Goal: Task Accomplishment & Management: Use online tool/utility

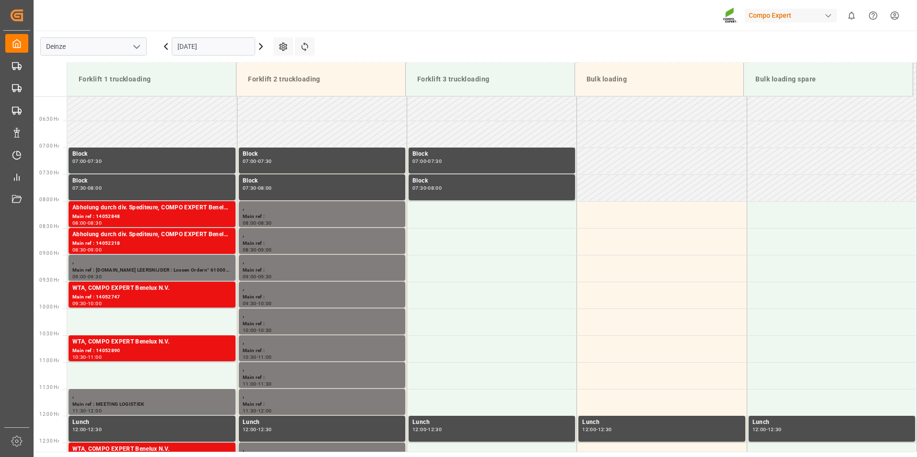
scroll to position [370, 0]
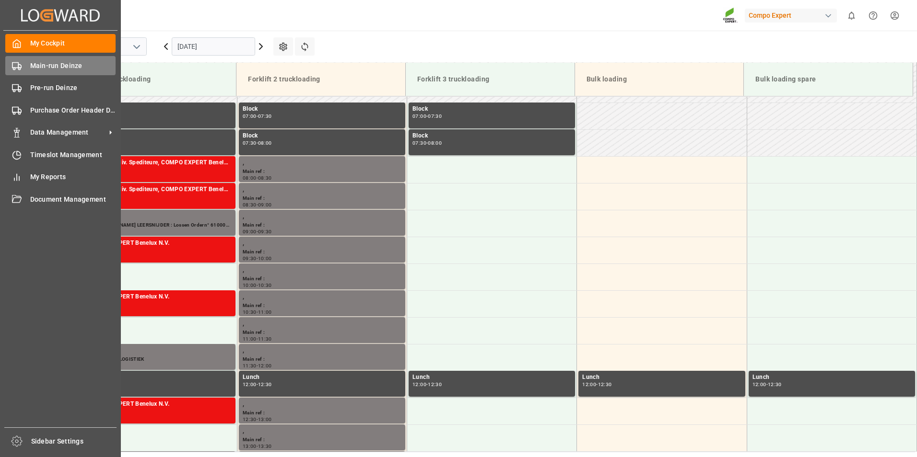
click at [13, 63] on icon at bounding box center [17, 66] width 10 height 10
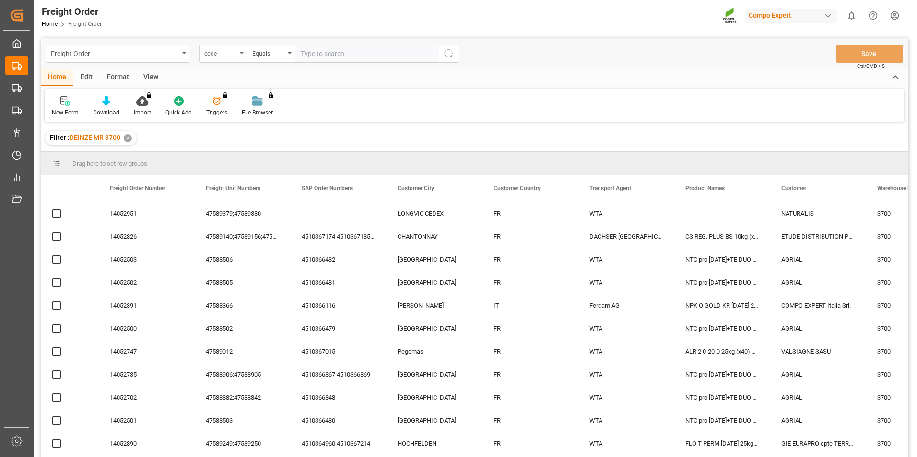
click at [241, 53] on icon "open menu" at bounding box center [242, 53] width 4 height 2
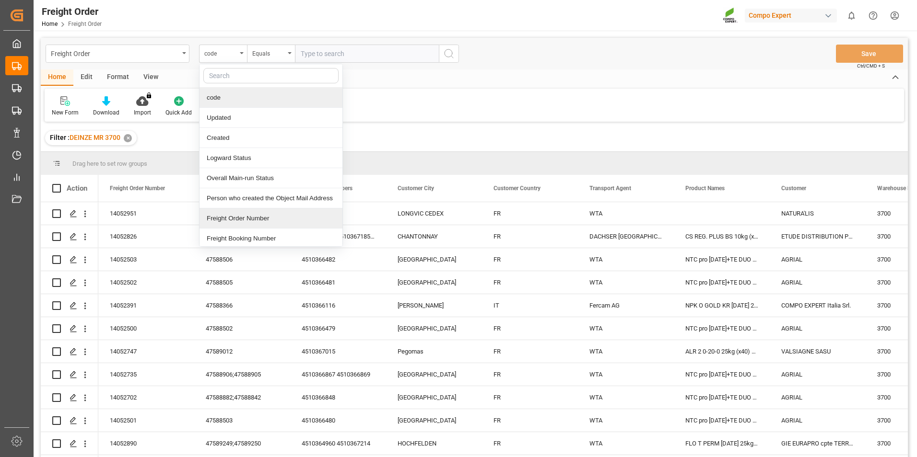
click at [235, 220] on div "Freight Order Number" at bounding box center [270, 219] width 143 height 20
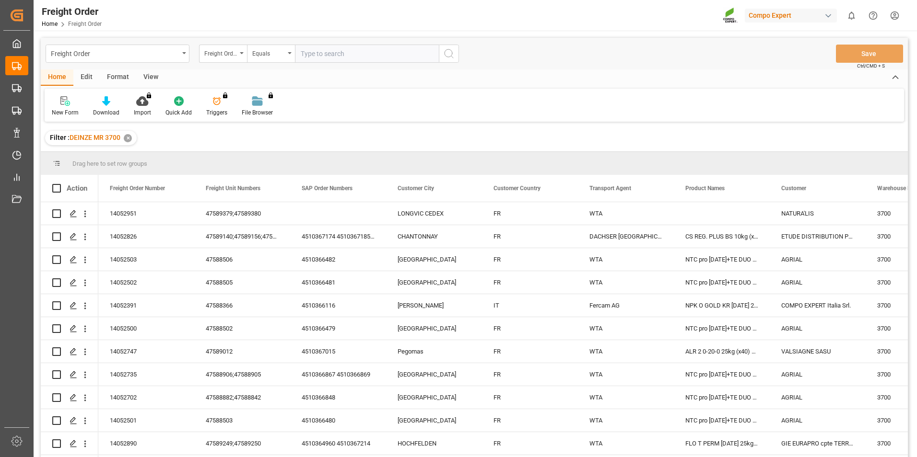
click at [320, 53] on input "text" at bounding box center [367, 54] width 144 height 18
type input "14052437"
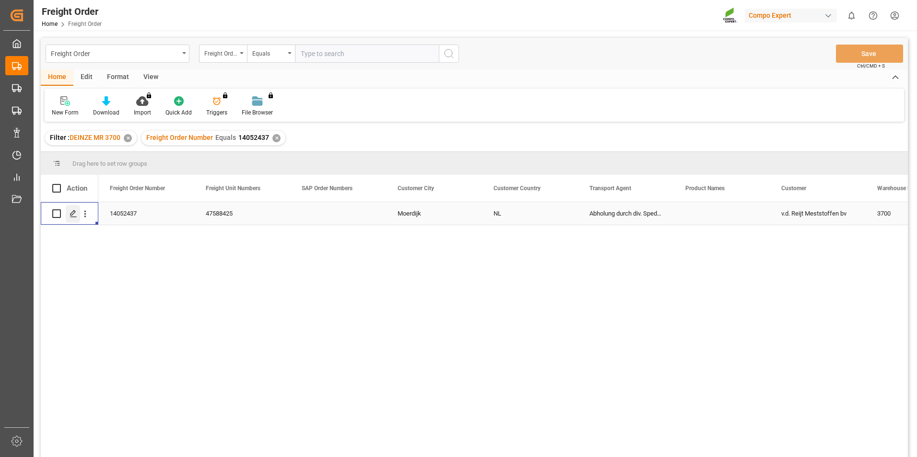
click at [75, 214] on icon "Press SPACE to select this row." at bounding box center [74, 214] width 8 height 8
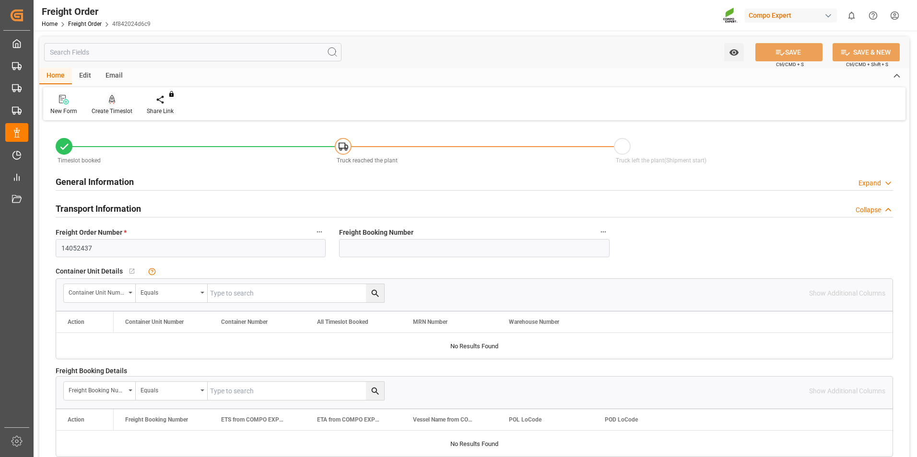
click at [111, 105] on icon at bounding box center [112, 100] width 7 height 10
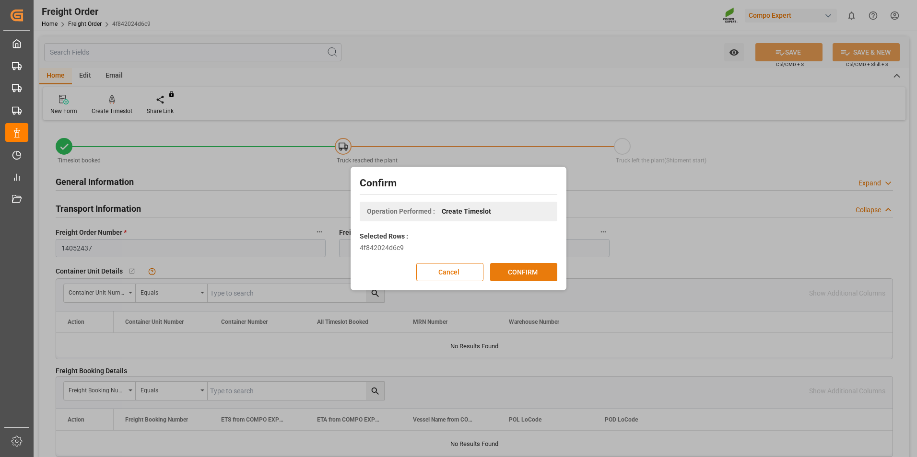
click at [509, 266] on button "CONFIRM" at bounding box center [523, 272] width 67 height 18
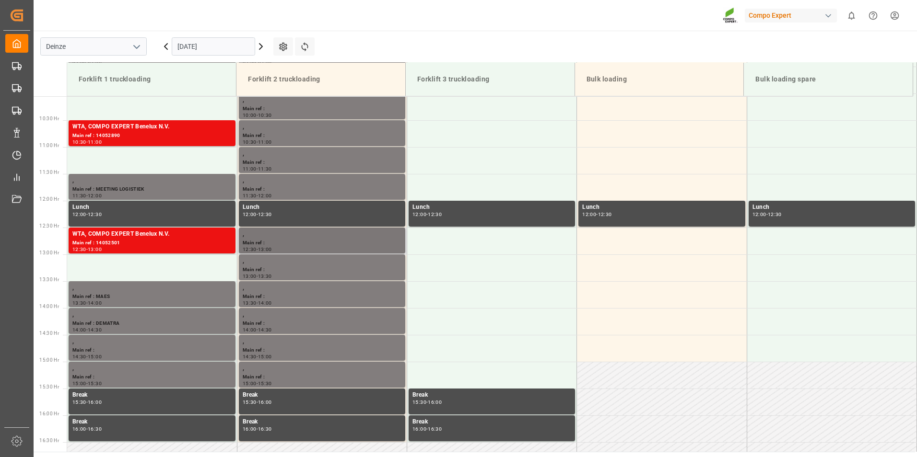
scroll to position [561, 0]
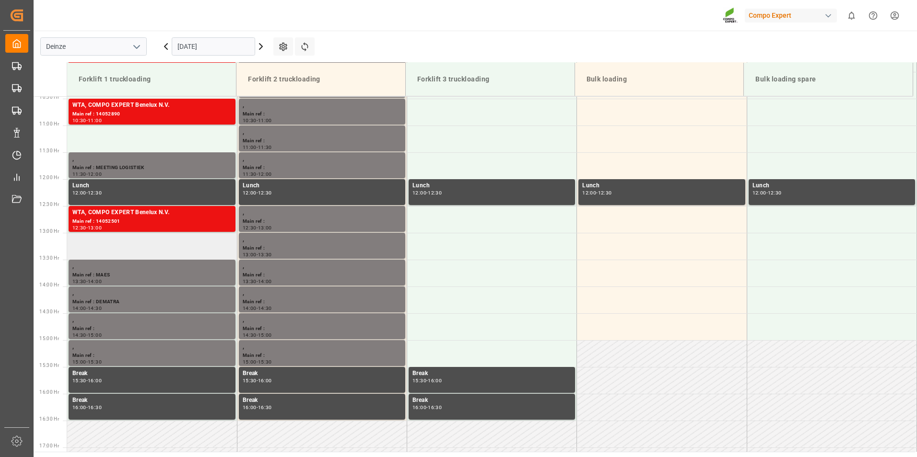
click at [93, 246] on td at bounding box center [152, 246] width 170 height 27
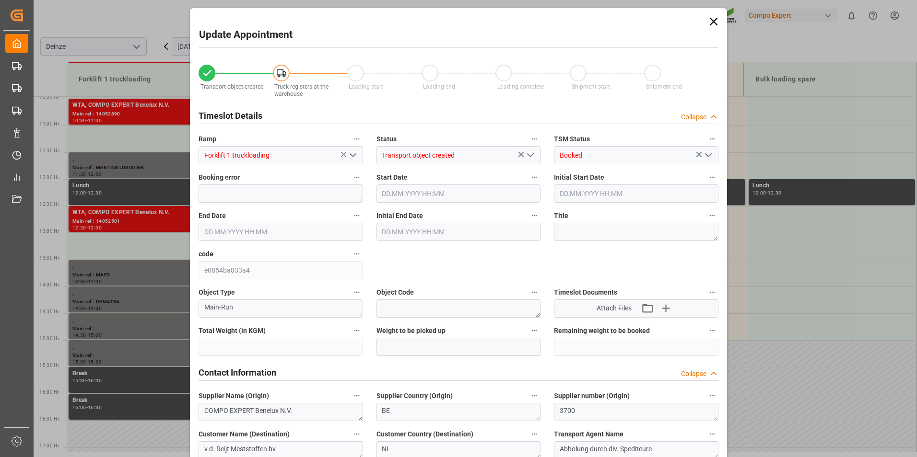
type input "25300"
type input "0"
type input "25"
type input "[DATE] 13:00"
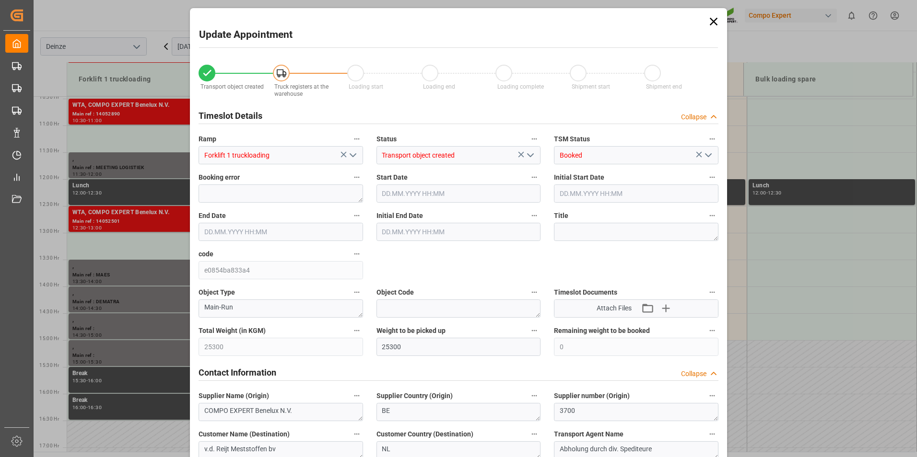
type input "[DATE] 13:30"
type input "[DATE] 11:18"
type input "26.09.2025 06:22"
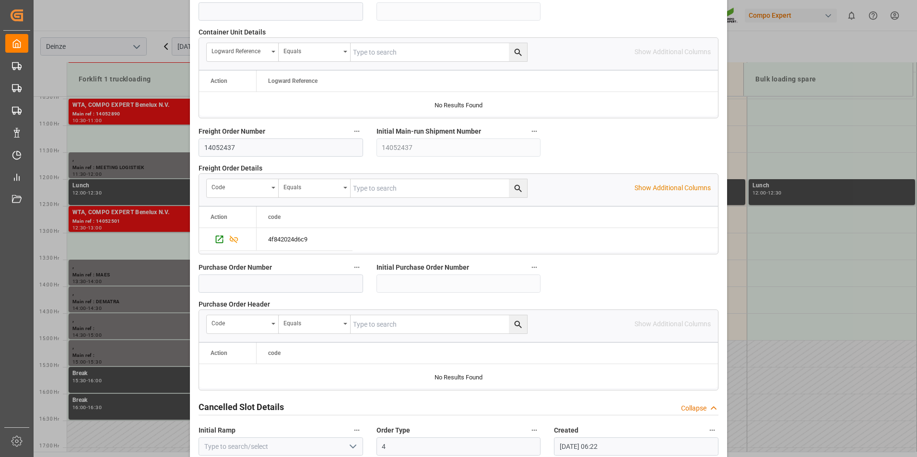
scroll to position [873, 0]
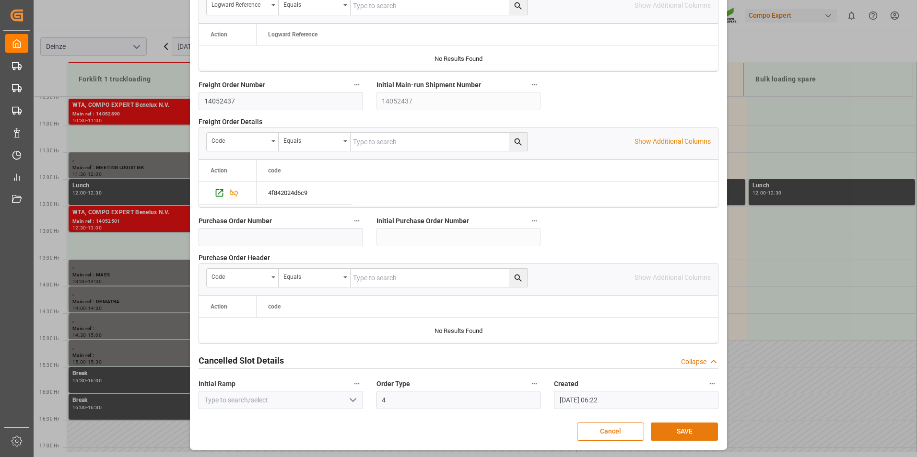
click at [672, 430] on button "SAVE" at bounding box center [684, 432] width 67 height 18
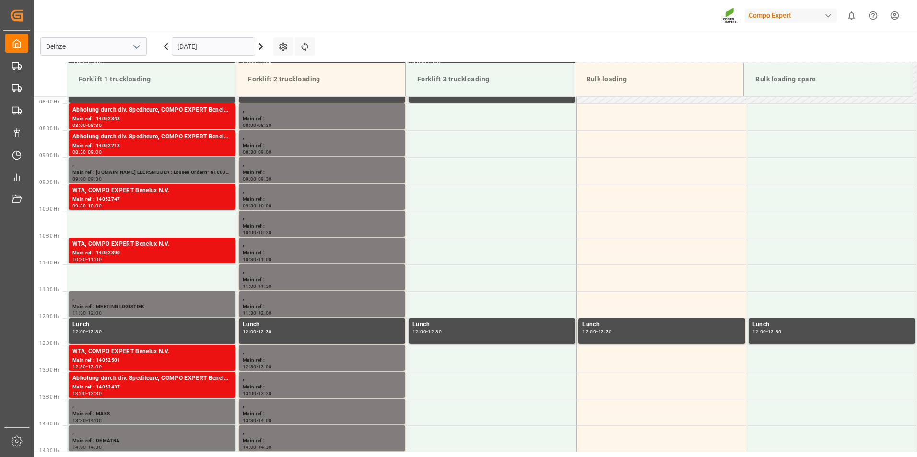
scroll to position [428, 0]
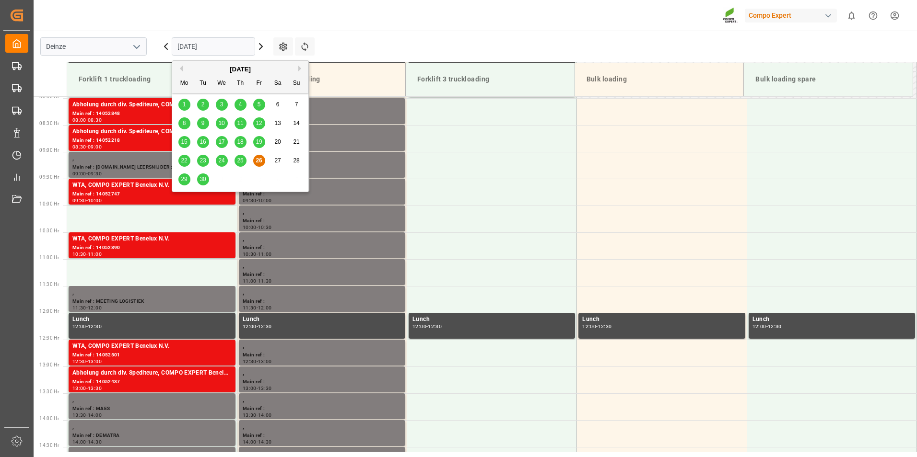
click at [222, 50] on input "[DATE]" at bounding box center [213, 46] width 83 height 18
click at [186, 182] on span "29" at bounding box center [184, 179] width 6 height 7
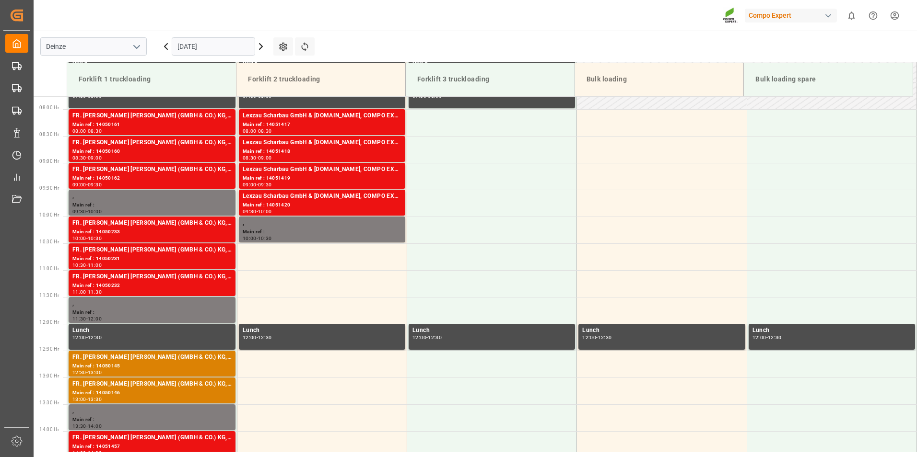
scroll to position [423, 0]
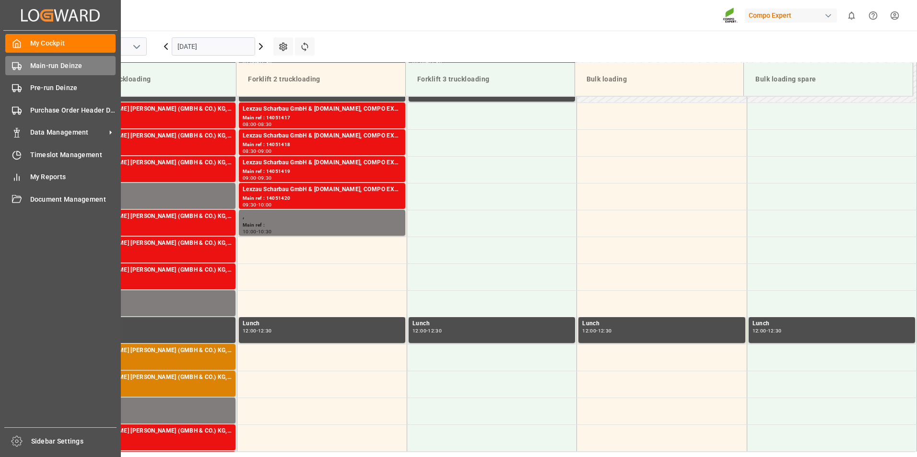
click at [17, 67] on icon at bounding box center [17, 66] width 10 height 10
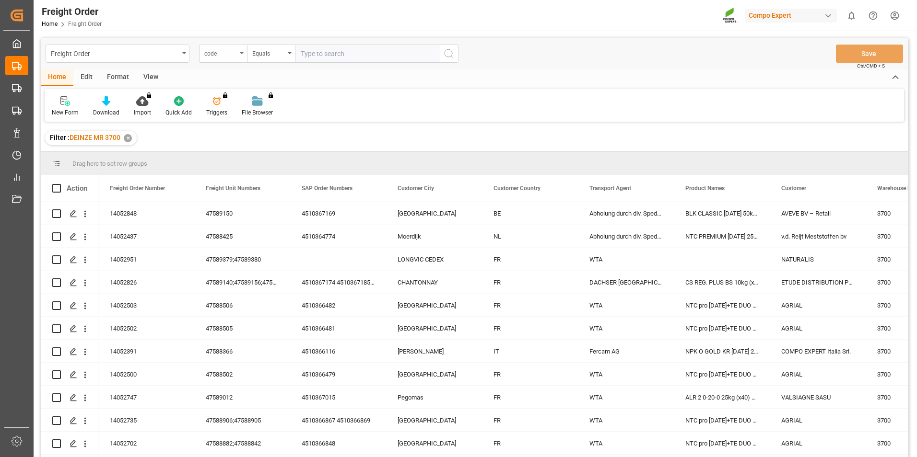
click at [241, 56] on div "code" at bounding box center [223, 54] width 48 height 18
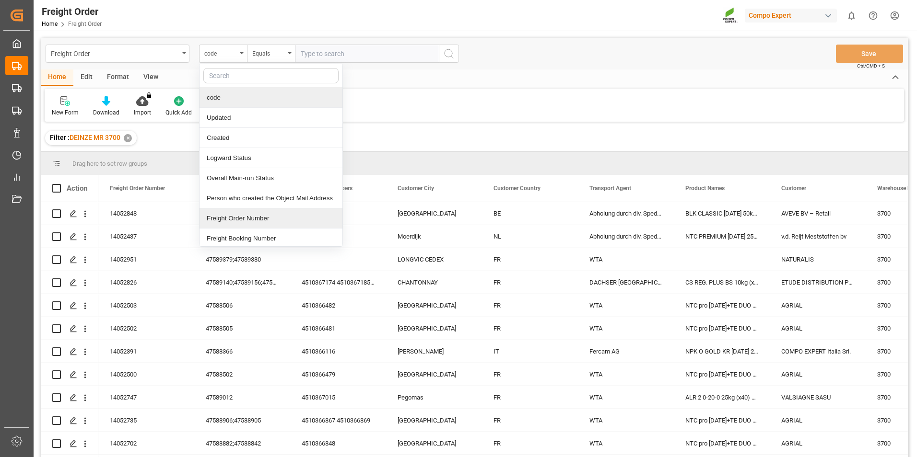
click at [222, 219] on div "Freight Order Number" at bounding box center [270, 219] width 143 height 20
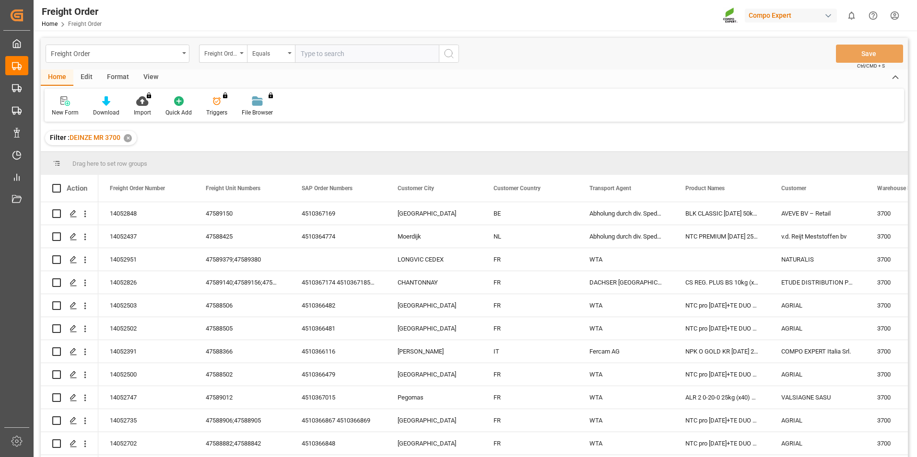
click at [319, 58] on input "text" at bounding box center [367, 54] width 144 height 18
type input "14052438"
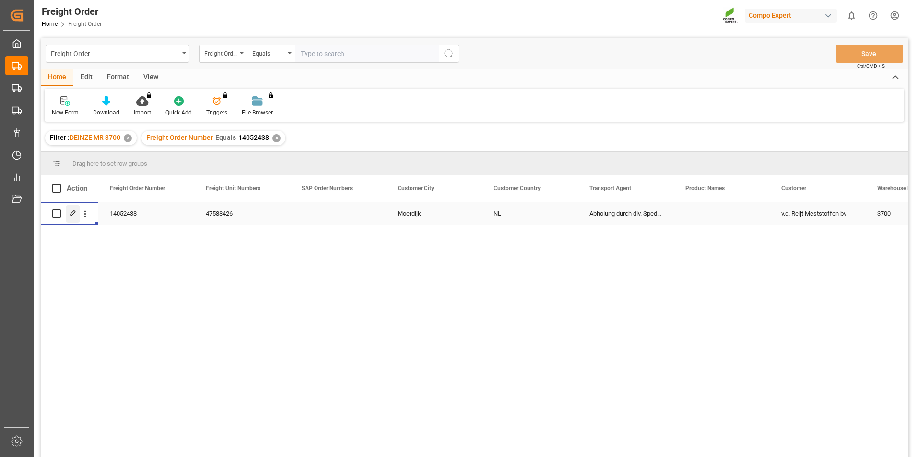
click at [72, 215] on icon "Press SPACE to select this row." at bounding box center [74, 214] width 8 height 8
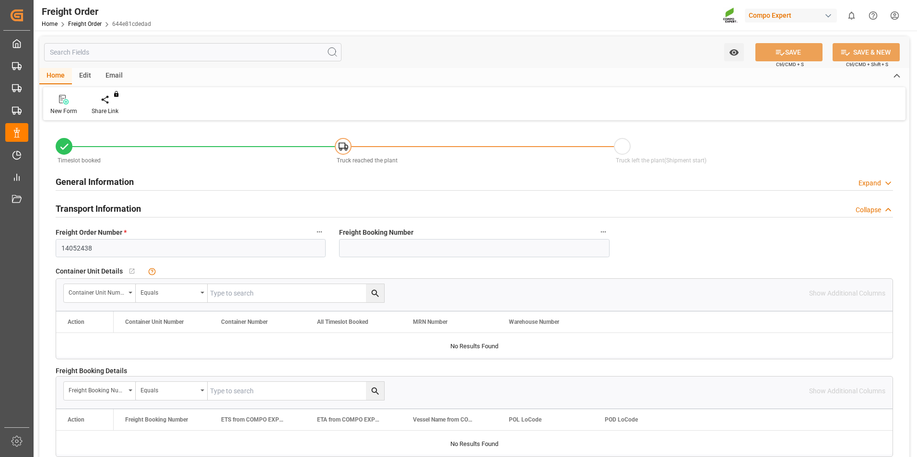
type input "01.09.2025 00:00"
type input "16.09.2025 11:19"
click at [113, 97] on icon at bounding box center [112, 100] width 7 height 10
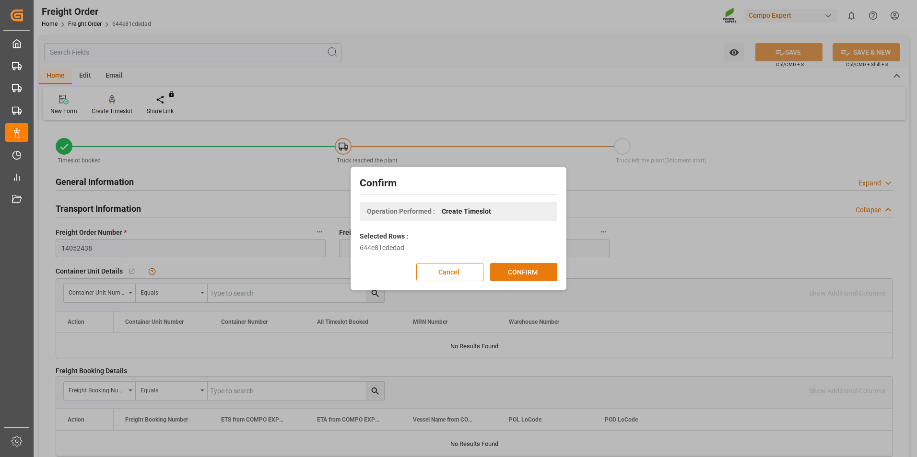
click at [516, 268] on button "CONFIRM" at bounding box center [523, 272] width 67 height 18
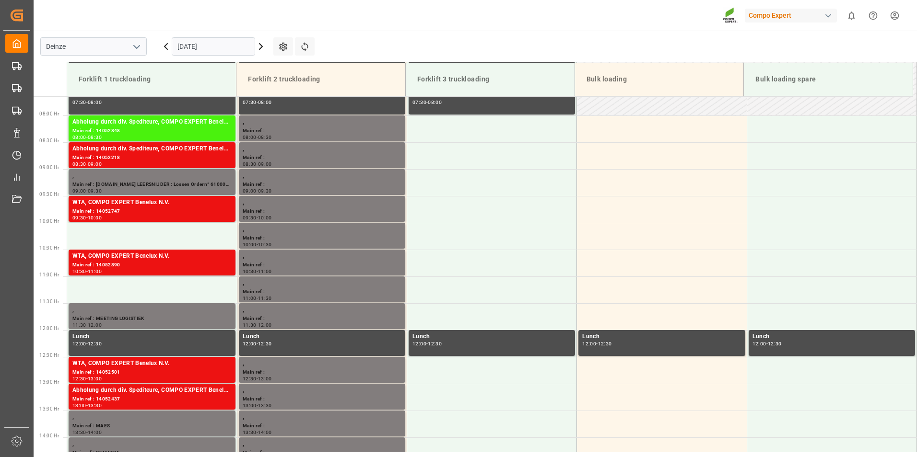
scroll to position [423, 0]
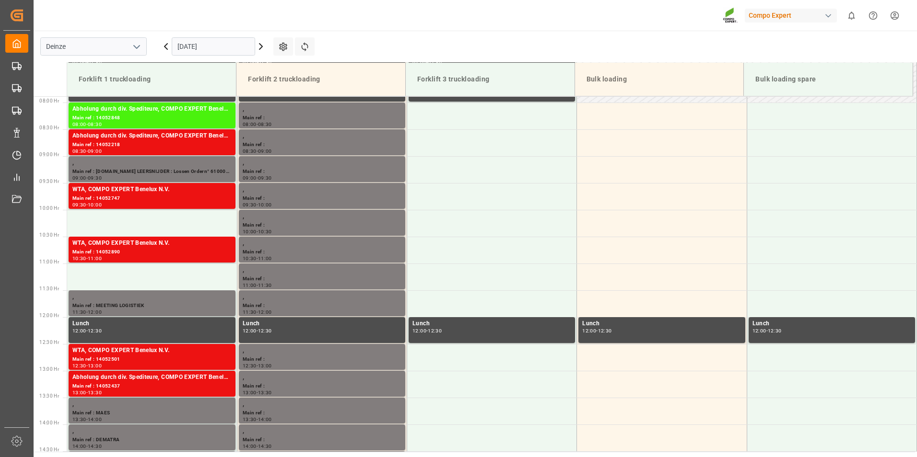
click at [222, 51] on input "[DATE]" at bounding box center [213, 46] width 83 height 18
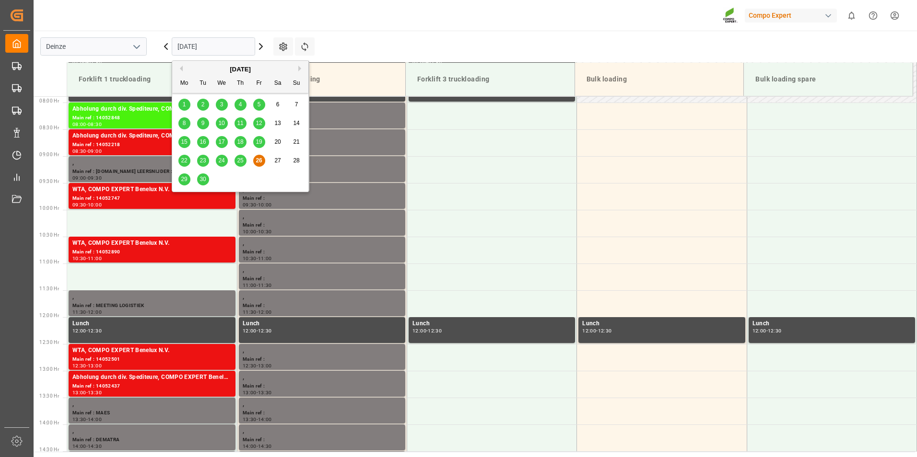
click at [184, 180] on span "29" at bounding box center [184, 179] width 6 height 7
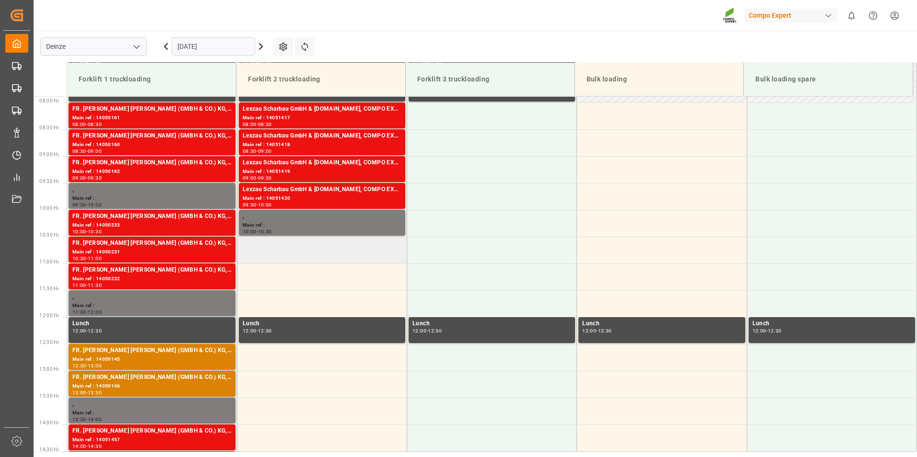
click at [268, 254] on td at bounding box center [322, 250] width 170 height 27
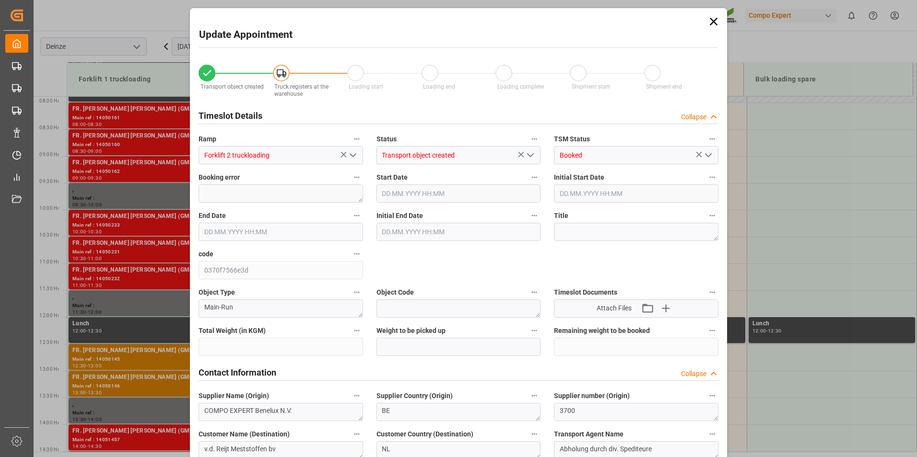
type input "25300"
type input "0"
type input "25"
type input "29.09.2025 10:30"
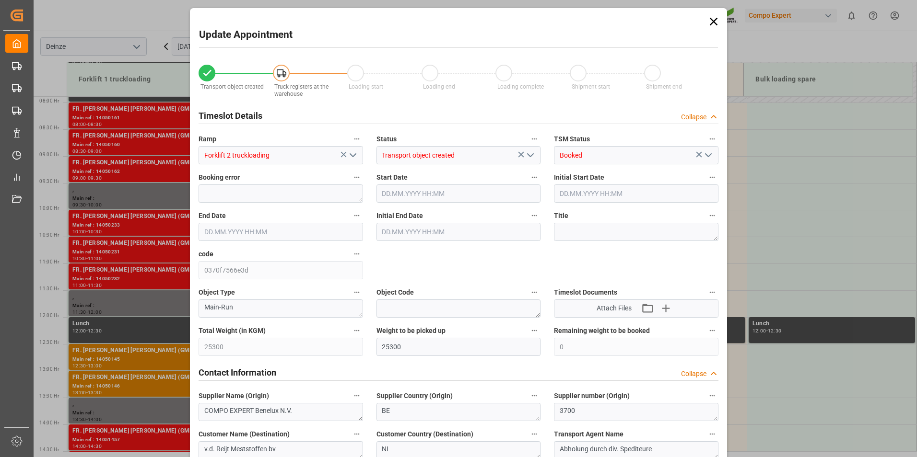
type input "29.09.2025 11:00"
type input "[DATE] 11:19"
type input "[DATE] 06:33"
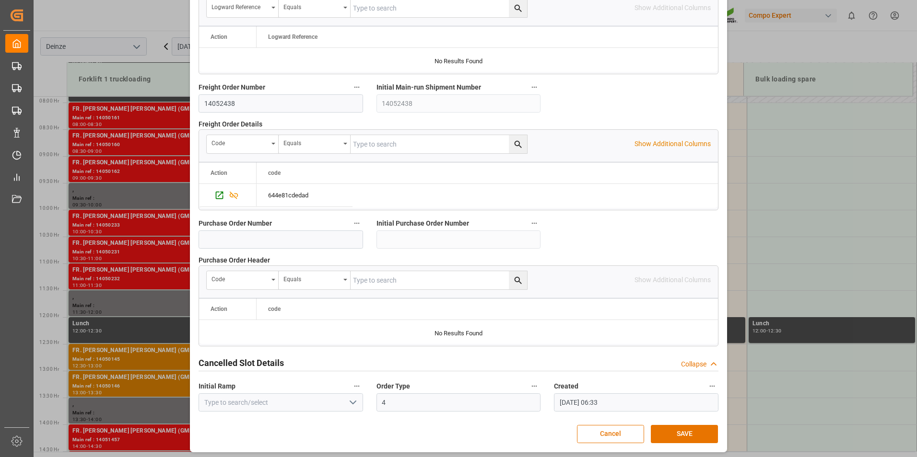
scroll to position [873, 0]
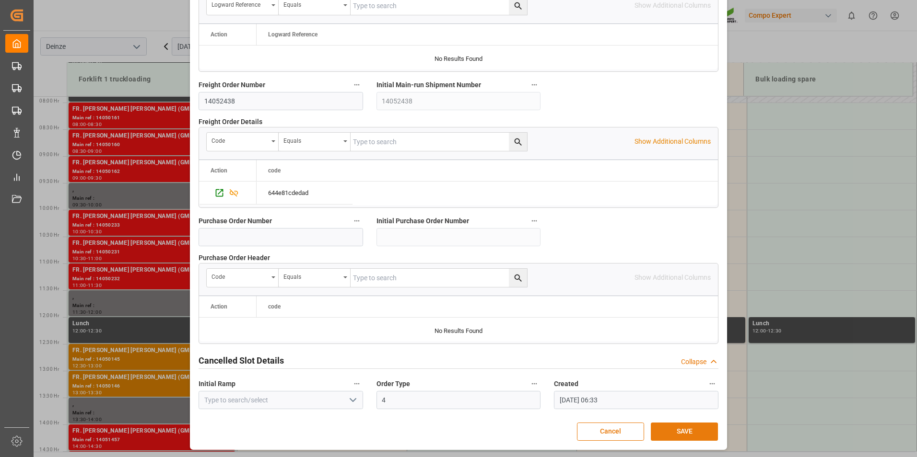
click at [679, 432] on button "SAVE" at bounding box center [684, 432] width 67 height 18
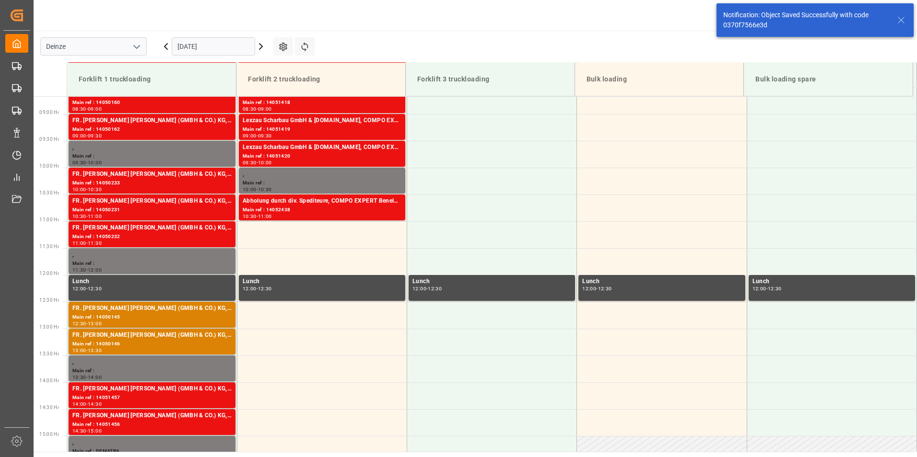
scroll to position [477, 0]
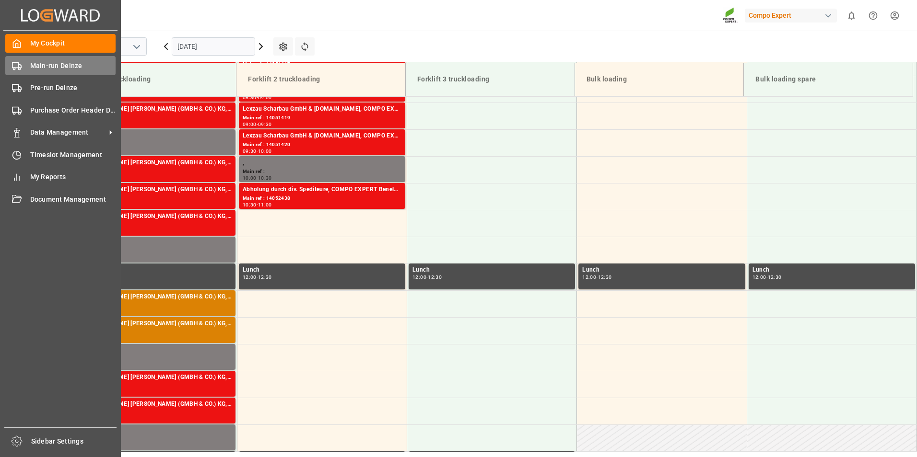
click at [17, 65] on icon at bounding box center [17, 66] width 10 height 10
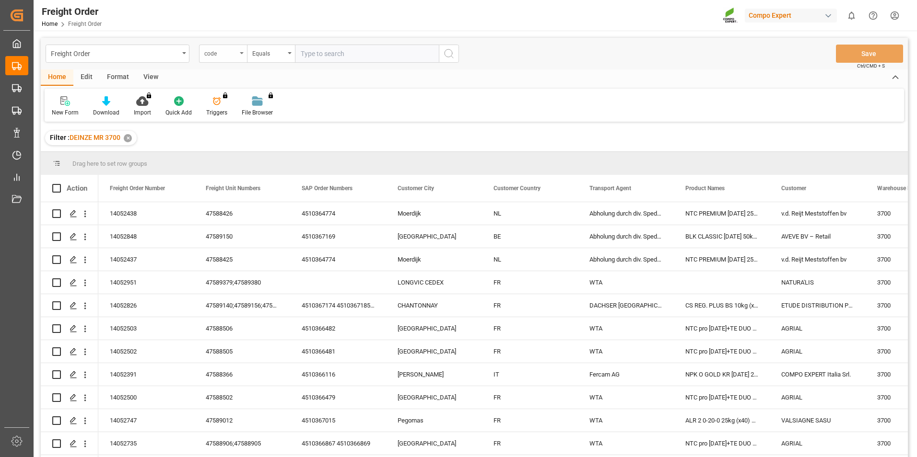
click at [241, 53] on icon "open menu" at bounding box center [242, 53] width 4 height 2
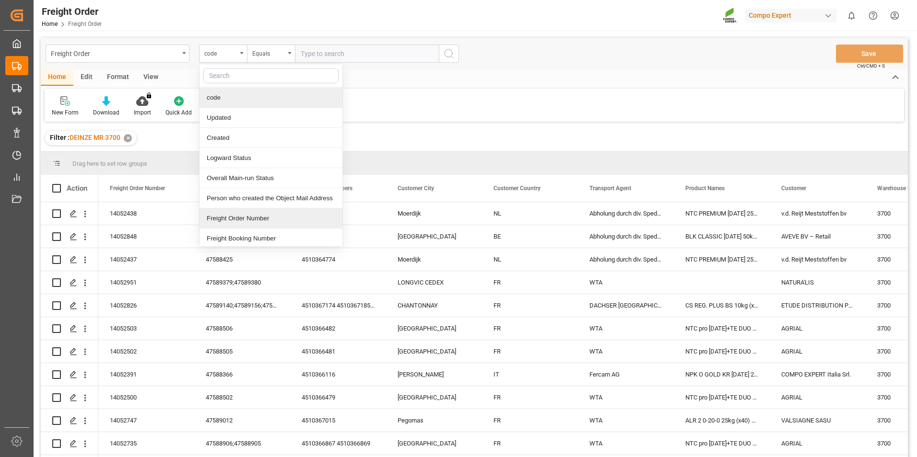
click at [233, 219] on div "Freight Order Number" at bounding box center [270, 219] width 143 height 20
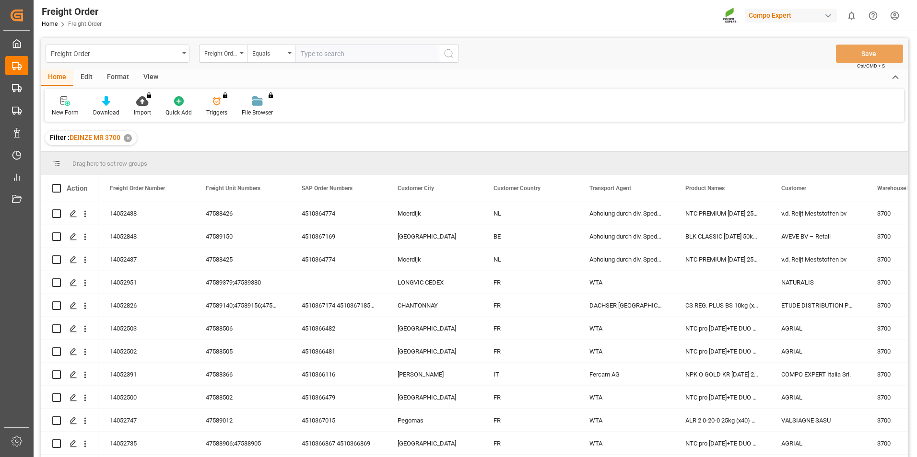
click at [310, 55] on input "text" at bounding box center [367, 54] width 144 height 18
type input "14052440"
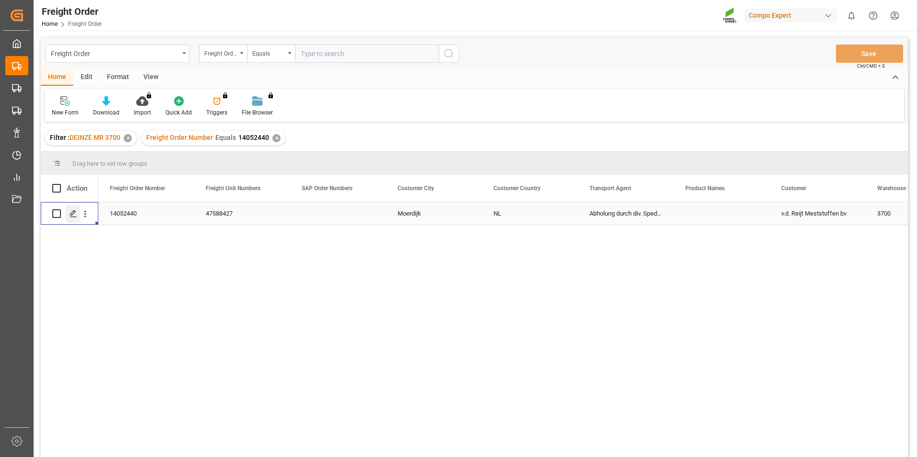
click at [72, 215] on icon "Press SPACE to select this row." at bounding box center [74, 214] width 8 height 8
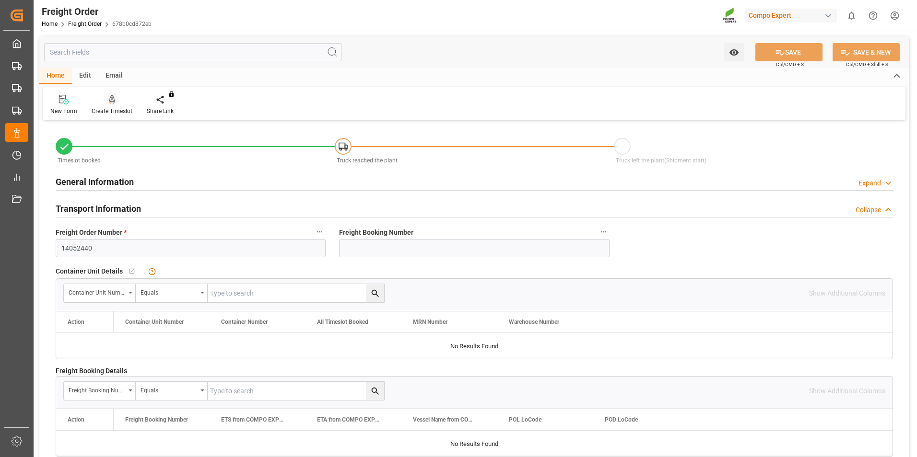
click at [110, 99] on icon at bounding box center [112, 100] width 7 height 10
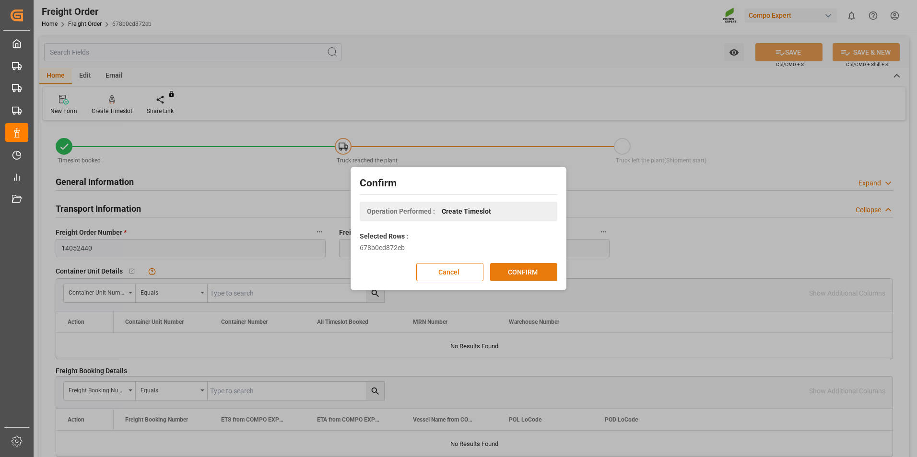
click at [515, 273] on button "CONFIRM" at bounding box center [523, 272] width 67 height 18
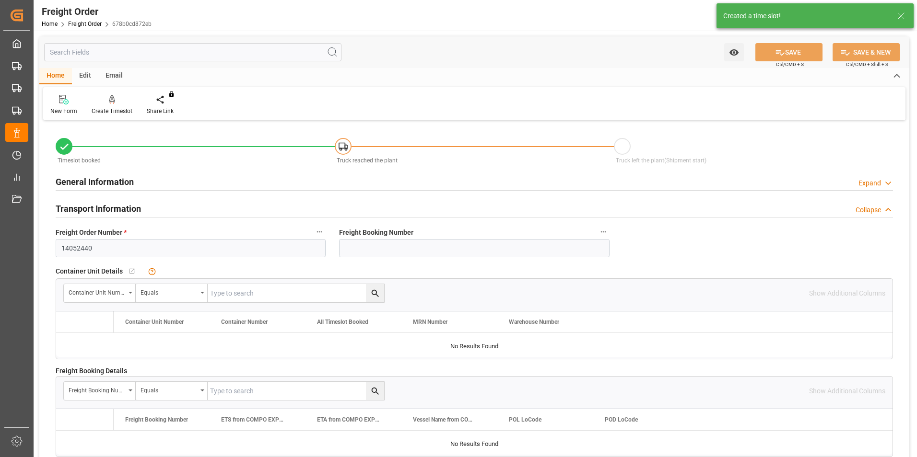
type input "25"
type input "25300"
type input "0"
type input "25300"
type input "01.09.2025 00:00"
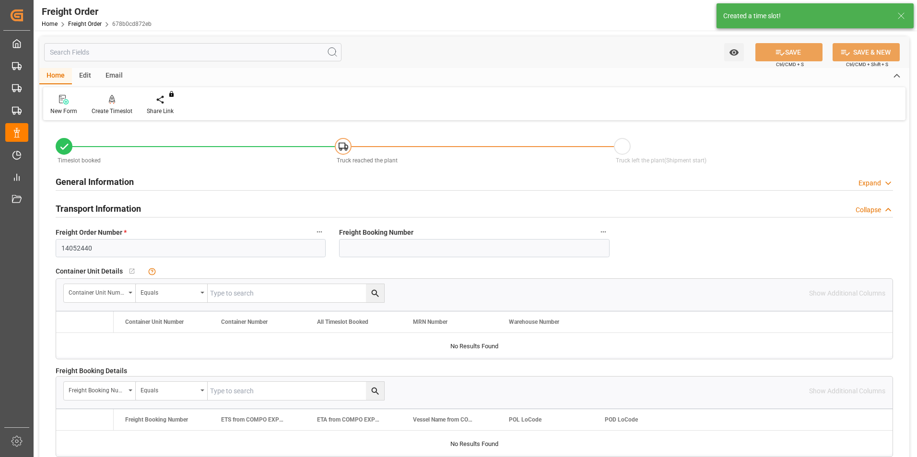
type input "16.09.2025 11:19"
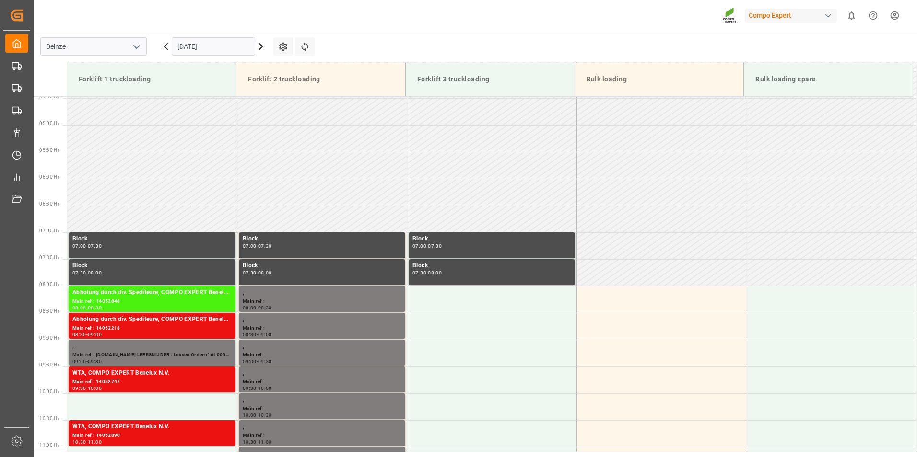
scroll to position [423, 0]
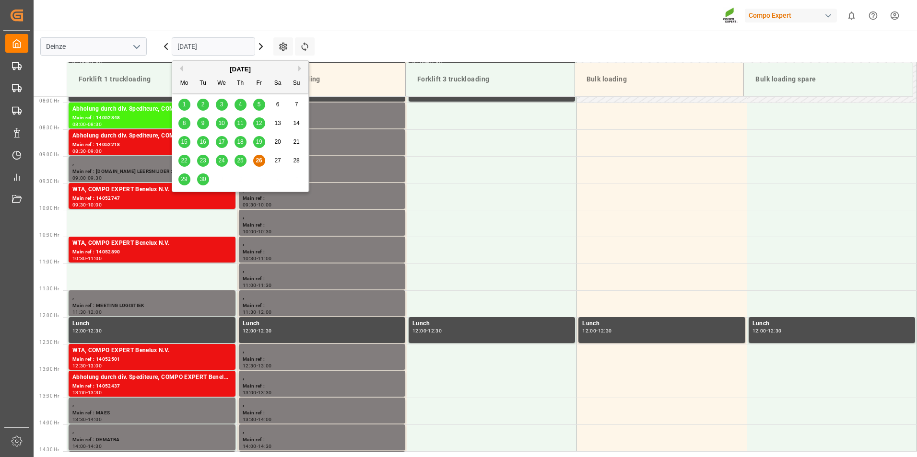
click at [238, 49] on input "[DATE]" at bounding box center [213, 46] width 83 height 18
click at [182, 182] on span "29" at bounding box center [184, 179] width 6 height 7
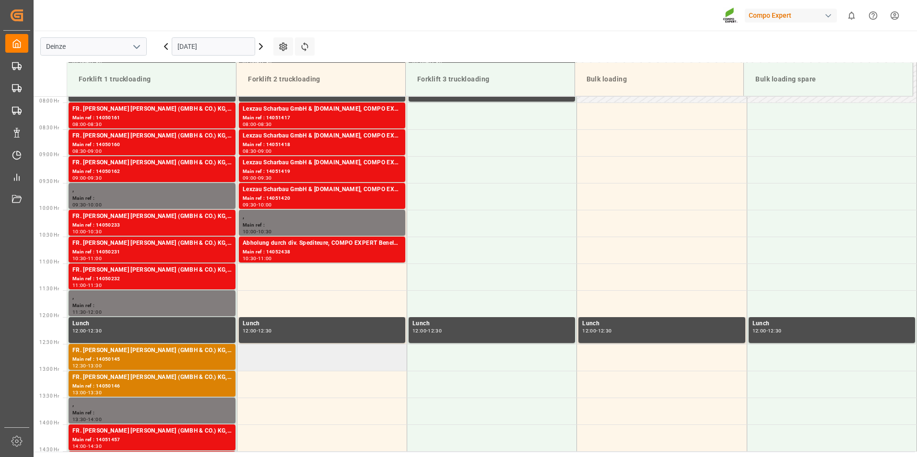
click at [255, 365] on td at bounding box center [322, 357] width 170 height 27
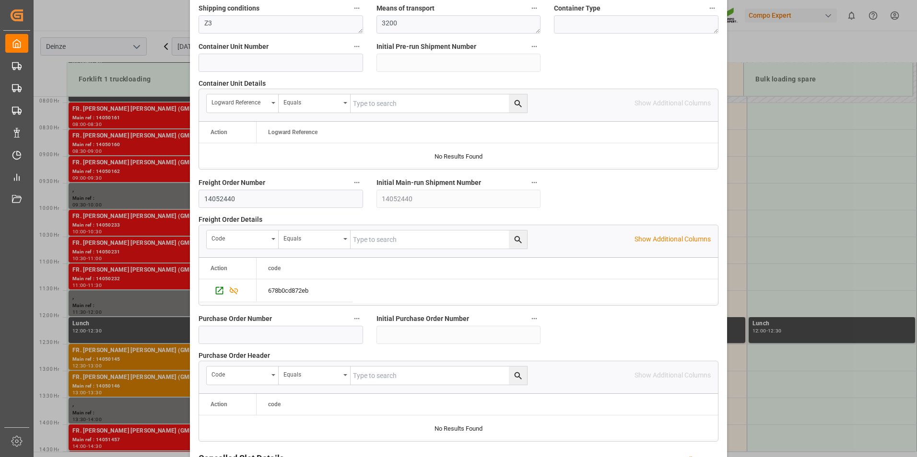
scroll to position [873, 0]
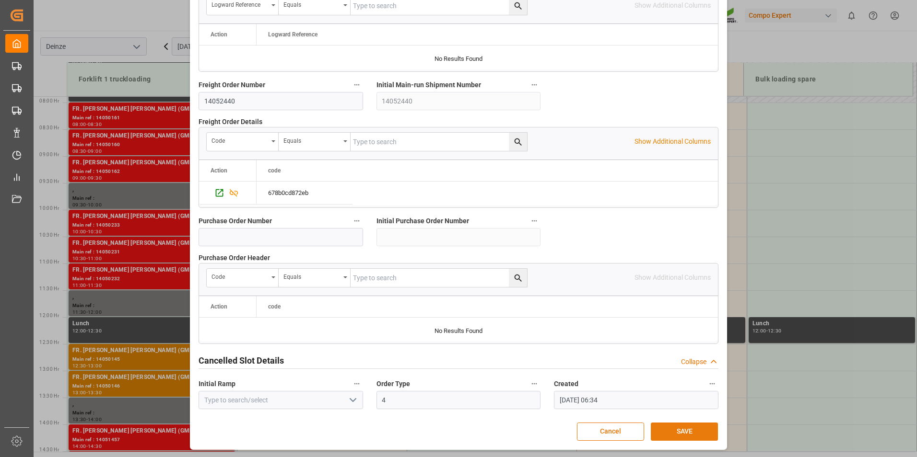
click at [673, 431] on button "SAVE" at bounding box center [684, 432] width 67 height 18
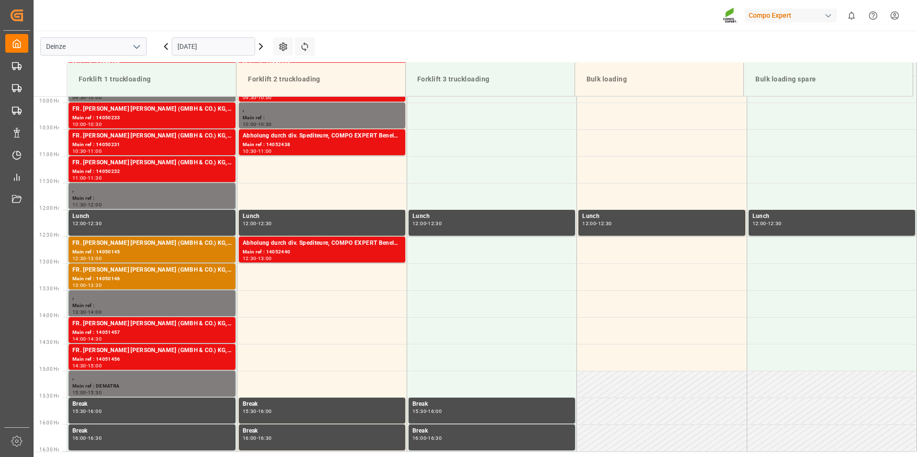
scroll to position [536, 0]
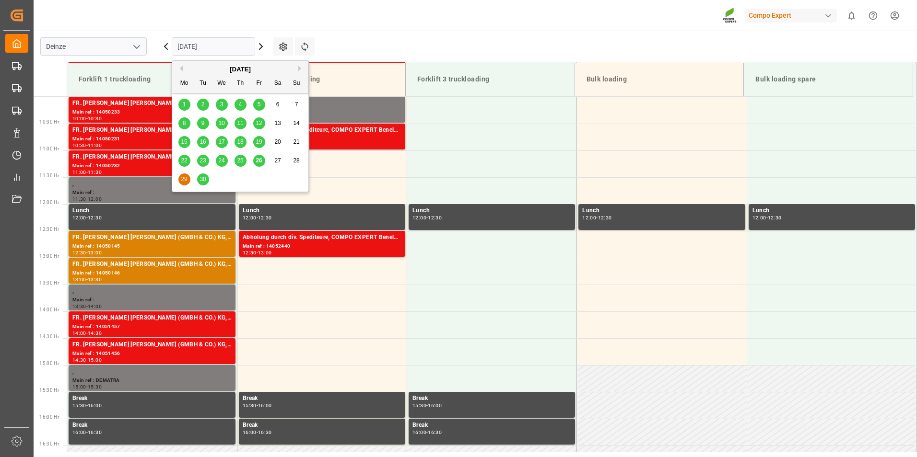
click at [240, 49] on input "29.09.2025" at bounding box center [213, 46] width 83 height 18
click at [259, 161] on span "26" at bounding box center [259, 160] width 6 height 7
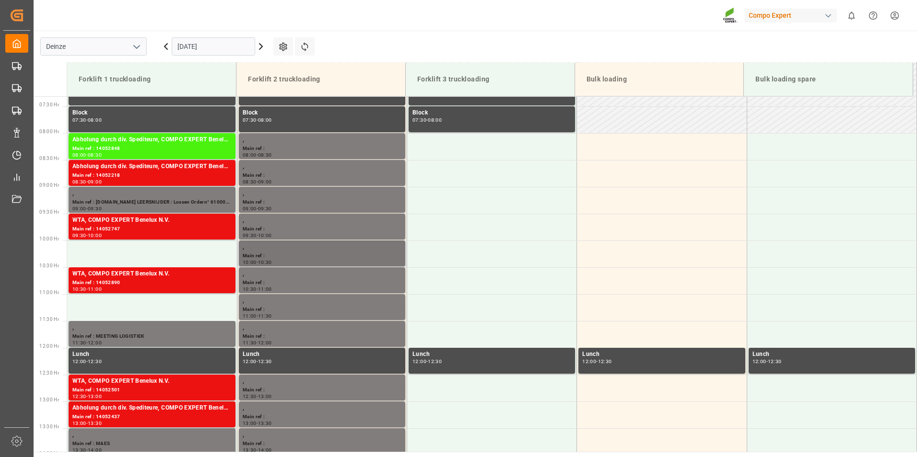
scroll to position [375, 0]
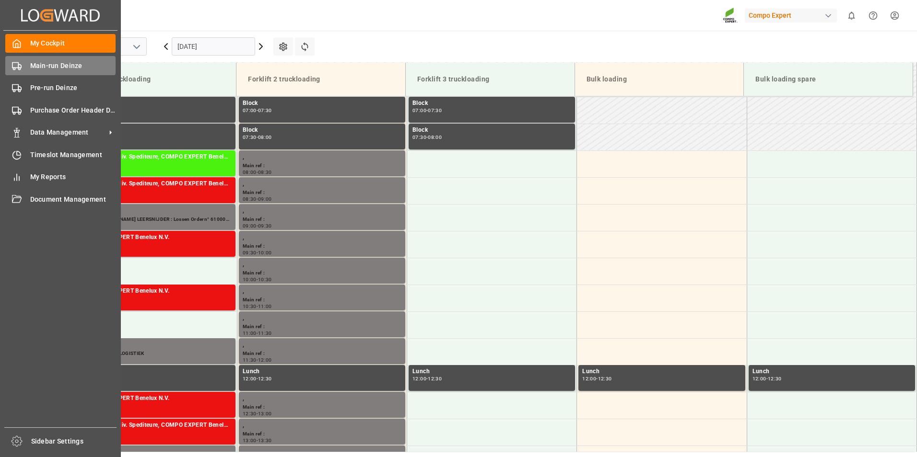
click at [14, 67] on icon at bounding box center [17, 66] width 10 height 10
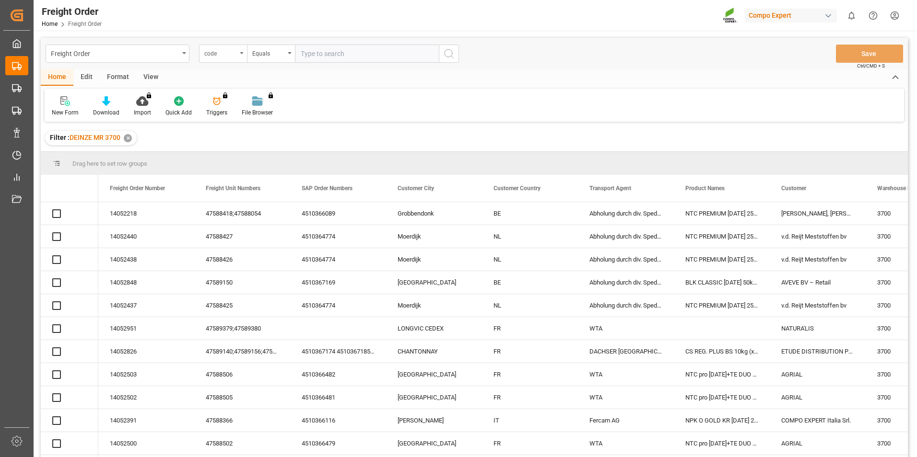
click at [242, 55] on div "code" at bounding box center [223, 54] width 48 height 18
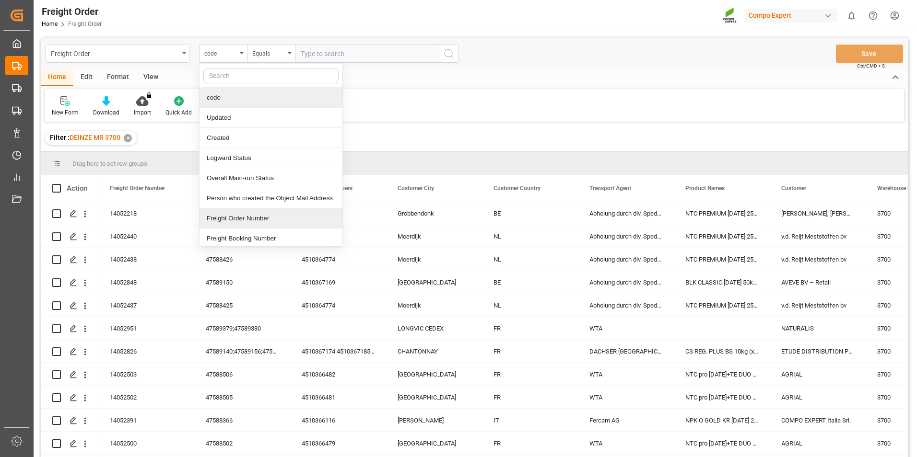
click at [222, 220] on div "Freight Order Number" at bounding box center [270, 219] width 143 height 20
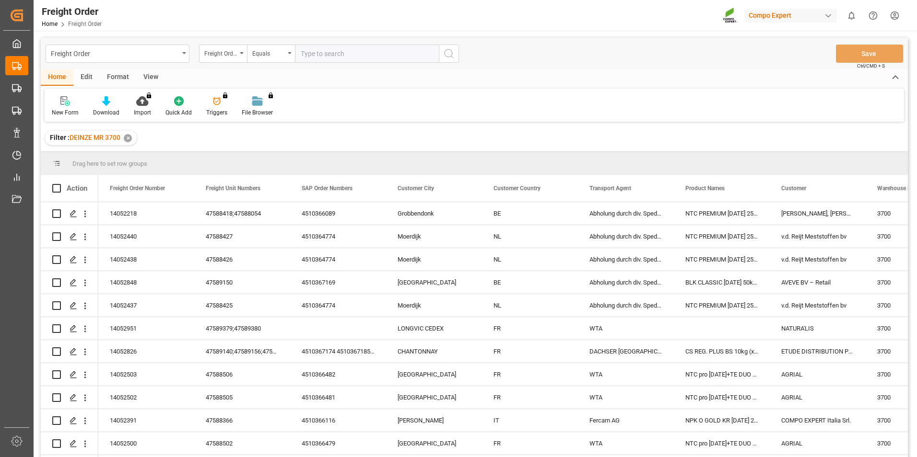
click at [313, 56] on input "text" at bounding box center [367, 54] width 144 height 18
type input "14052951"
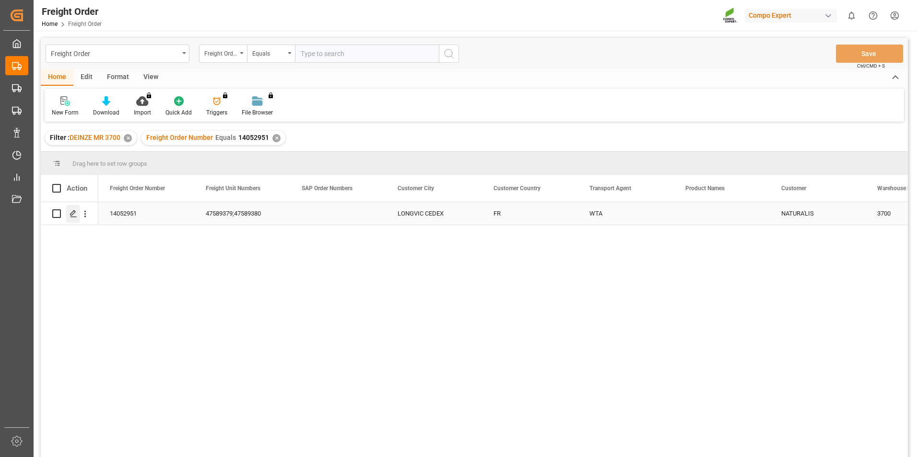
click at [74, 219] on div "Press SPACE to select this row." at bounding box center [73, 214] width 14 height 18
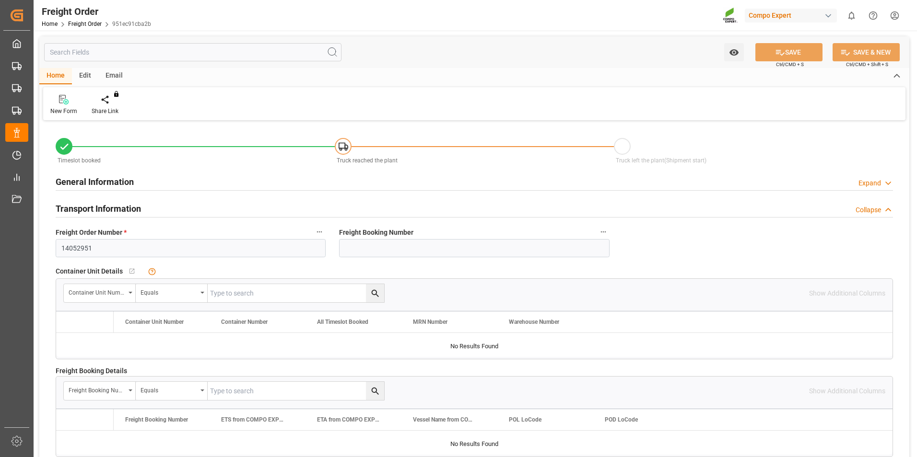
type input "40"
type input "0"
type input "03.10.2025 00:00"
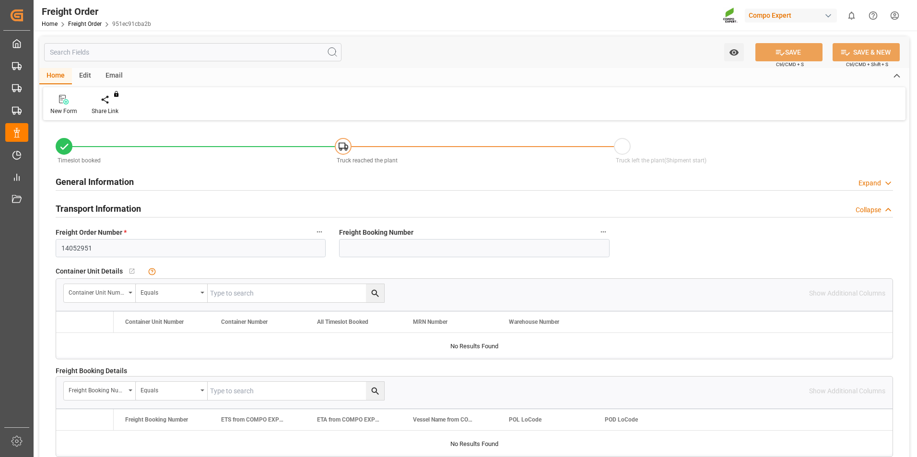
type input "[DATE] 07:38"
click at [112, 101] on icon at bounding box center [112, 100] width 7 height 10
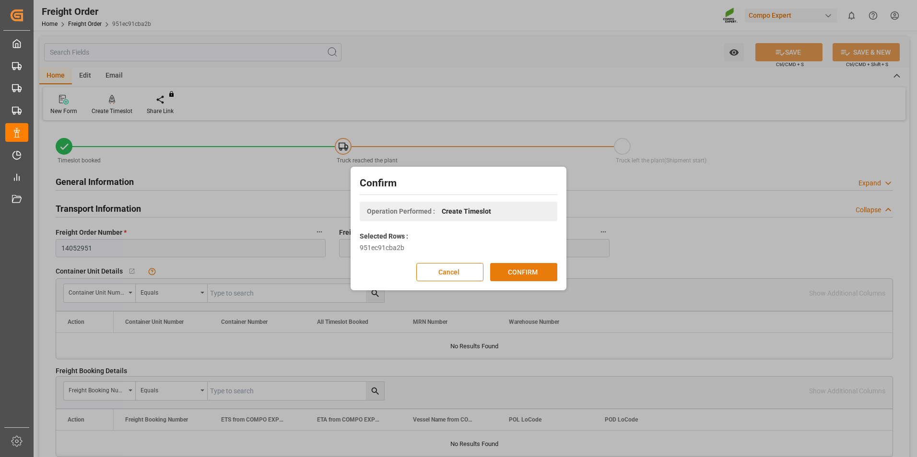
click at [513, 271] on button "CONFIRM" at bounding box center [523, 272] width 67 height 18
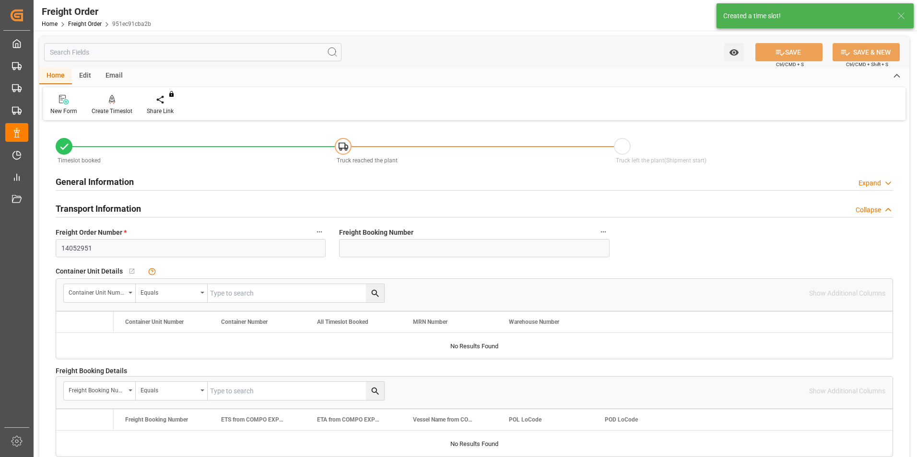
type input "40"
type input "24912.001"
type input "0"
type input "24912.001"
type input "03.10.2025 00:00"
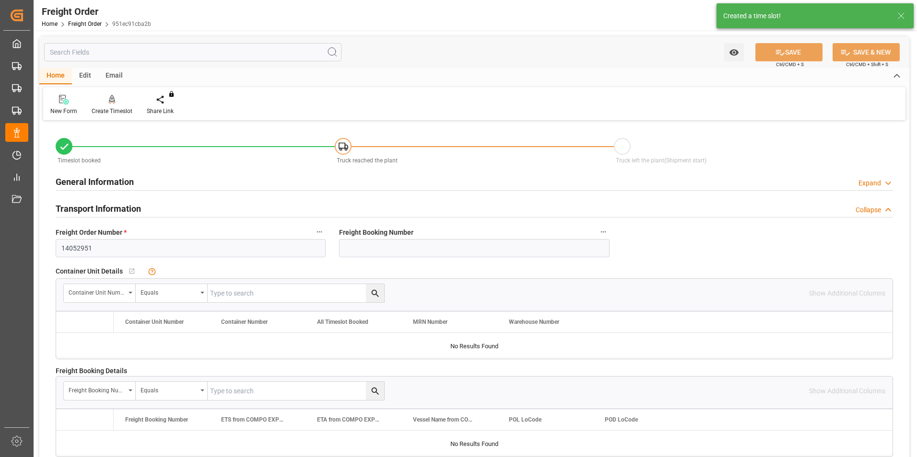
type input "[DATE] 07:38"
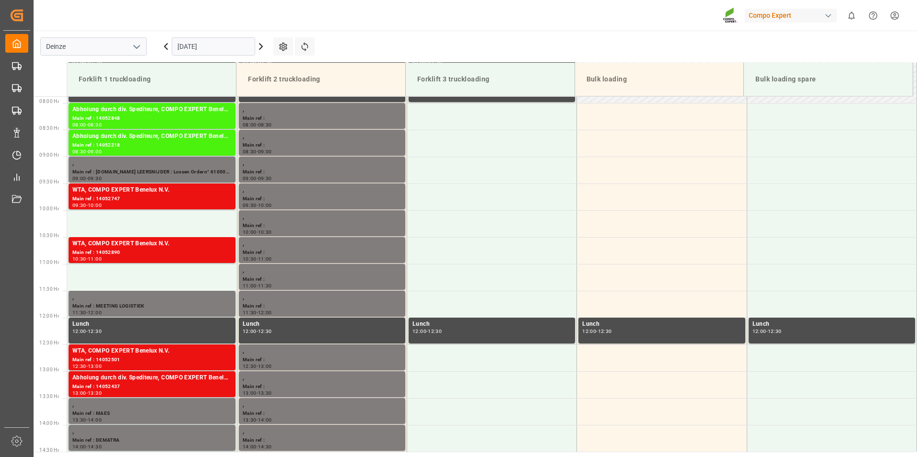
scroll to position [423, 0]
click at [92, 274] on td at bounding box center [152, 277] width 170 height 27
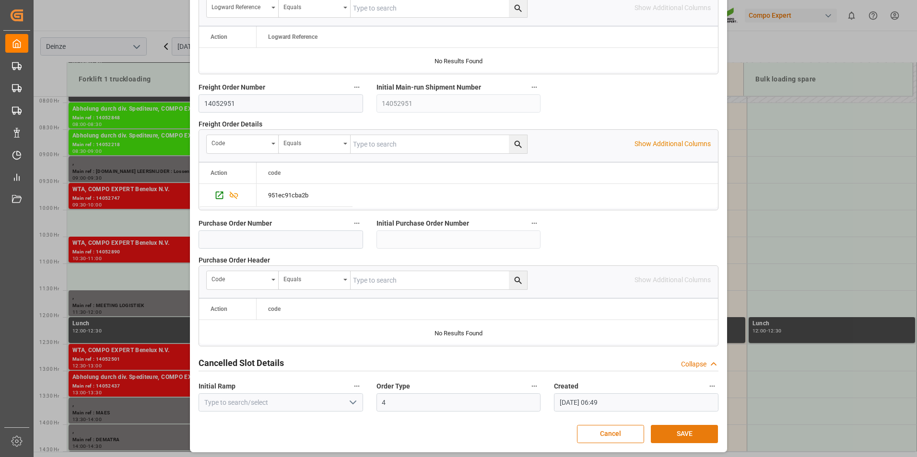
scroll to position [873, 0]
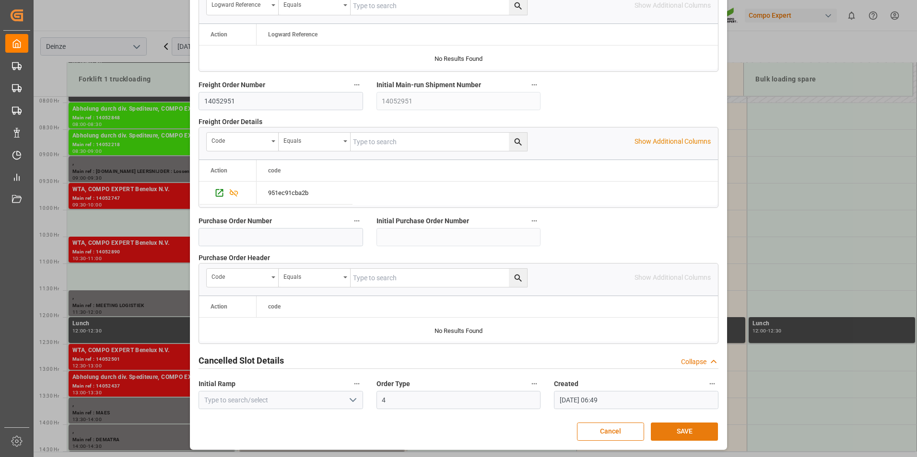
click at [674, 435] on button "SAVE" at bounding box center [684, 432] width 67 height 18
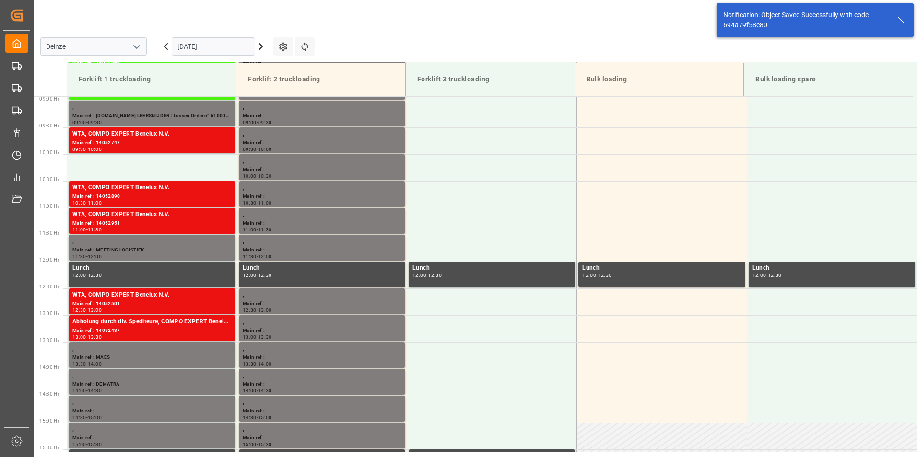
scroll to position [531, 0]
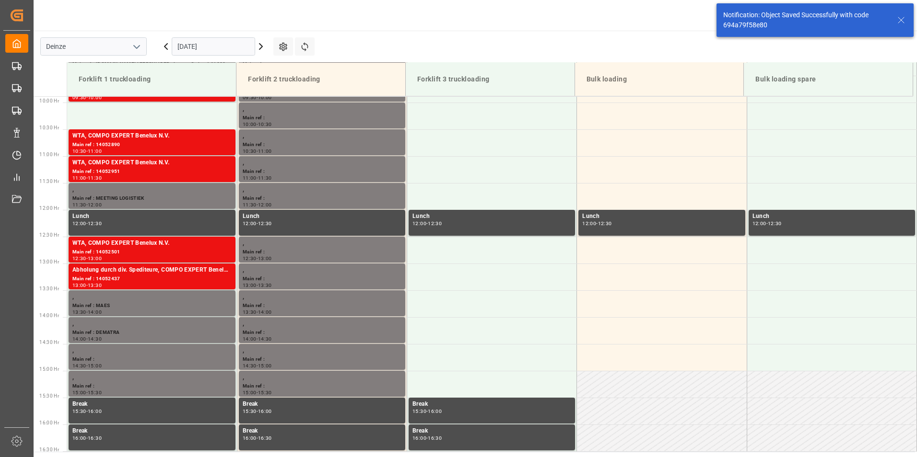
drag, startPoint x: 542, startPoint y: 32, endPoint x: 540, endPoint y: 17, distance: 15.4
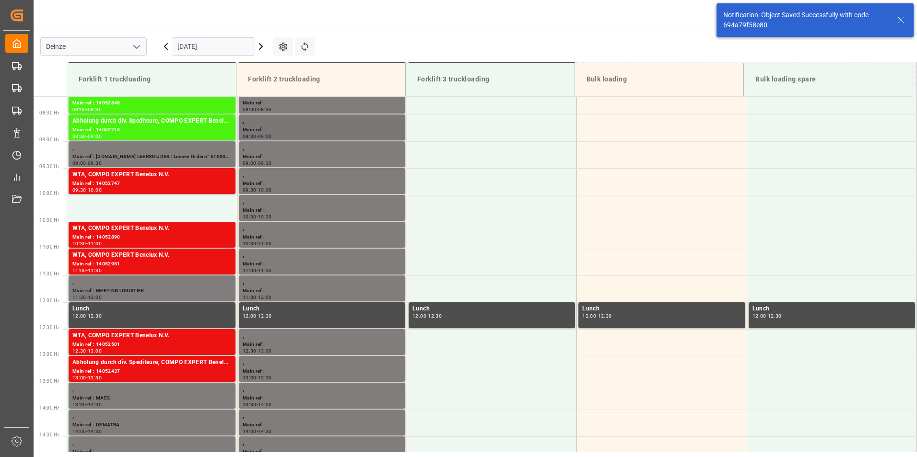
scroll to position [339, 0]
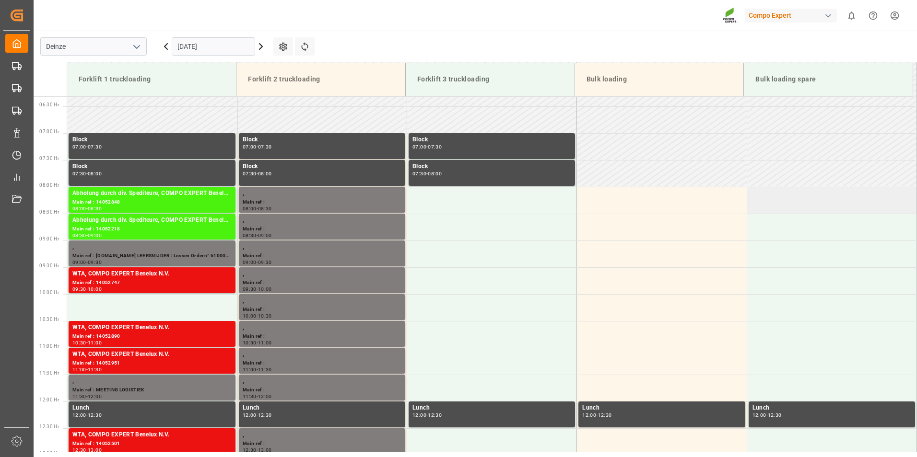
click at [912, 208] on td at bounding box center [831, 200] width 170 height 27
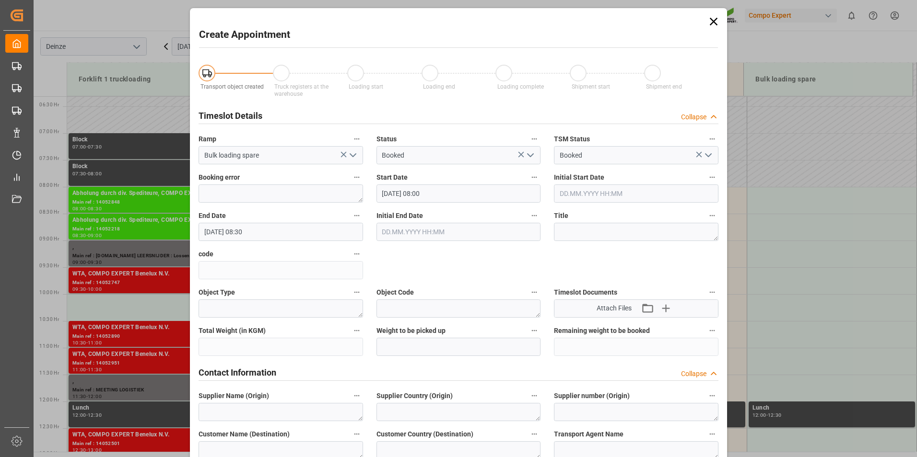
scroll to position [400, 0]
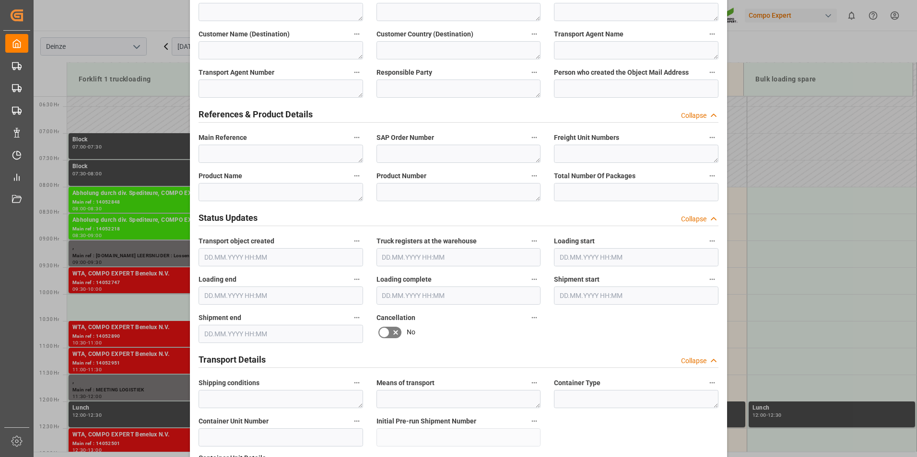
click at [770, 163] on div "Create Appointment Transport object created Truck registers at the warehouse Lo…" at bounding box center [458, 228] width 917 height 457
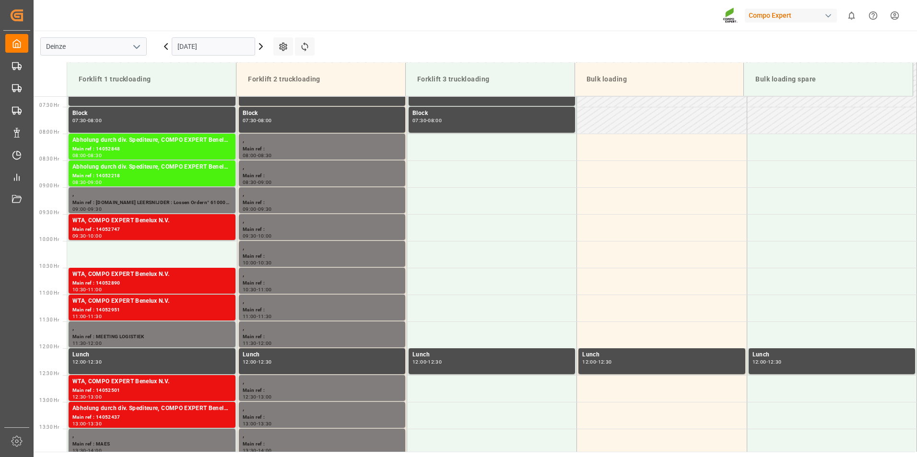
scroll to position [314, 0]
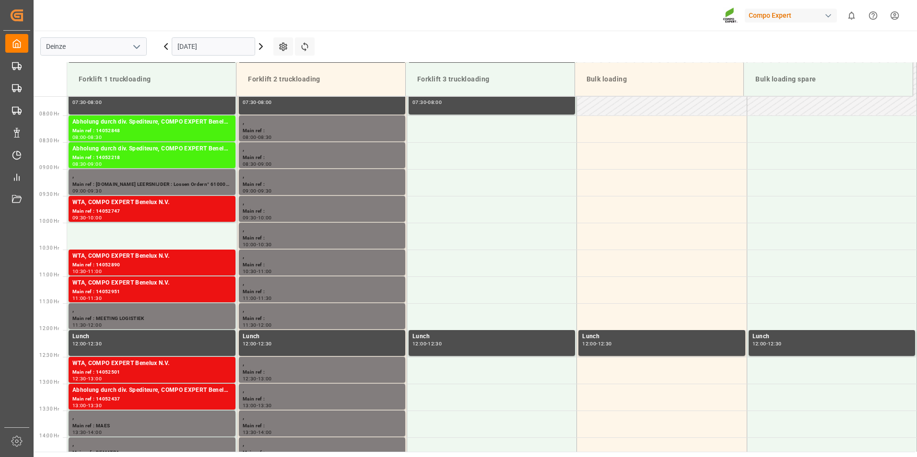
scroll to position [423, 0]
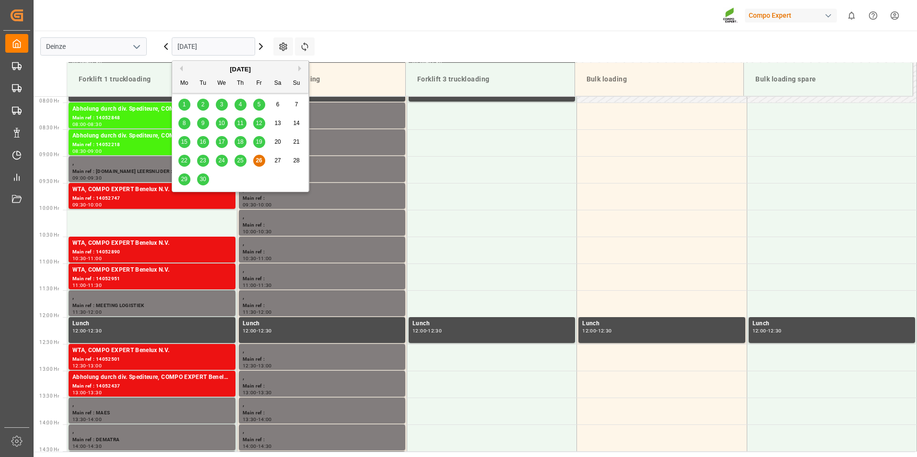
click at [236, 46] on input "[DATE]" at bounding box center [213, 46] width 83 height 18
click at [202, 179] on span "30" at bounding box center [202, 179] width 6 height 7
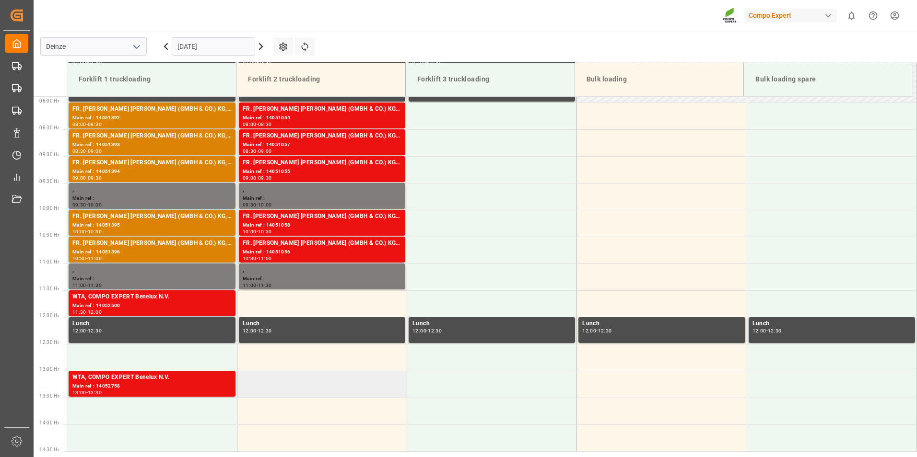
drag, startPoint x: 93, startPoint y: 352, endPoint x: 292, endPoint y: 373, distance: 200.1
click at [292, 373] on td at bounding box center [322, 384] width 170 height 27
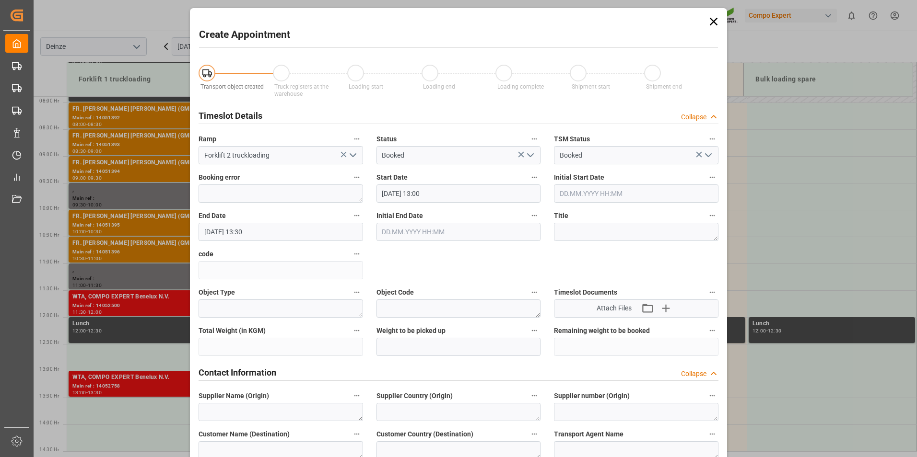
type input "30.09.2025 13:00"
type input "30.09.2025 13:30"
click at [112, 358] on div "Create Appointment Transport object created Truck registers at the warehouse Lo…" at bounding box center [458, 228] width 917 height 457
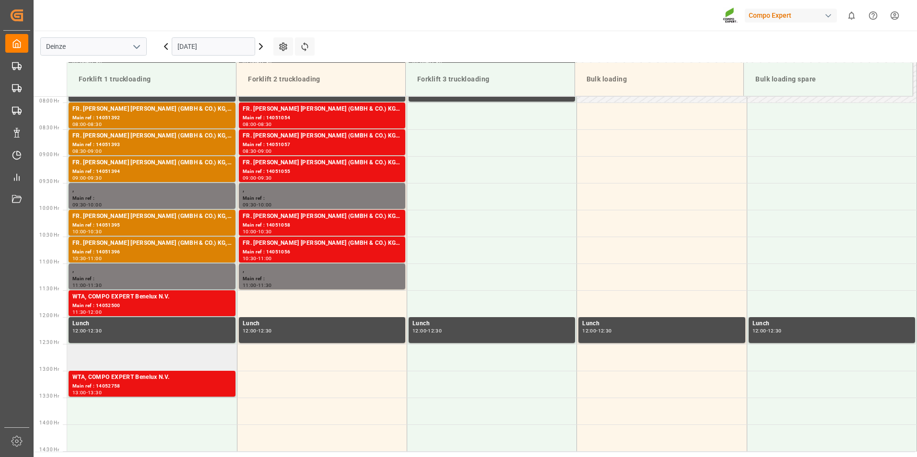
click at [103, 359] on td at bounding box center [152, 357] width 170 height 27
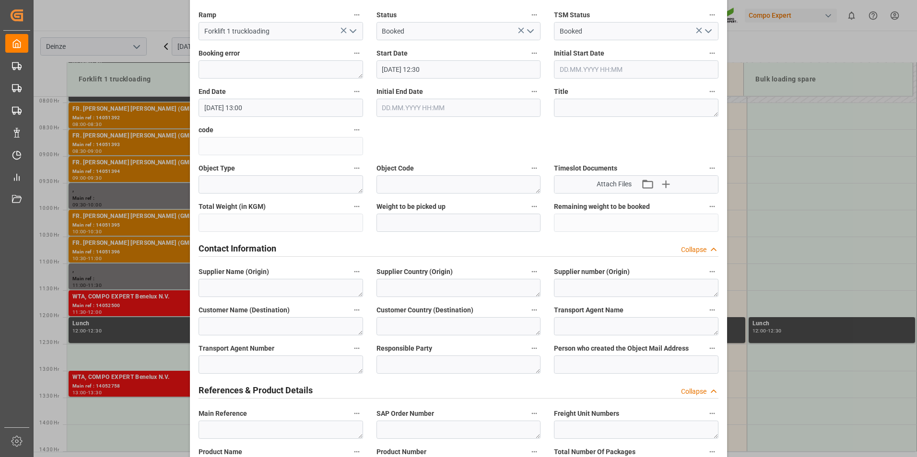
scroll to position [240, 0]
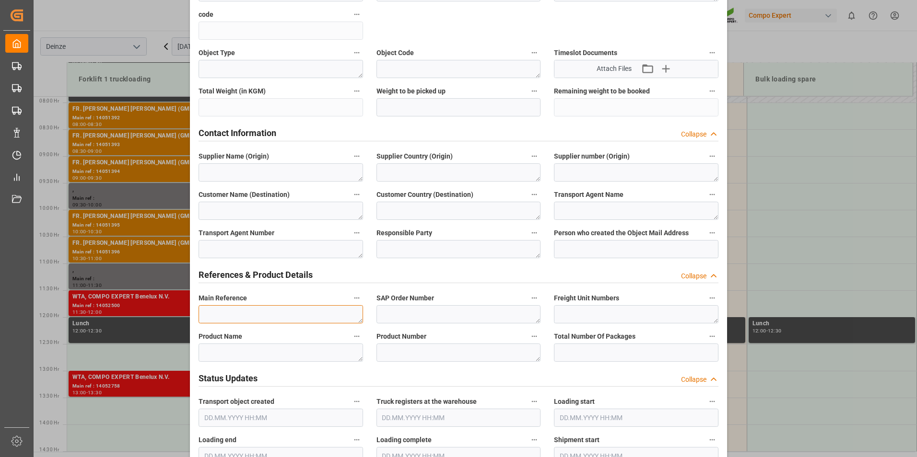
click at [212, 309] on textarea at bounding box center [280, 314] width 164 height 18
type textarea "m"
type textarea "A"
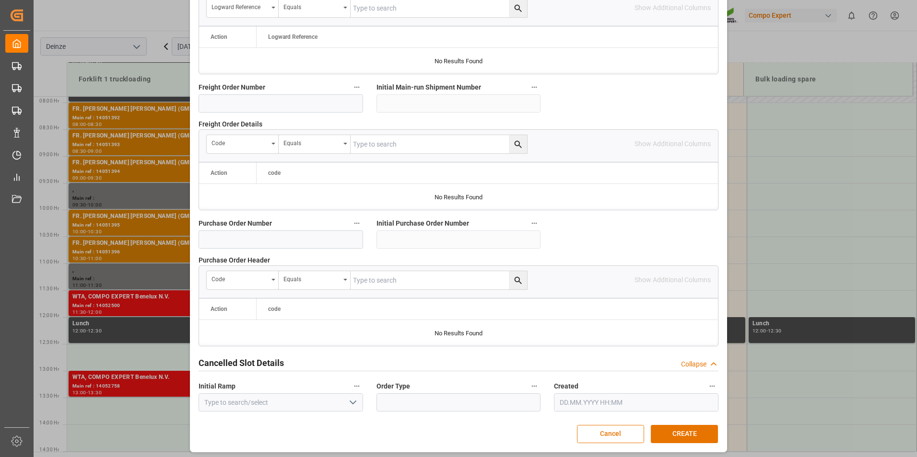
scroll to position [873, 0]
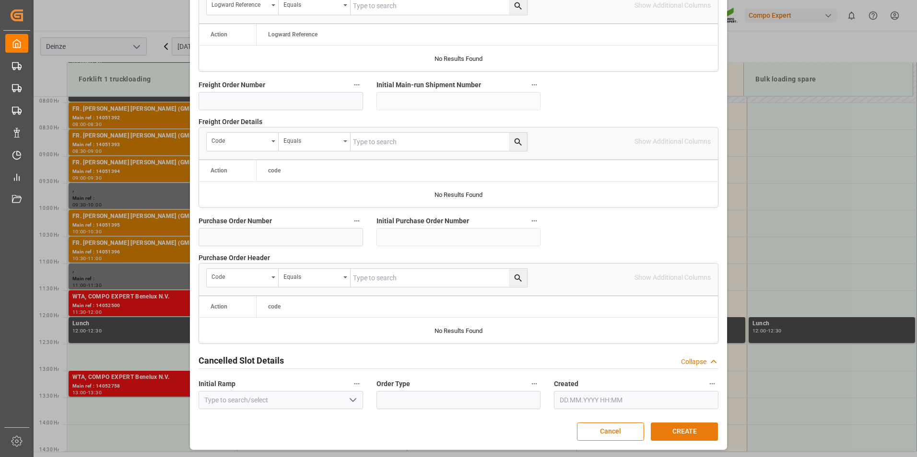
type textarea "MAIL LSL LOGISTIK : Lossen 6100002242"
click at [675, 432] on button "CREATE" at bounding box center [684, 432] width 67 height 18
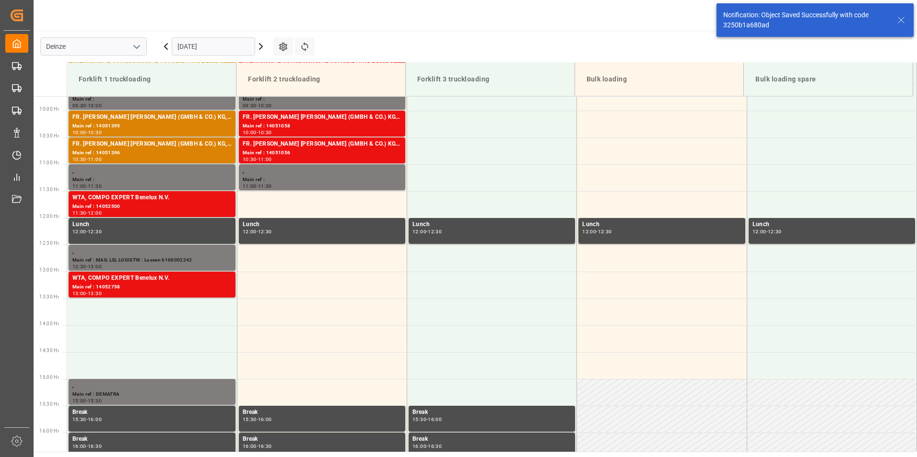
scroll to position [584, 0]
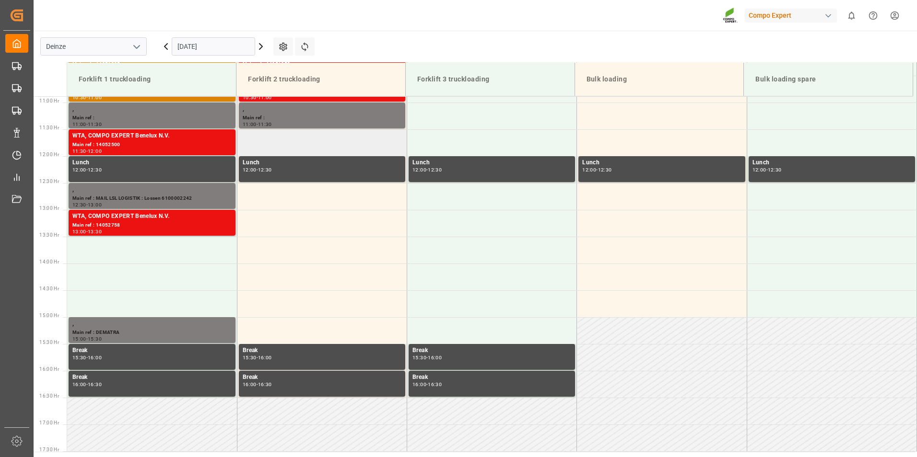
click at [258, 140] on td at bounding box center [322, 142] width 170 height 27
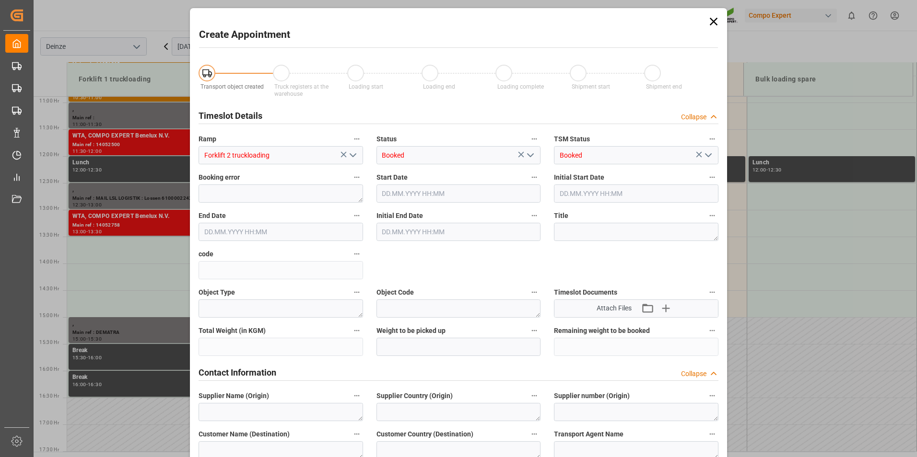
type input "30.09.2025 11:30"
type input "30.09.2025 12:00"
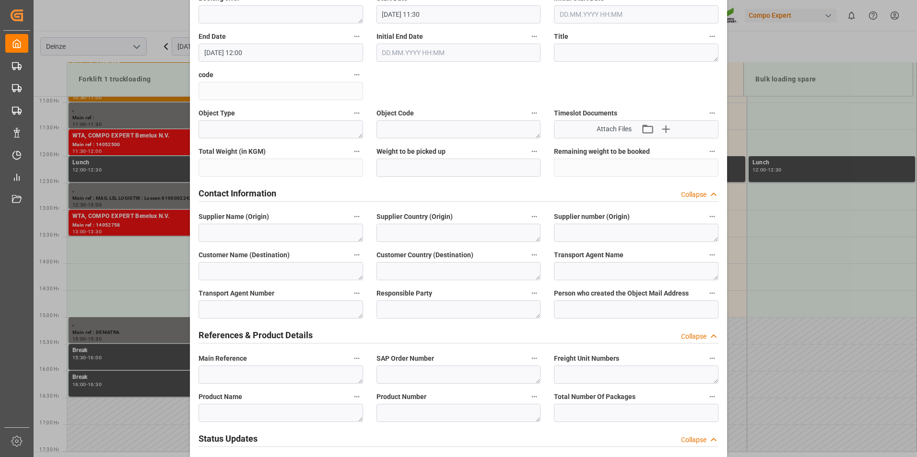
scroll to position [240, 0]
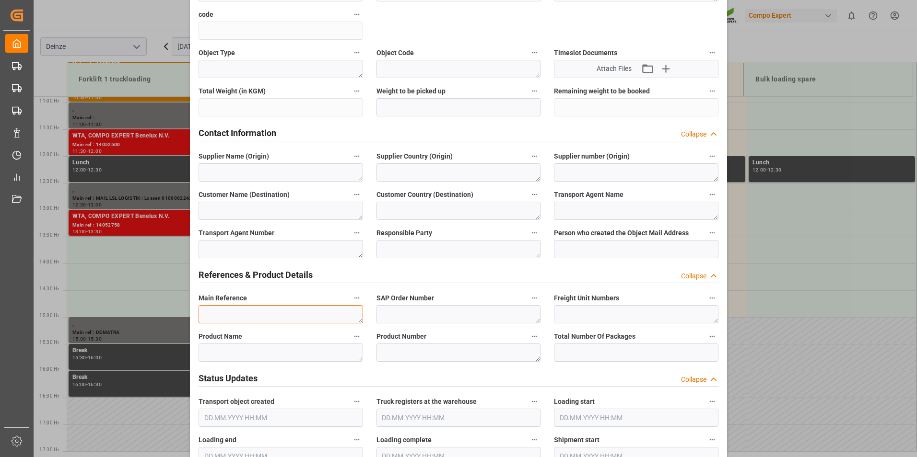
click at [219, 316] on textarea at bounding box center [280, 314] width 164 height 18
type textarea "m"
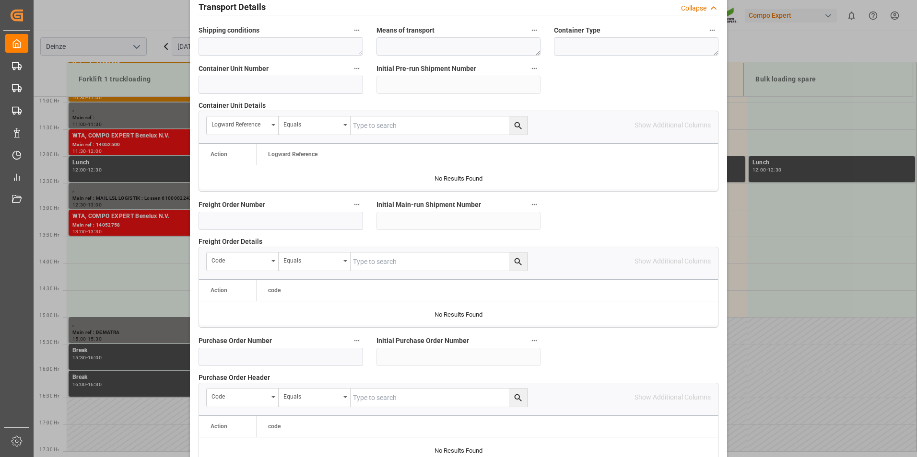
scroll to position [863, 0]
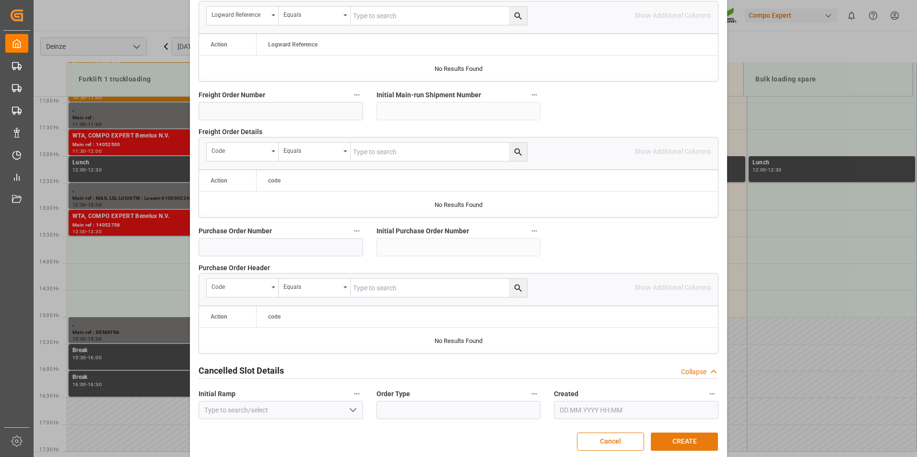
type textarea "MAIL LSL LOGISTIK : Lossen 6100002241"
click at [673, 438] on button "CREATE" at bounding box center [684, 442] width 67 height 18
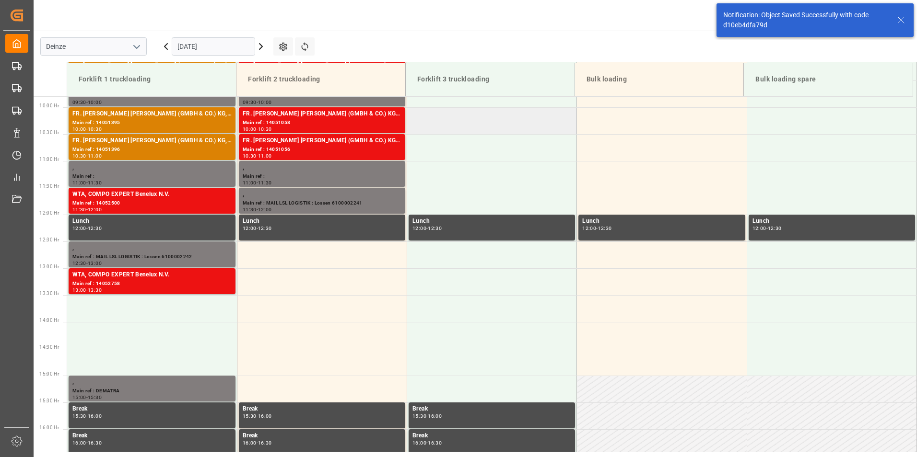
scroll to position [531, 0]
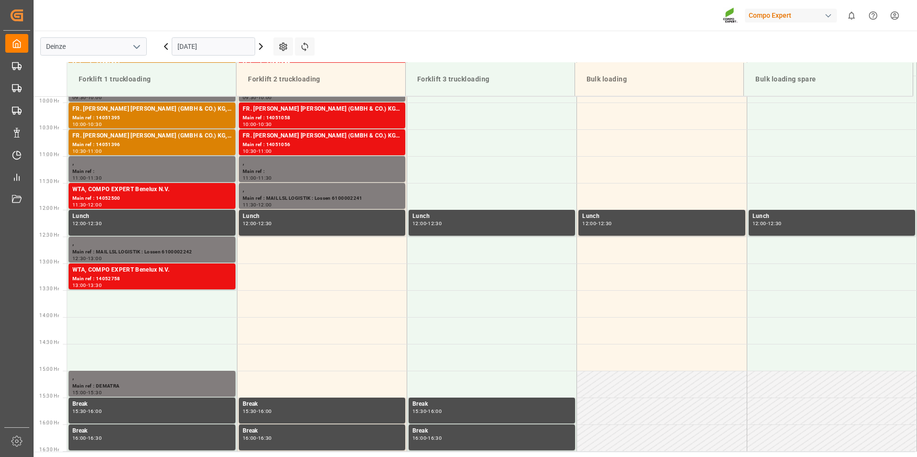
click at [228, 47] on input "30.09.2025" at bounding box center [213, 46] width 83 height 18
click at [339, 25] on div "Compo Expert 0 Notifications Only show unread All Watching Mark all categories …" at bounding box center [472, 15] width 890 height 31
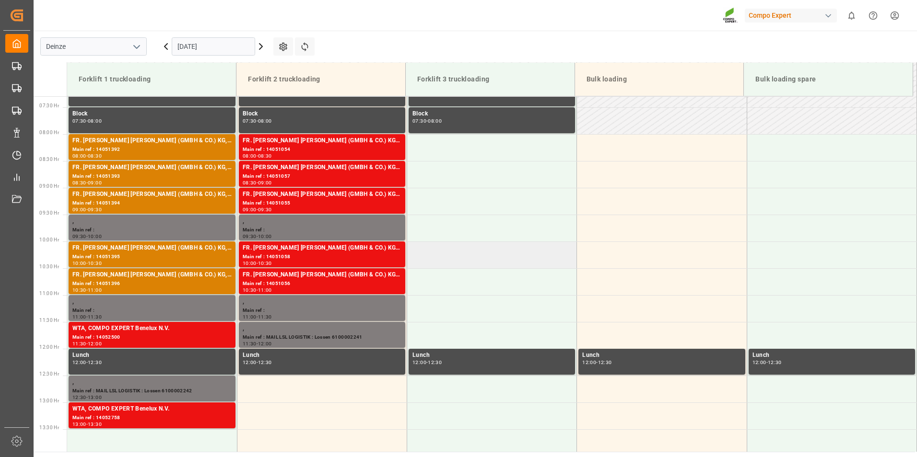
scroll to position [483, 0]
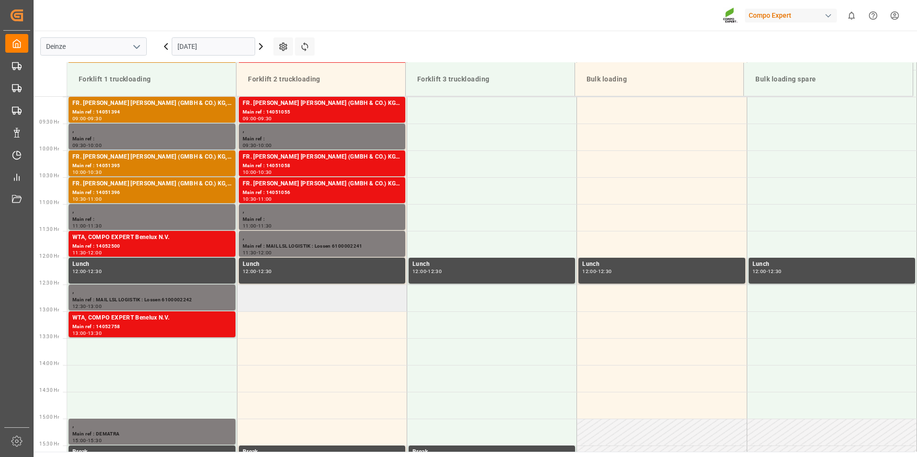
click at [257, 298] on td at bounding box center [322, 298] width 170 height 27
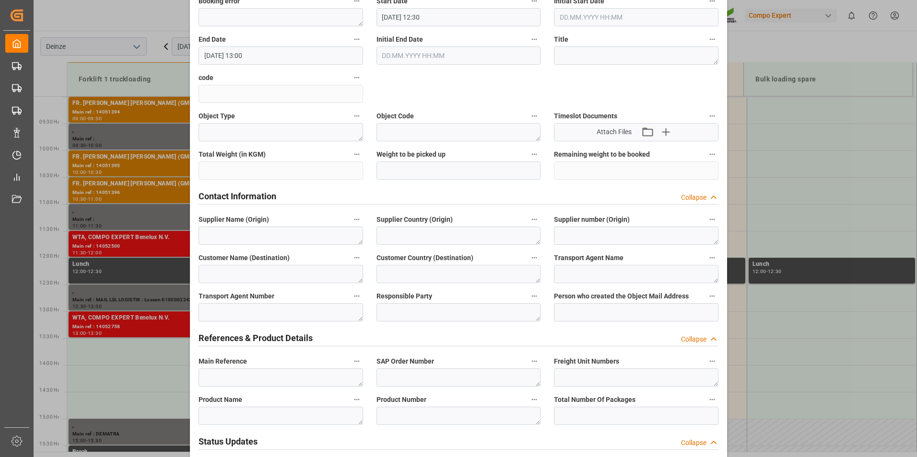
scroll to position [192, 0]
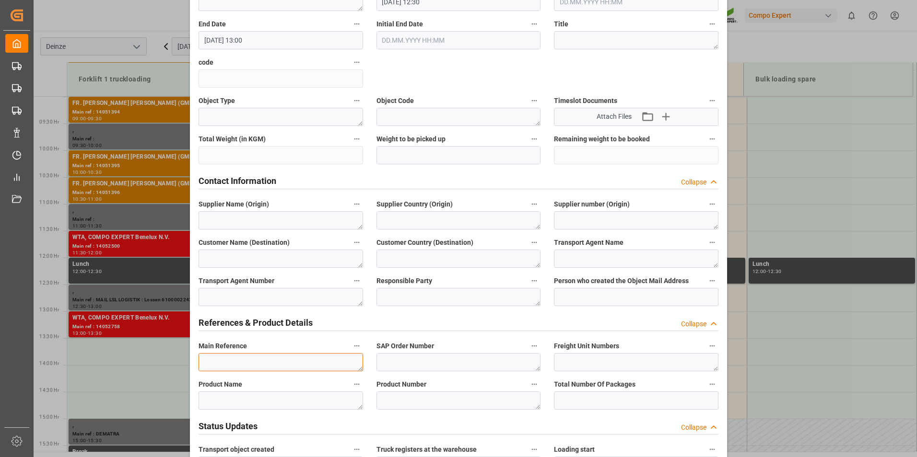
click at [210, 361] on textarea at bounding box center [280, 362] width 164 height 18
type textarea "m"
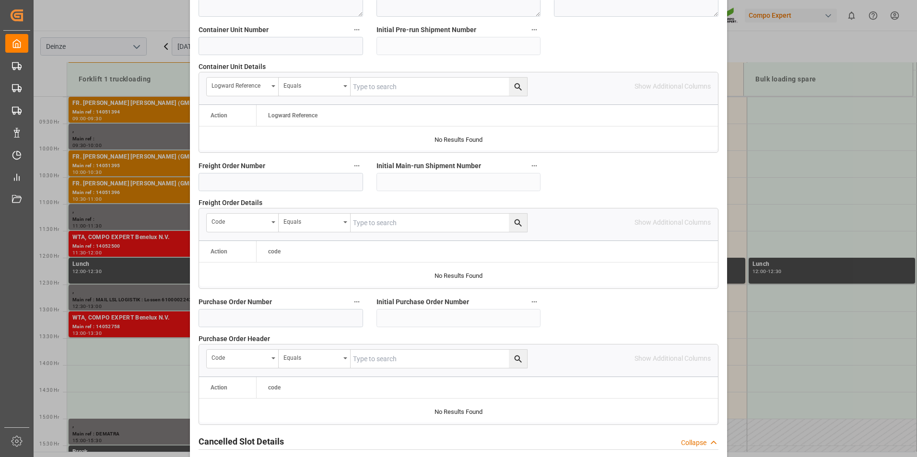
scroll to position [873, 0]
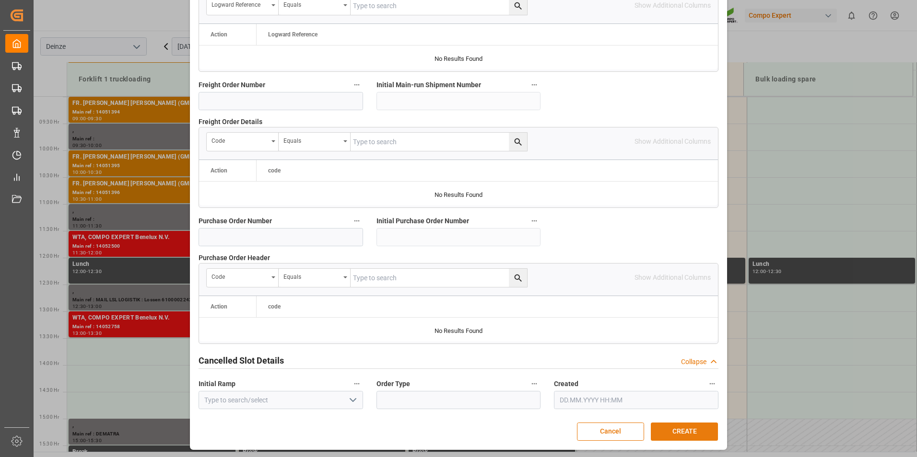
type textarea "MAIL STELTEN : Lossen Ordern° 6100002235"
click at [680, 432] on button "CREATE" at bounding box center [684, 432] width 67 height 18
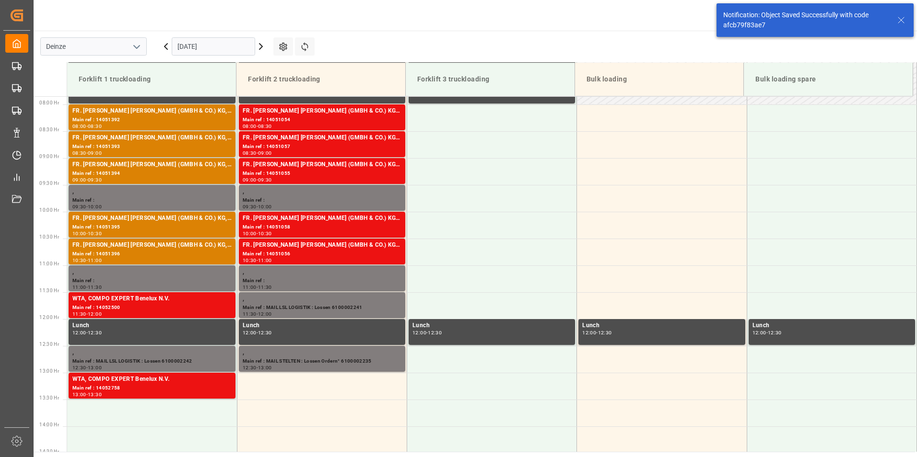
scroll to position [477, 0]
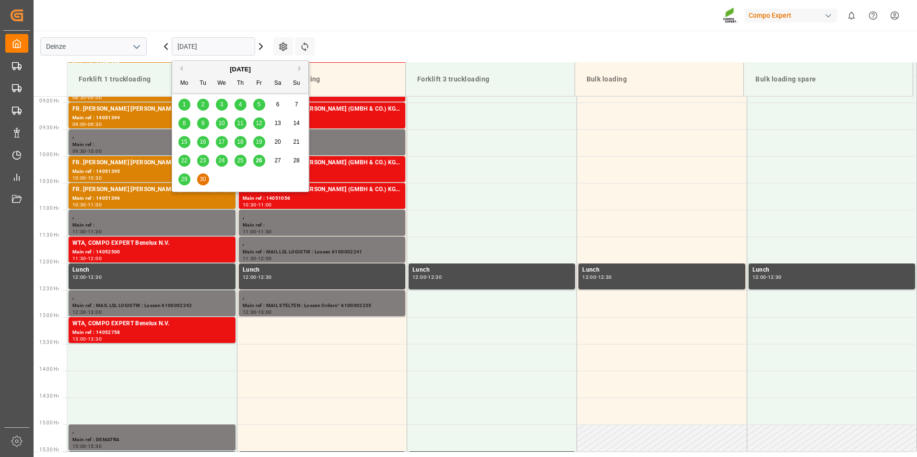
click at [225, 51] on input "30.09.2025" at bounding box center [213, 46] width 83 height 18
click at [185, 182] on span "29" at bounding box center [184, 179] width 6 height 7
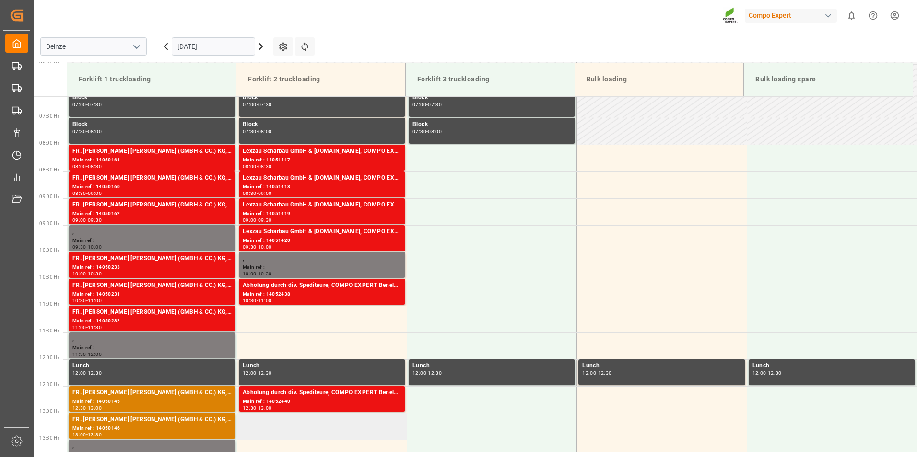
scroll to position [525, 0]
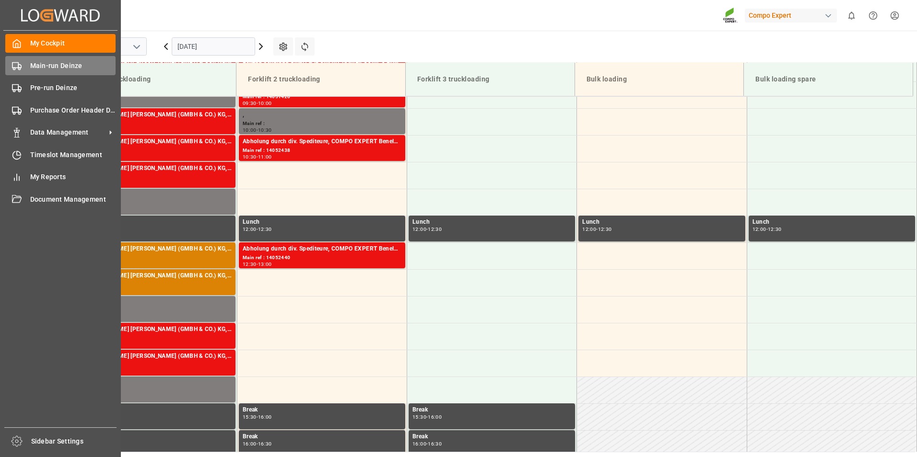
click at [15, 63] on icon at bounding box center [17, 66] width 10 height 10
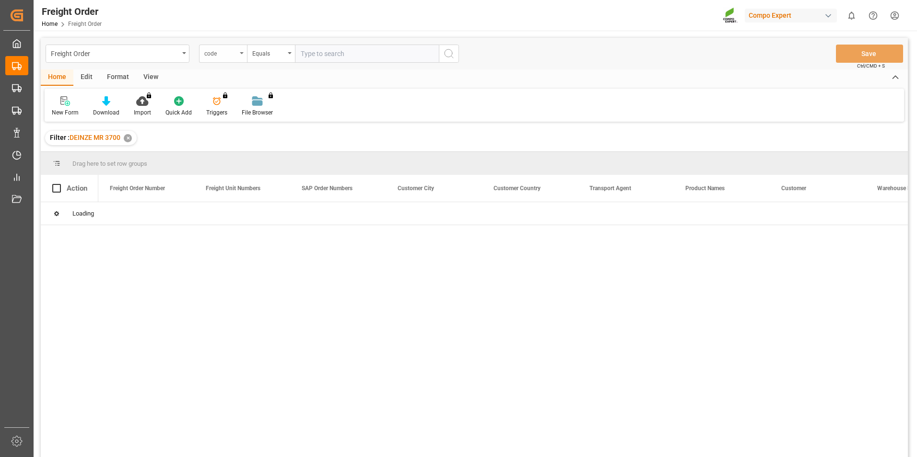
click at [240, 54] on div "code" at bounding box center [223, 54] width 48 height 18
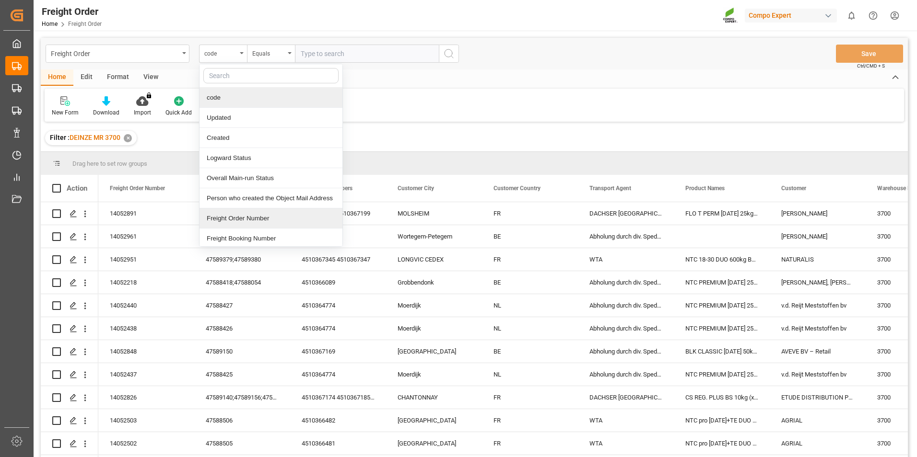
drag, startPoint x: 224, startPoint y: 217, endPoint x: 289, endPoint y: 137, distance: 102.9
click at [225, 216] on div "Freight Order Number" at bounding box center [270, 219] width 143 height 20
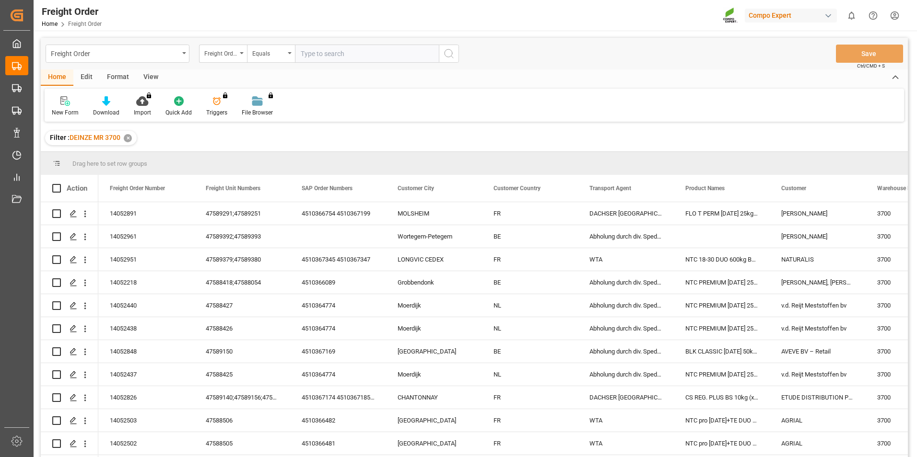
click at [313, 48] on input "text" at bounding box center [367, 54] width 144 height 18
type input "14052745"
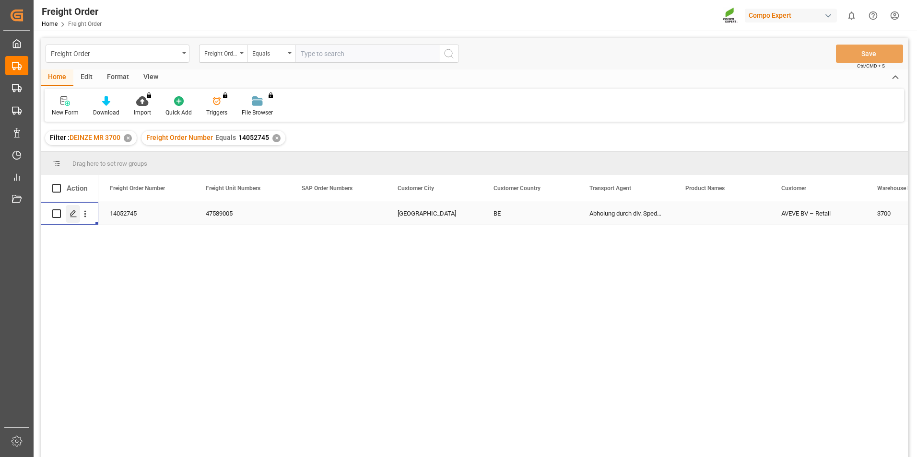
click at [69, 213] on div "Press SPACE to select this row." at bounding box center [73, 214] width 14 height 18
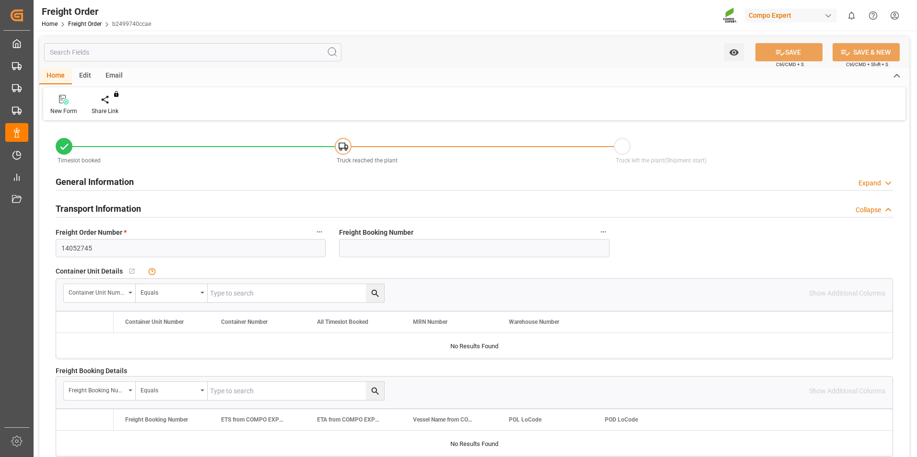
type input "22"
type input "0"
type input "25.09.2025 00:00"
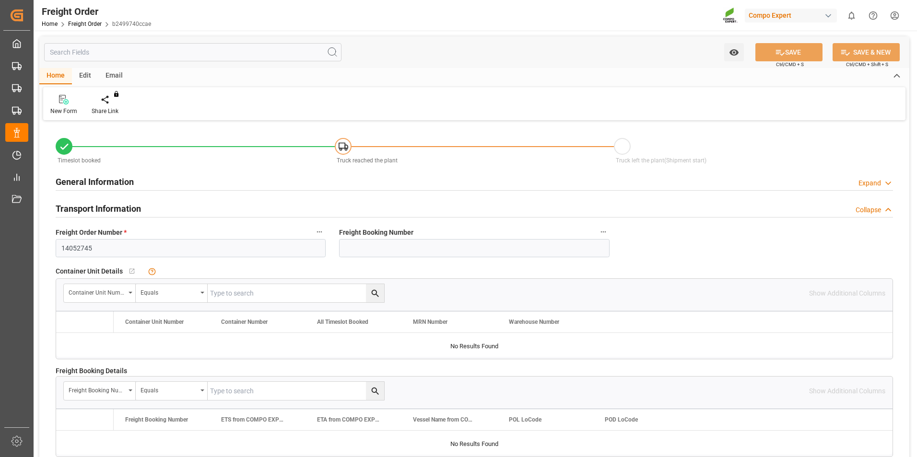
type input "23.09.2025 10:06"
click at [109, 106] on div "Create Timeslot" at bounding box center [111, 104] width 55 height 21
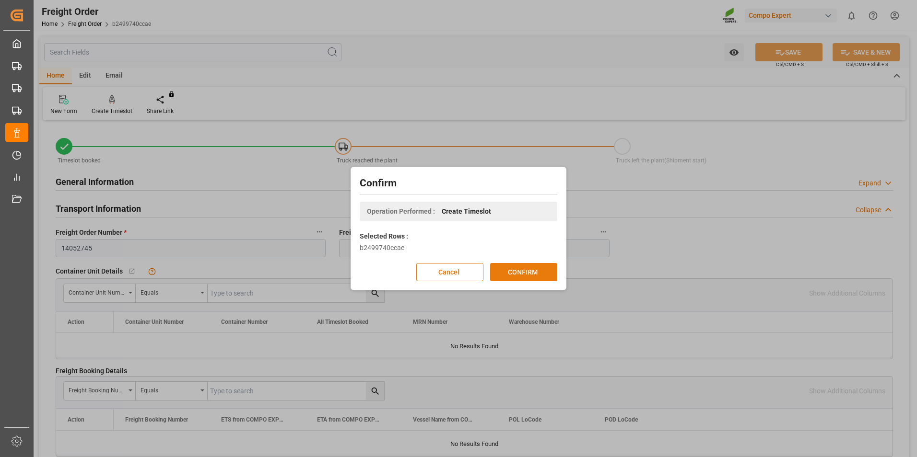
click at [533, 277] on button "CONFIRM" at bounding box center [523, 272] width 67 height 18
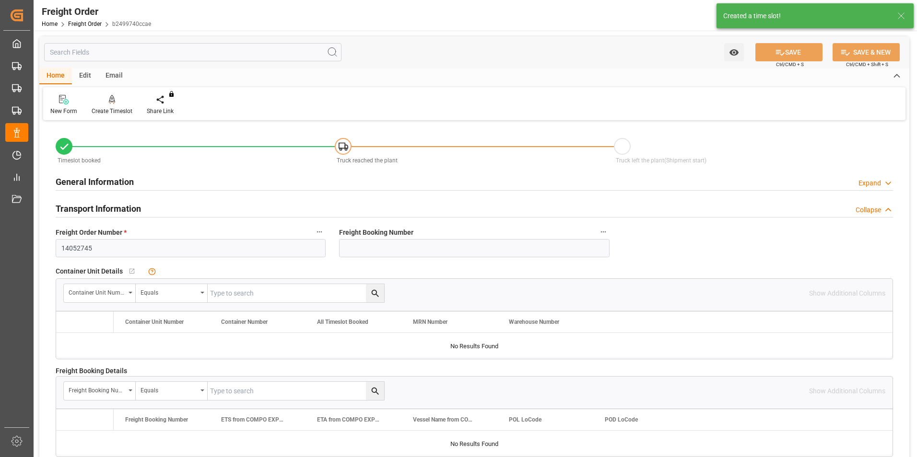
type input "22"
type input "22264"
type input "0"
type input "22264"
type input "25.09.2025 00:00"
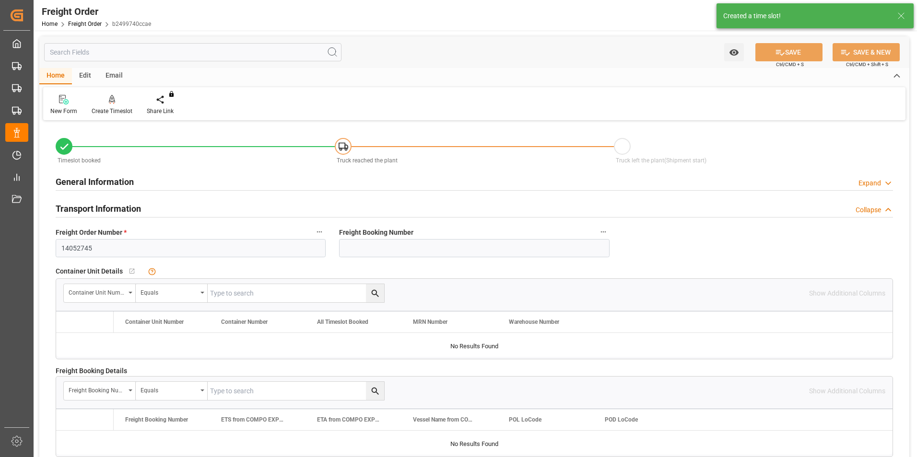
type input "23.09.2025 10:06"
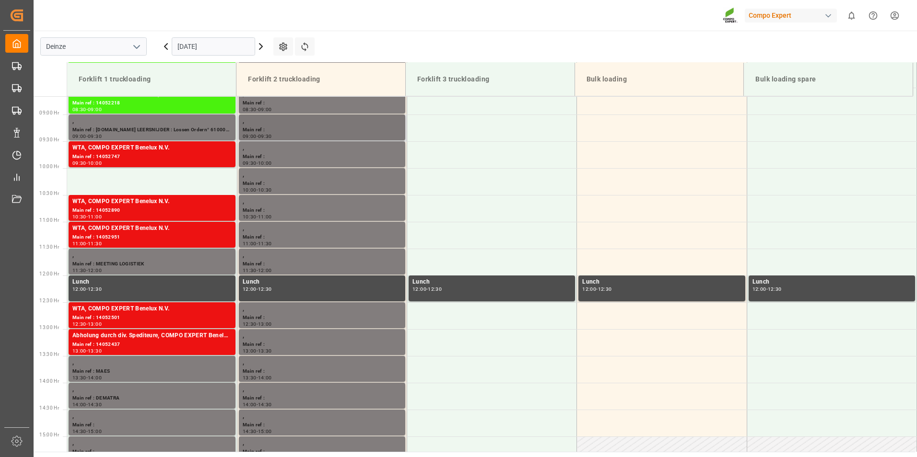
scroll to position [477, 0]
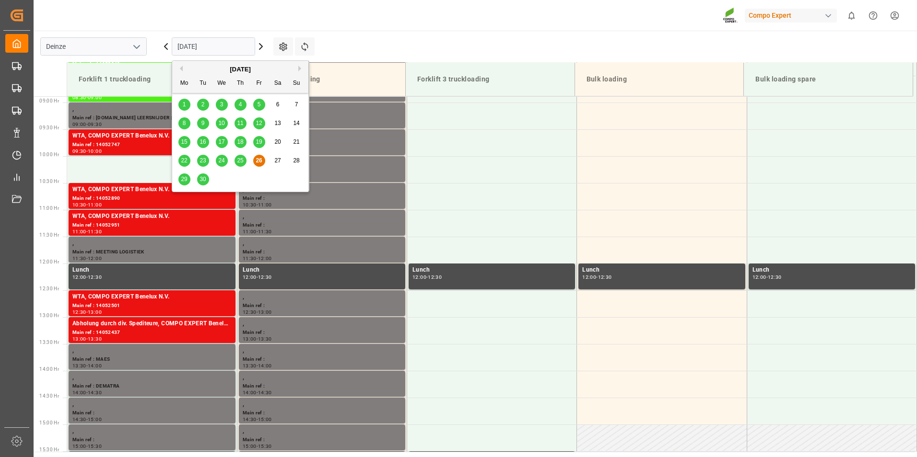
click at [225, 45] on input "[DATE]" at bounding box center [213, 46] width 83 height 18
click at [185, 178] on span "29" at bounding box center [184, 179] width 6 height 7
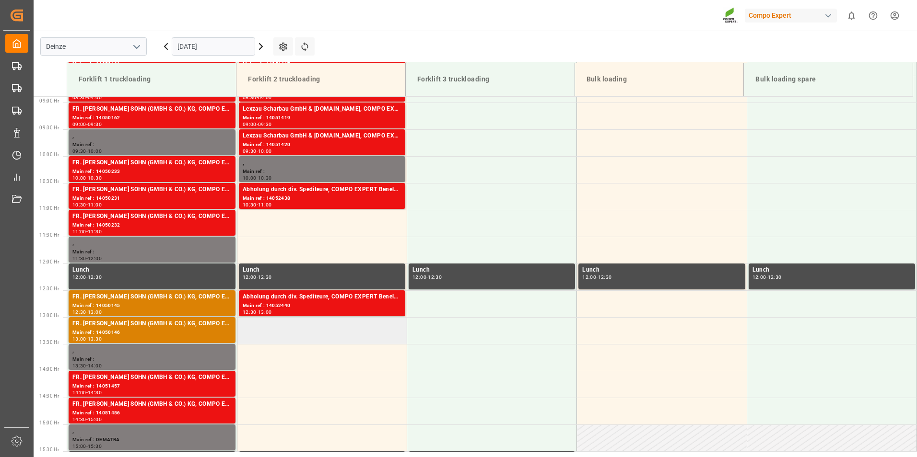
click at [269, 330] on td at bounding box center [322, 330] width 170 height 27
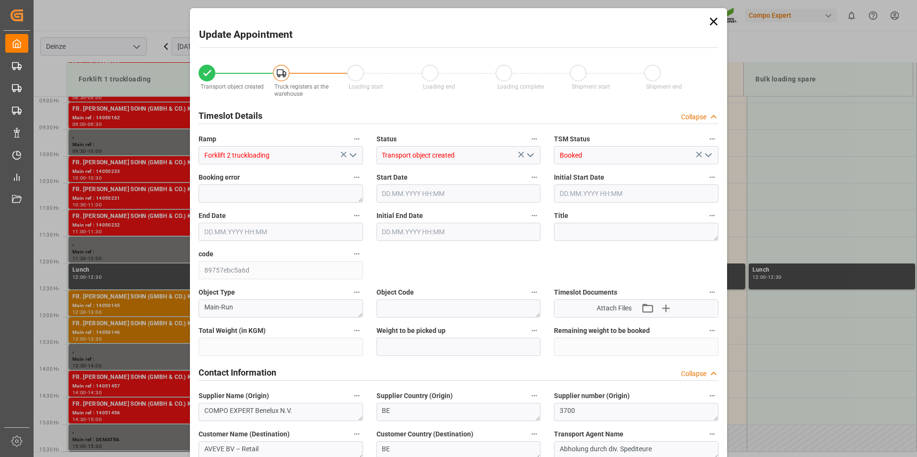
type input "22264"
type input "0"
type input "22"
type input "[DATE] 13:00"
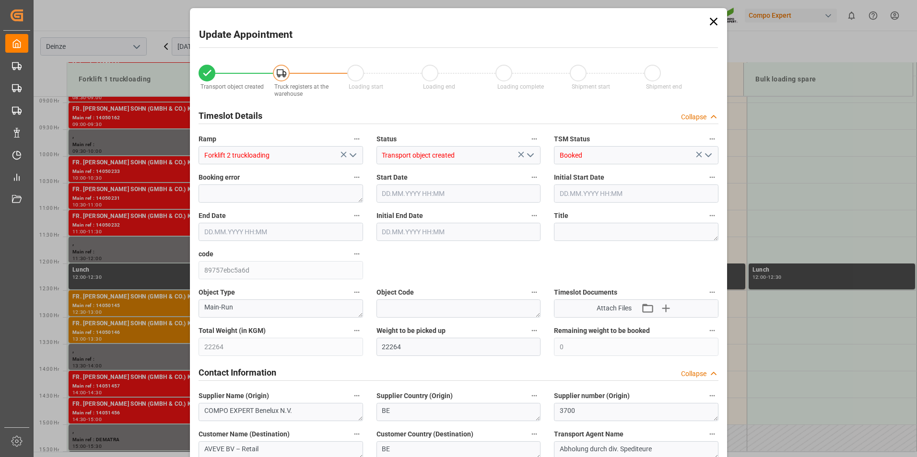
type input "[DATE] 13:30"
type input "[DATE] 10:06"
type input "[DATE] 07:38"
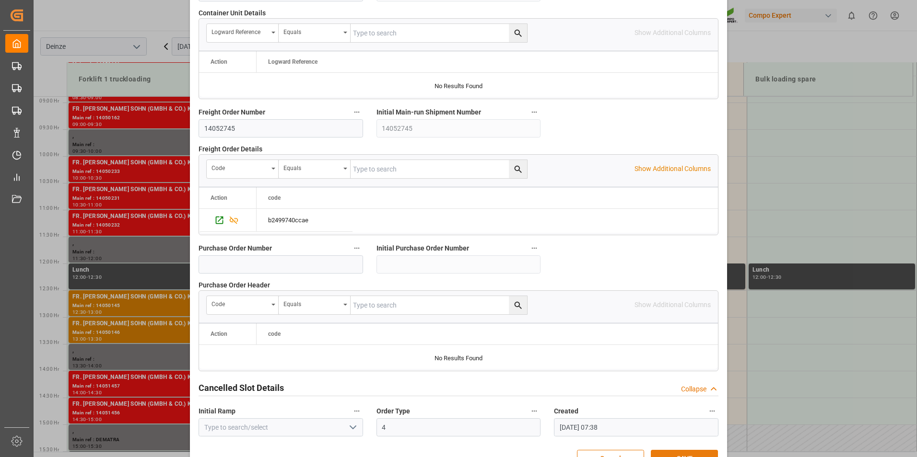
scroll to position [873, 0]
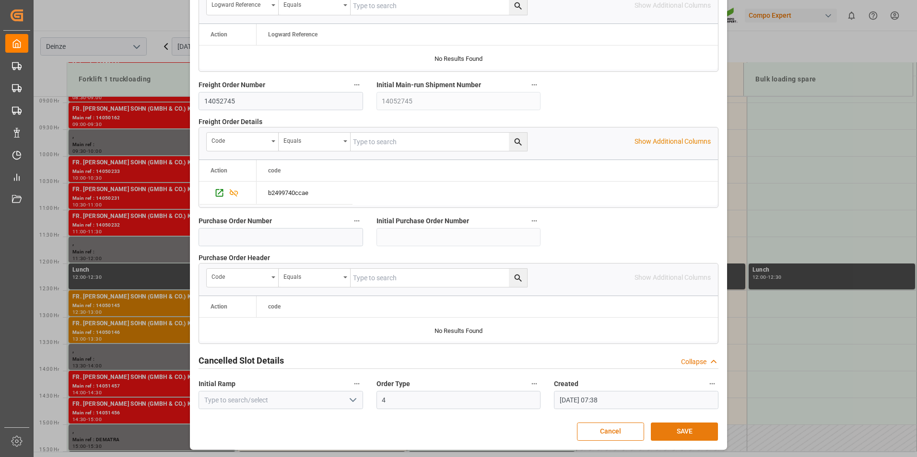
click at [684, 432] on button "SAVE" at bounding box center [684, 432] width 67 height 18
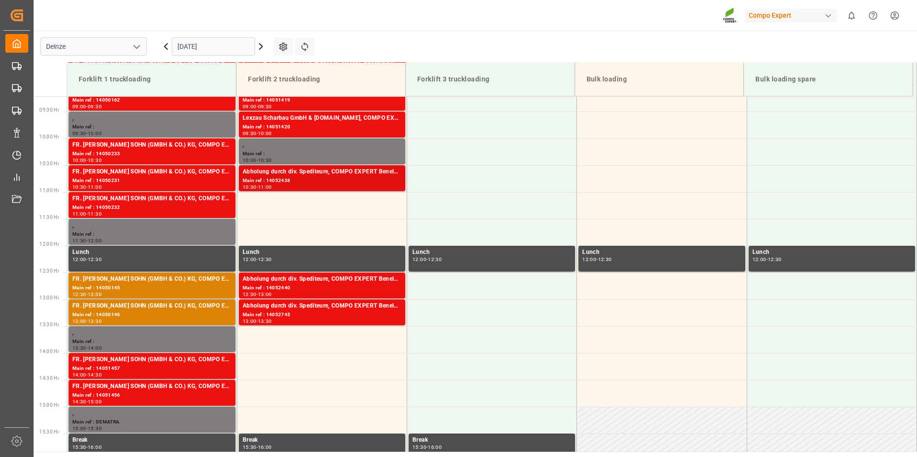
scroll to position [494, 0]
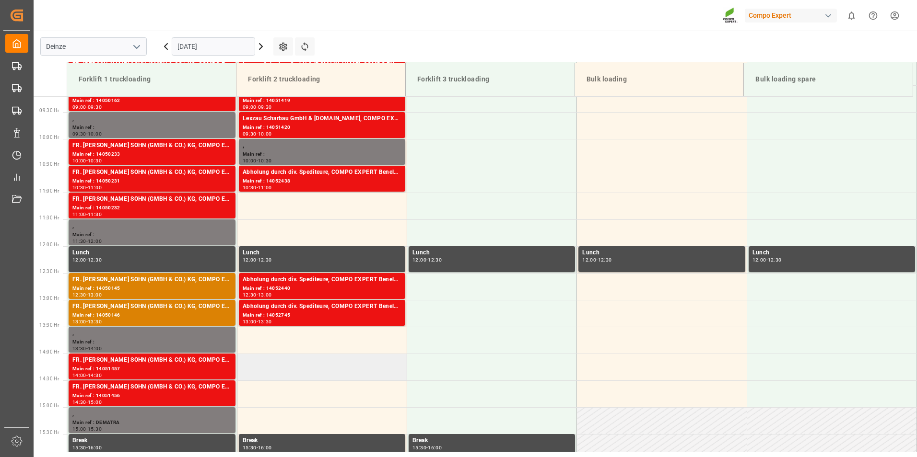
click at [273, 371] on td at bounding box center [322, 367] width 170 height 27
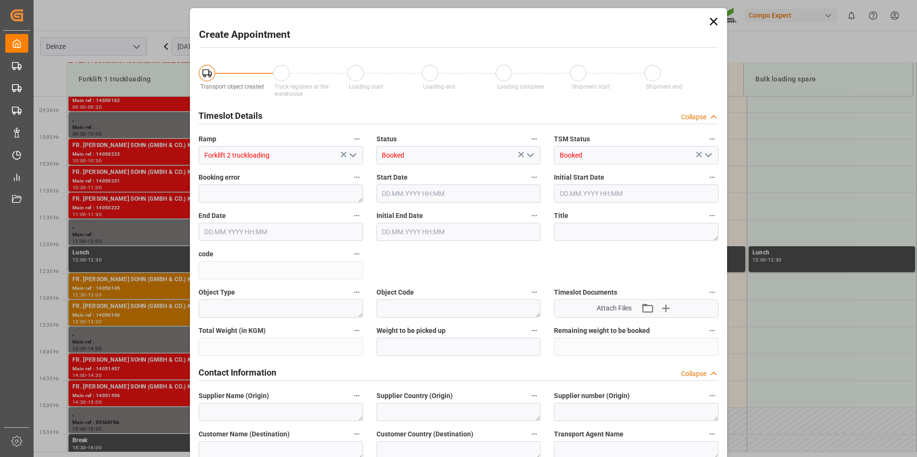
type input "[DATE] 14:00"
type input "[DATE] 14:30"
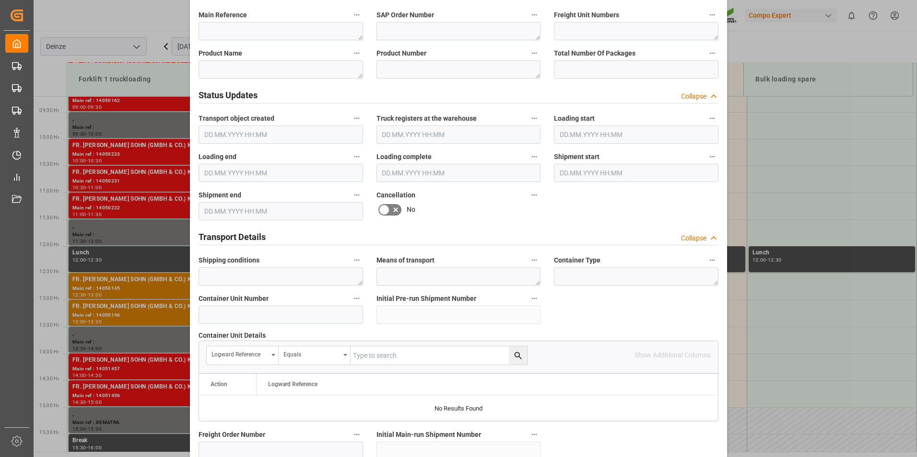
scroll to position [527, 0]
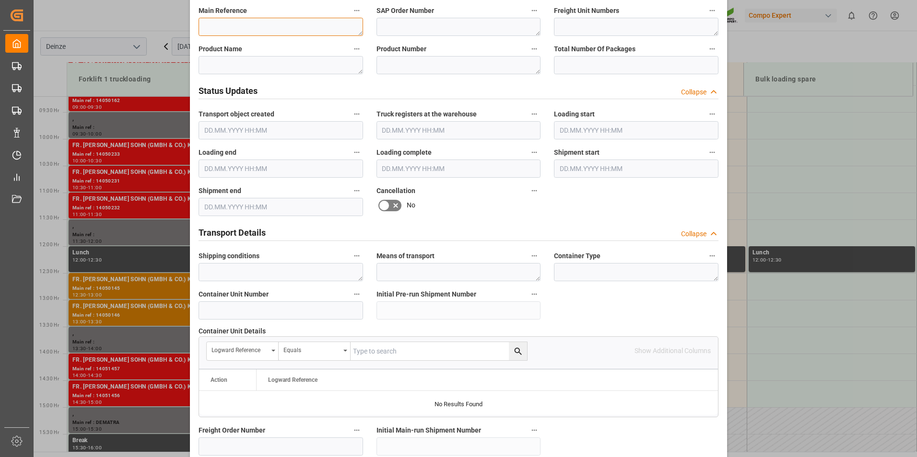
click at [224, 25] on textarea at bounding box center [280, 27] width 164 height 18
type textarea "m"
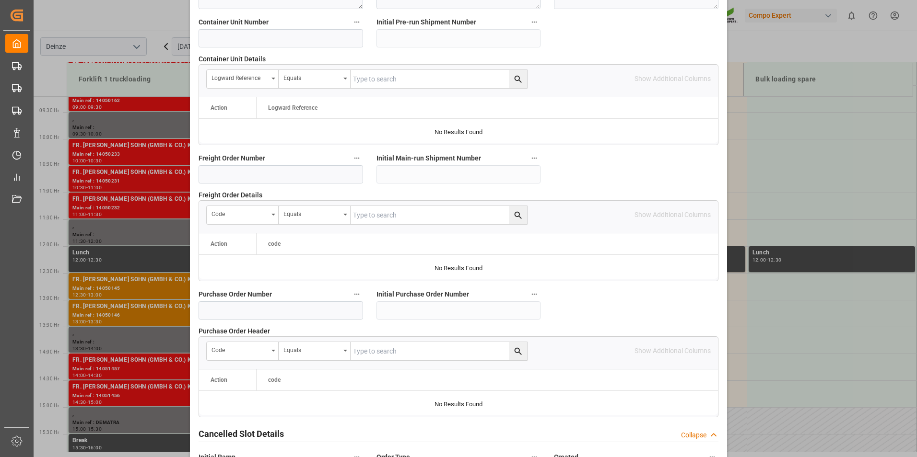
scroll to position [873, 0]
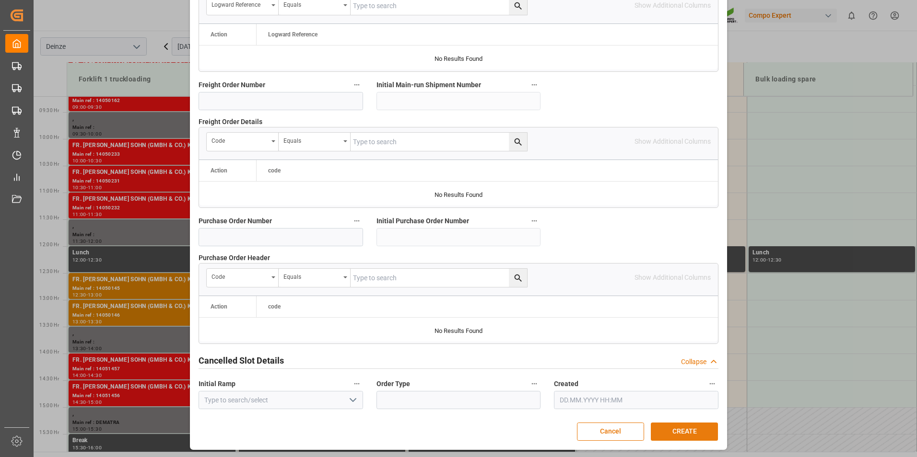
type textarea "MAIL REBEKKA : Lossen WTA 2 Paletten"
click at [677, 431] on button "CREATE" at bounding box center [684, 432] width 67 height 18
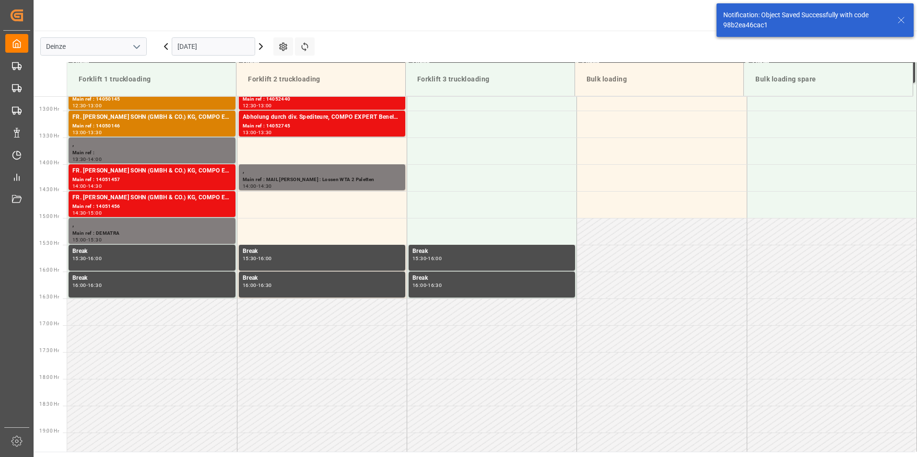
scroll to position [692, 0]
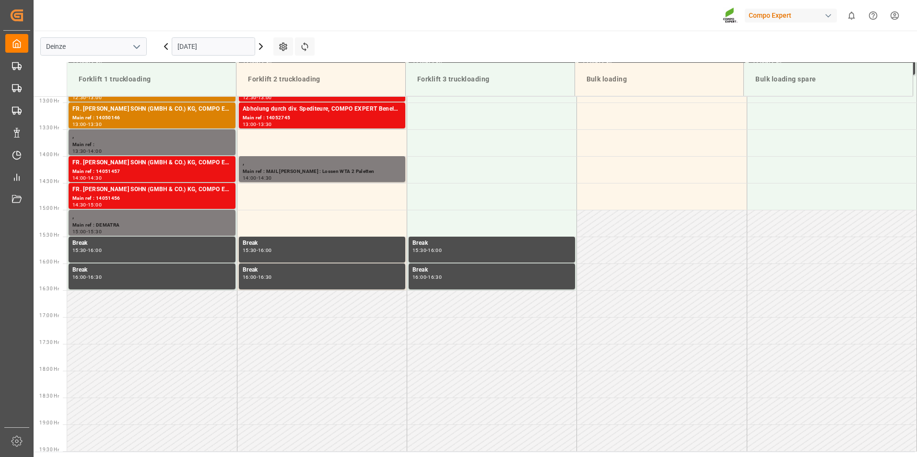
click at [235, 49] on input "[DATE]" at bounding box center [213, 46] width 83 height 18
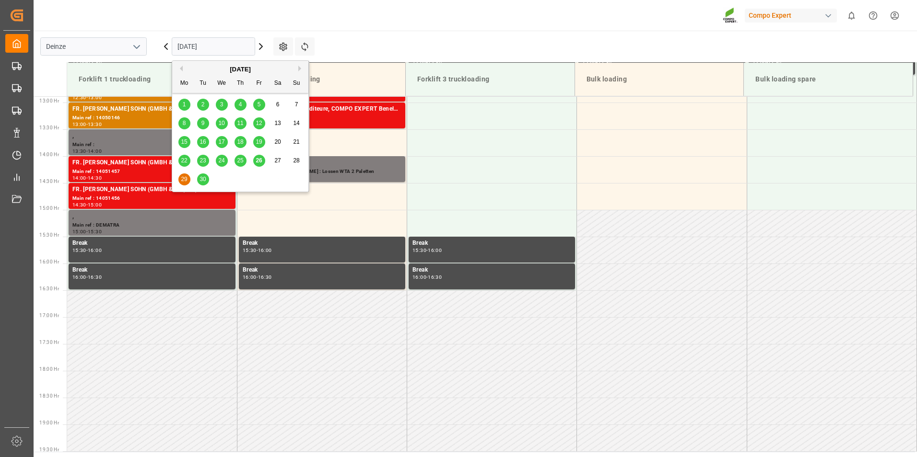
click at [300, 68] on button "Next Month" at bounding box center [301, 69] width 6 height 6
click at [222, 104] on span "1" at bounding box center [221, 104] width 3 height 7
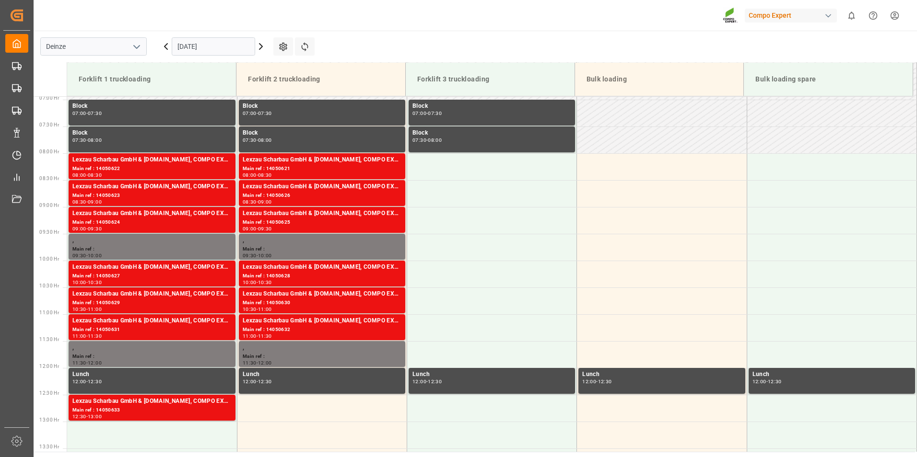
scroll to position [429, 0]
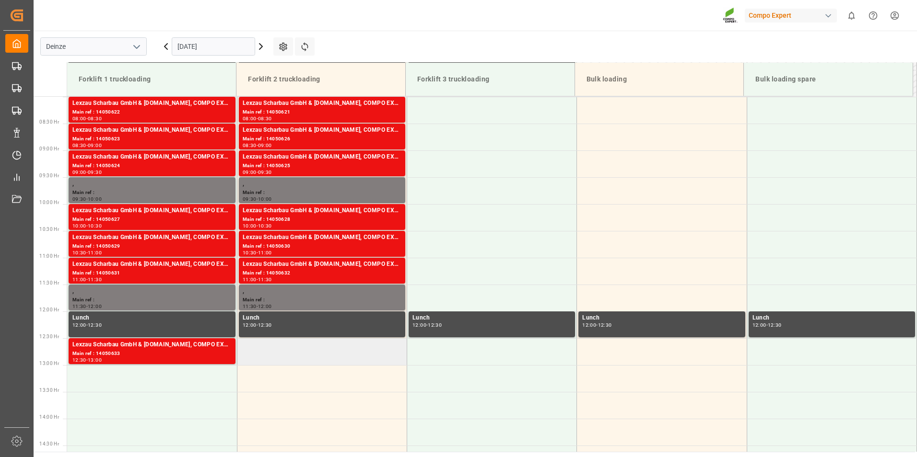
click at [263, 350] on td at bounding box center [322, 351] width 170 height 27
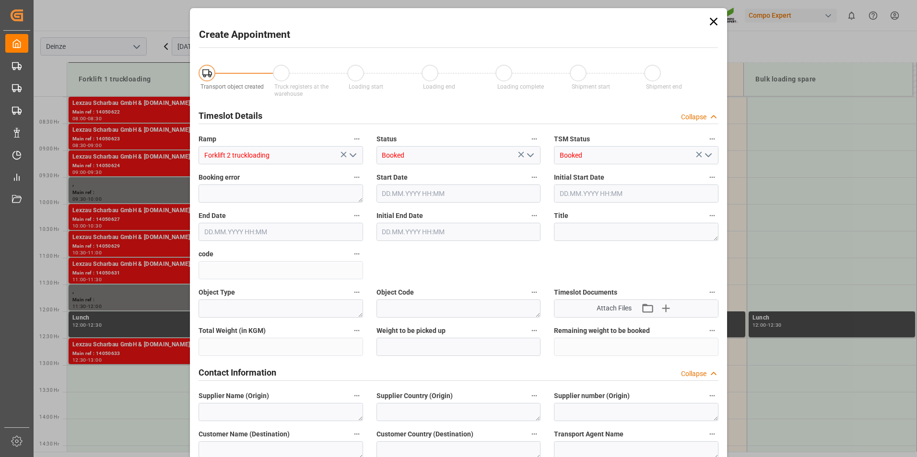
type input "01.10.2025 12:30"
type input "01.10.2025 13:00"
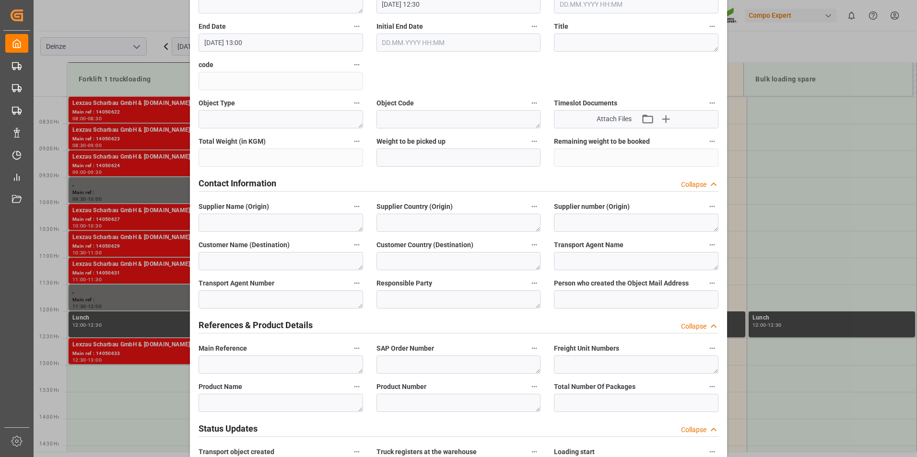
scroll to position [192, 0]
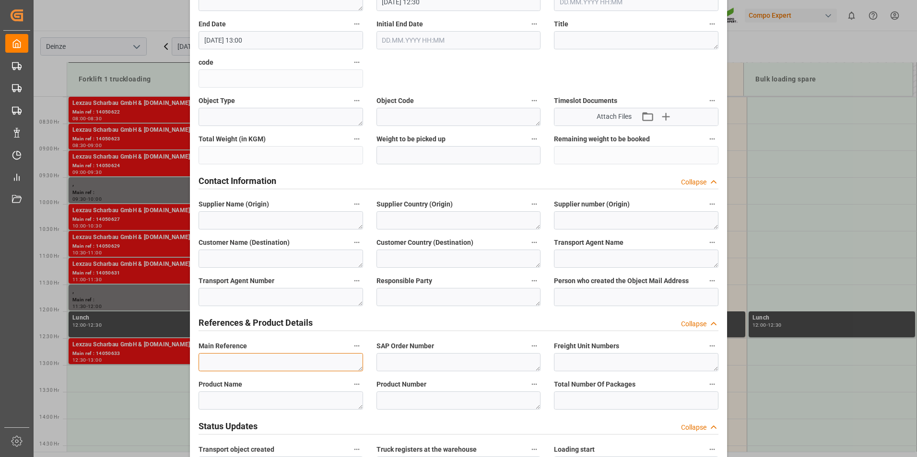
click at [219, 362] on textarea at bounding box center [280, 362] width 164 height 18
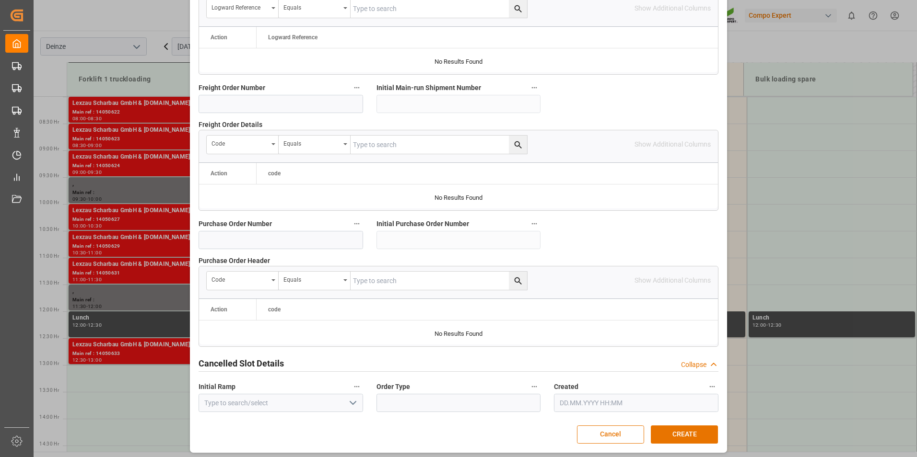
scroll to position [873, 0]
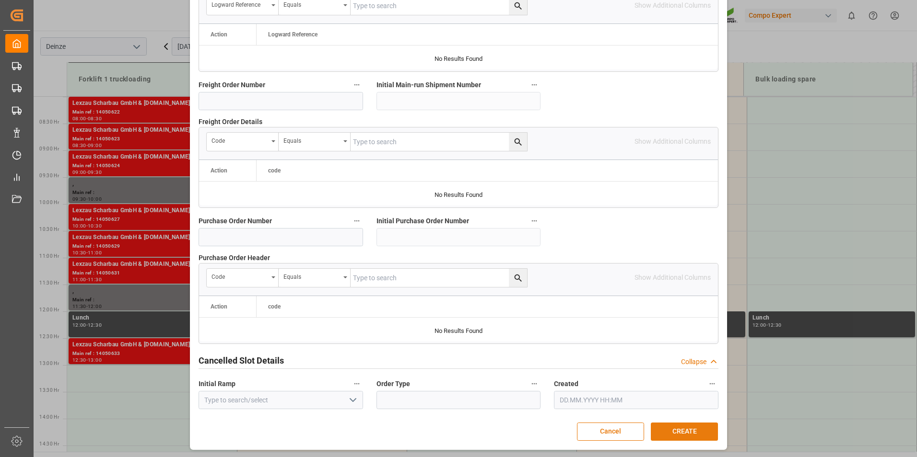
type textarea "MAIL STELTEN : Lossen 6100002243"
click at [681, 432] on button "CREATE" at bounding box center [684, 432] width 67 height 18
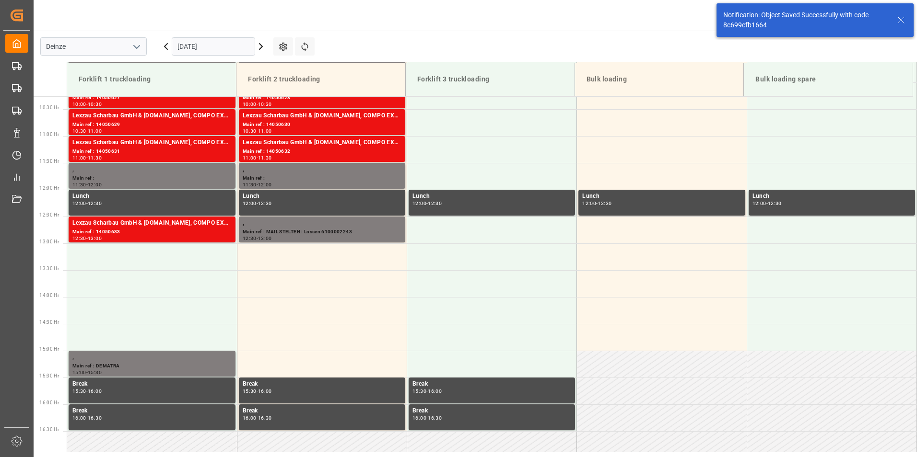
scroll to position [584, 0]
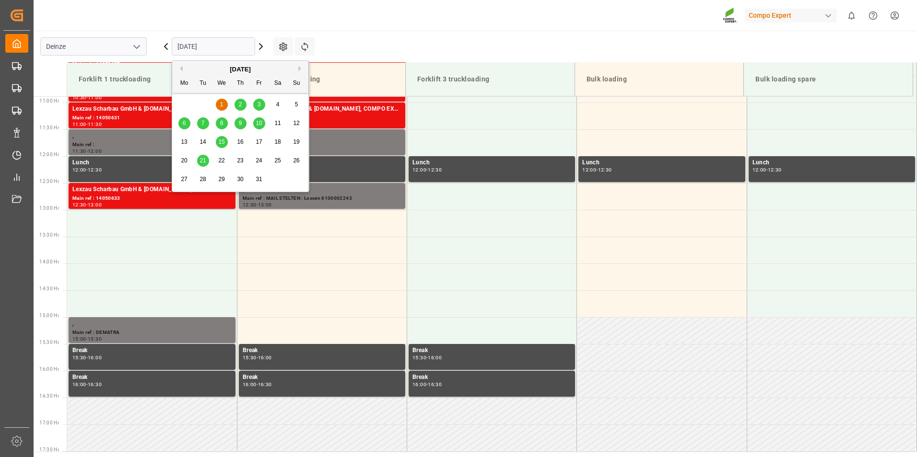
click at [232, 50] on input "01.10.2025" at bounding box center [213, 46] width 83 height 18
click at [181, 69] on button "Previous Month" at bounding box center [180, 69] width 6 height 6
click at [261, 160] on span "26" at bounding box center [259, 160] width 6 height 7
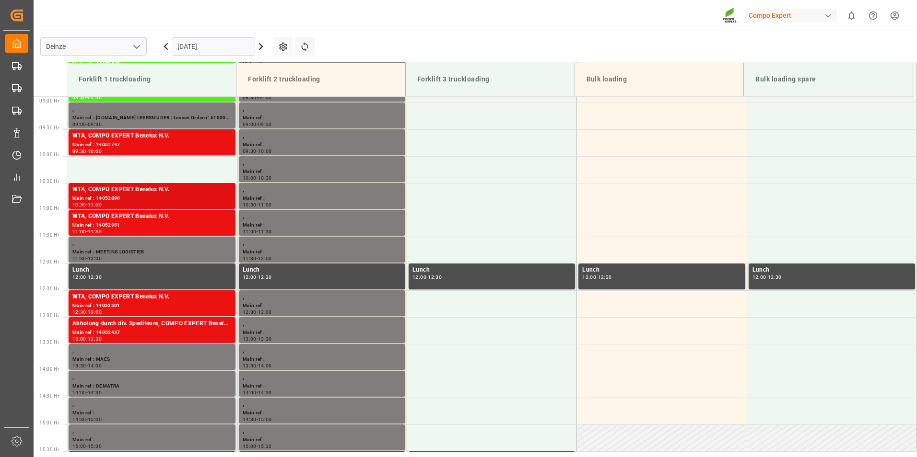
scroll to position [429, 0]
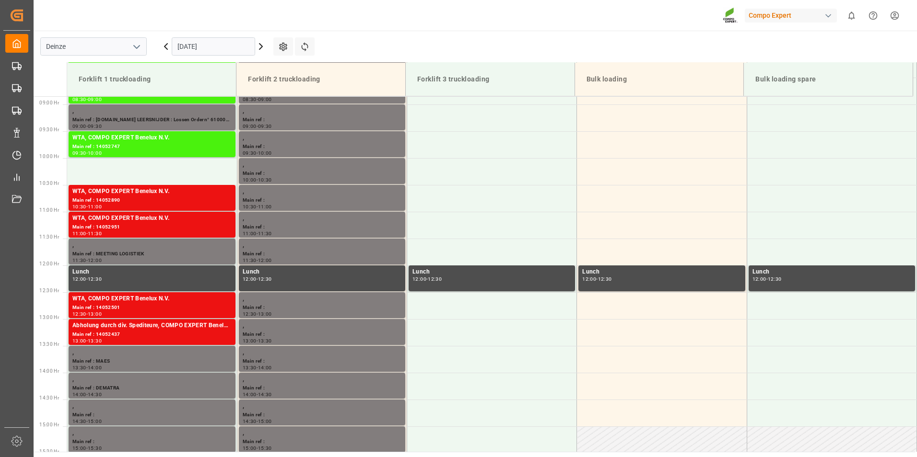
scroll to position [477, 0]
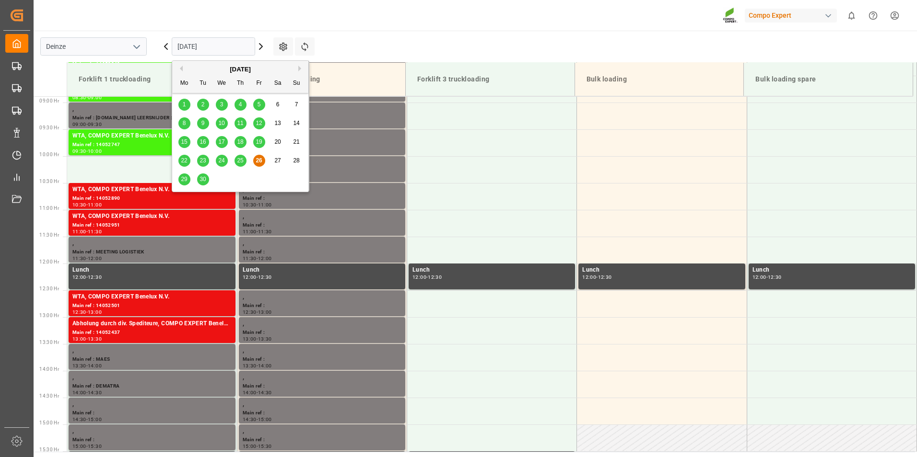
click at [221, 42] on input "[DATE]" at bounding box center [213, 46] width 83 height 18
click at [186, 180] on span "29" at bounding box center [184, 179] width 6 height 7
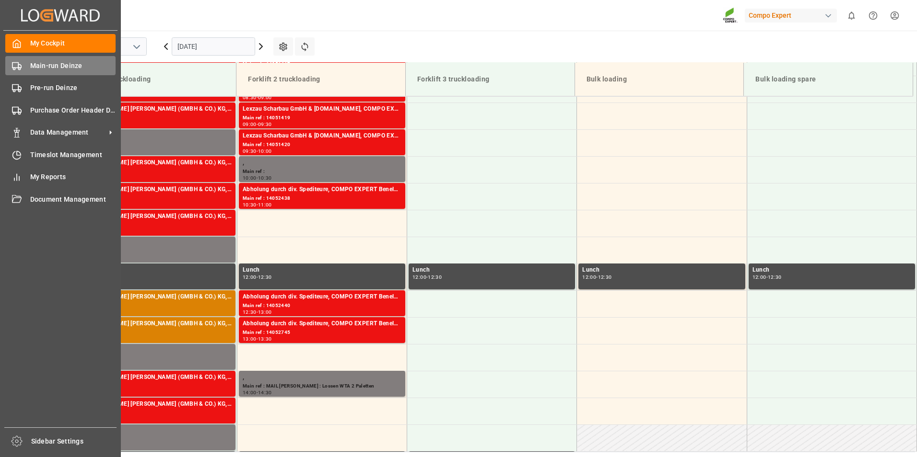
click at [17, 65] on icon at bounding box center [17, 66] width 10 height 10
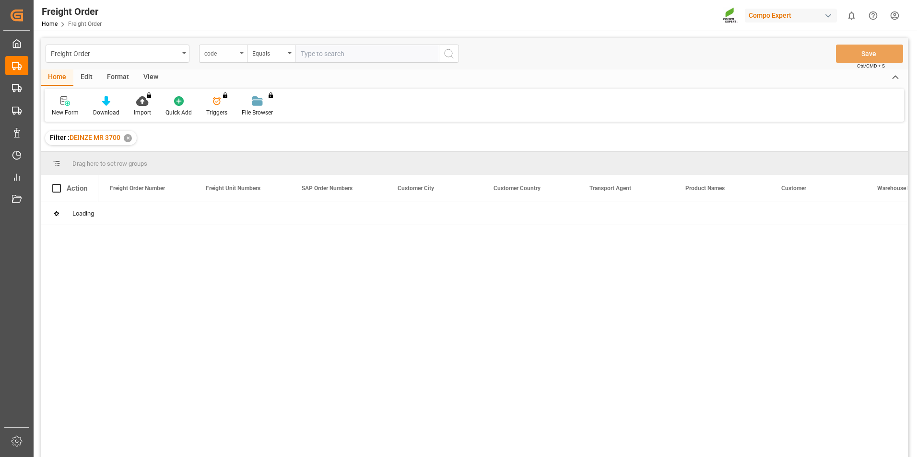
click at [242, 54] on div "code" at bounding box center [223, 54] width 48 height 18
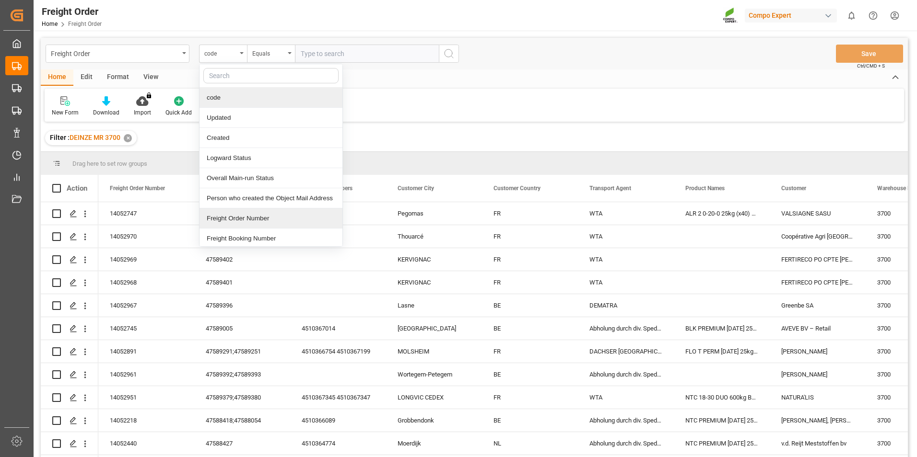
click at [217, 219] on div "Freight Order Number" at bounding box center [270, 219] width 143 height 20
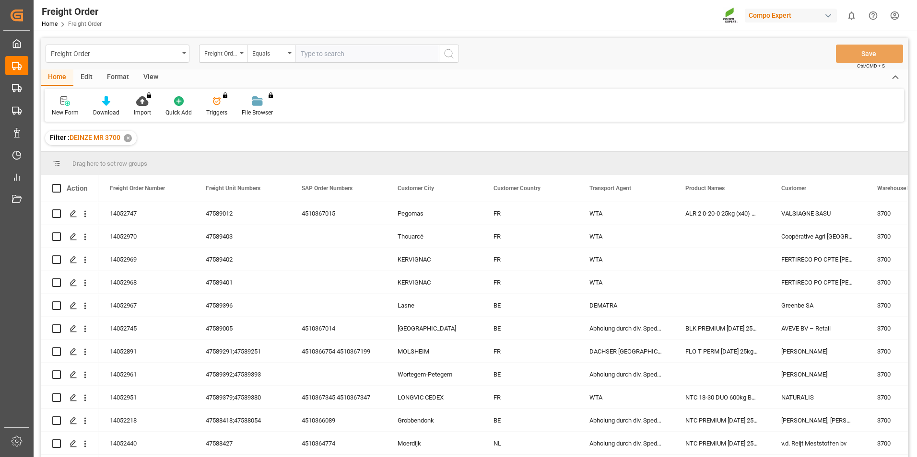
click at [306, 57] on input "text" at bounding box center [367, 54] width 144 height 18
type input "14052786"
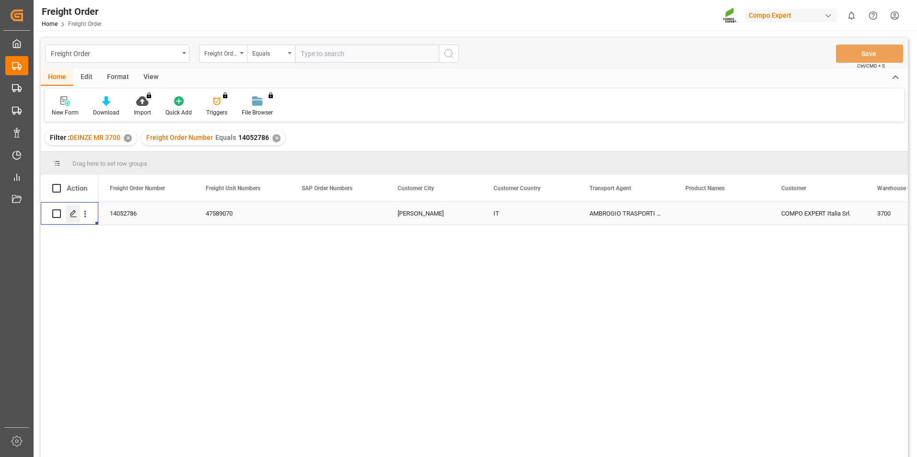
click at [72, 211] on icon "Press SPACE to select this row." at bounding box center [74, 214] width 8 height 8
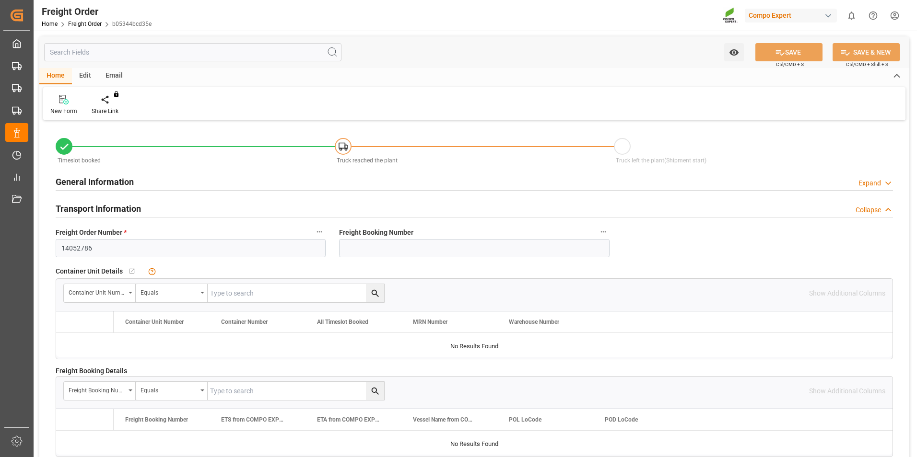
type input "18"
type input "0"
type input "[DATE] 00:00"
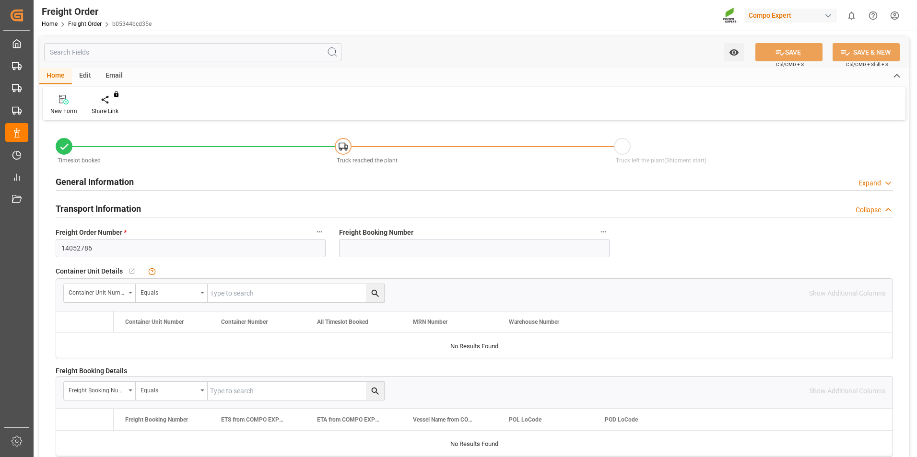
type input "[DATE] 16:34"
click at [112, 94] on div "New Form Create Timeslot Share Link You don't have permission for this feature.…" at bounding box center [474, 103] width 862 height 33
click at [110, 100] on icon at bounding box center [112, 100] width 7 height 10
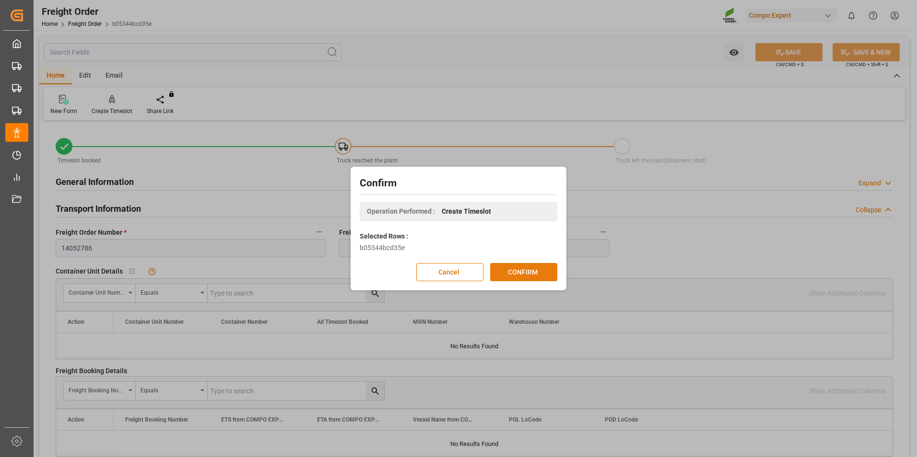
click at [508, 274] on button "CONFIRM" at bounding box center [523, 272] width 67 height 18
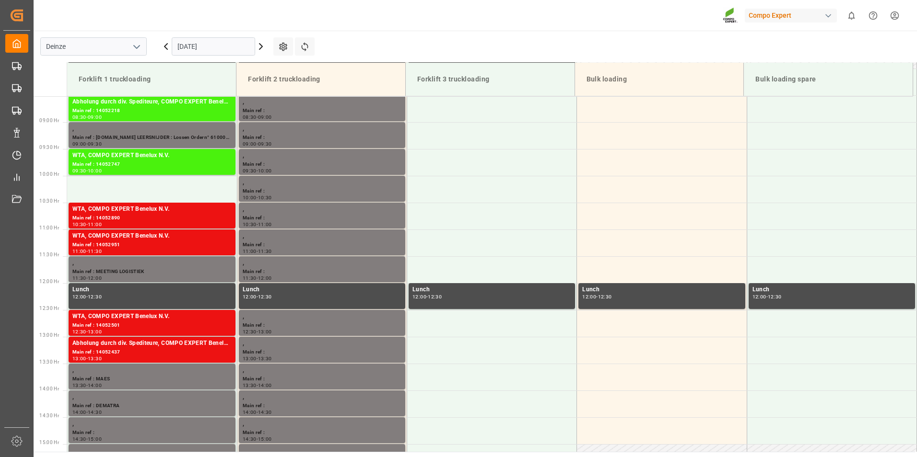
scroll to position [477, 0]
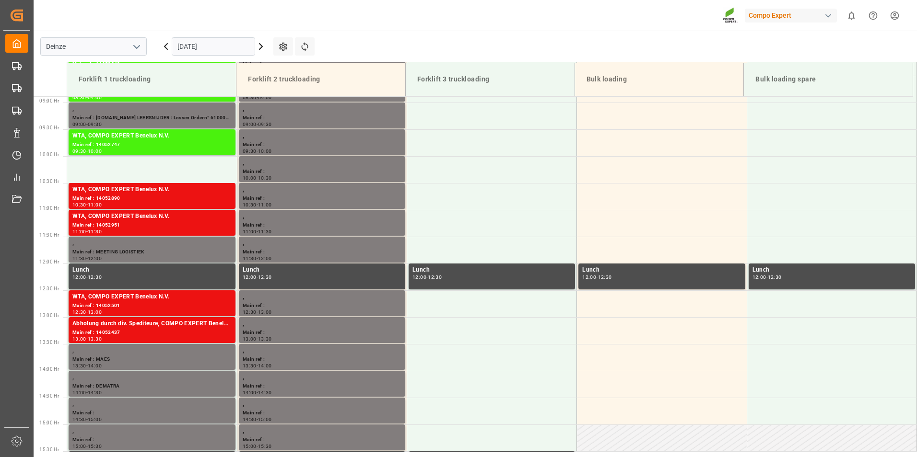
click at [226, 50] on input "[DATE]" at bounding box center [213, 46] width 83 height 18
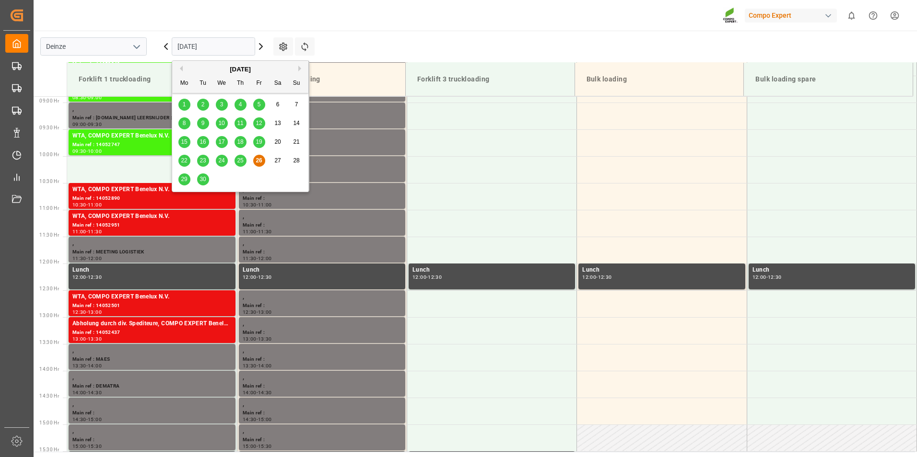
click at [182, 179] on span "29" at bounding box center [184, 179] width 6 height 7
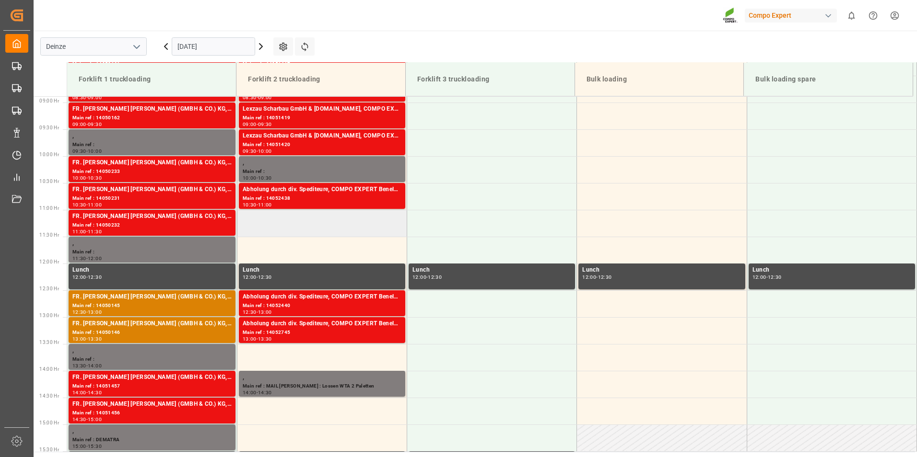
click at [276, 228] on td at bounding box center [322, 223] width 170 height 27
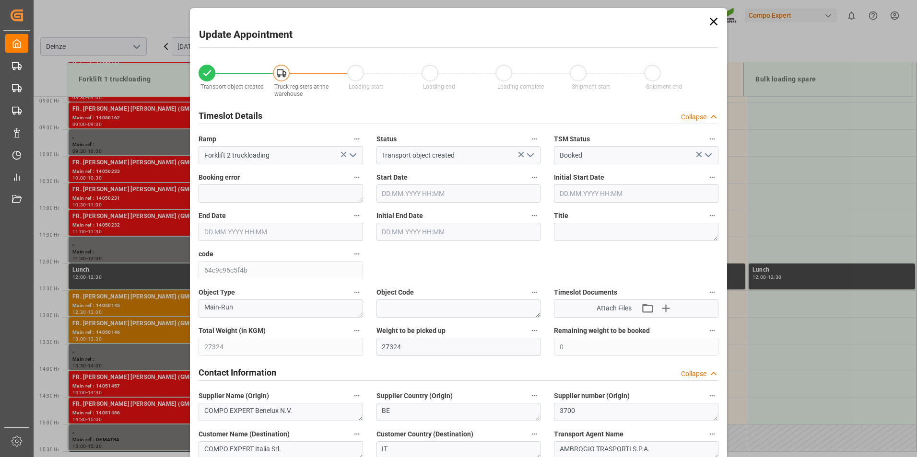
type input "29.09.2025 11:00"
type input "29.09.2025 11:30"
type input "23.09.2025 16:34"
type input "26.09.2025 08:12"
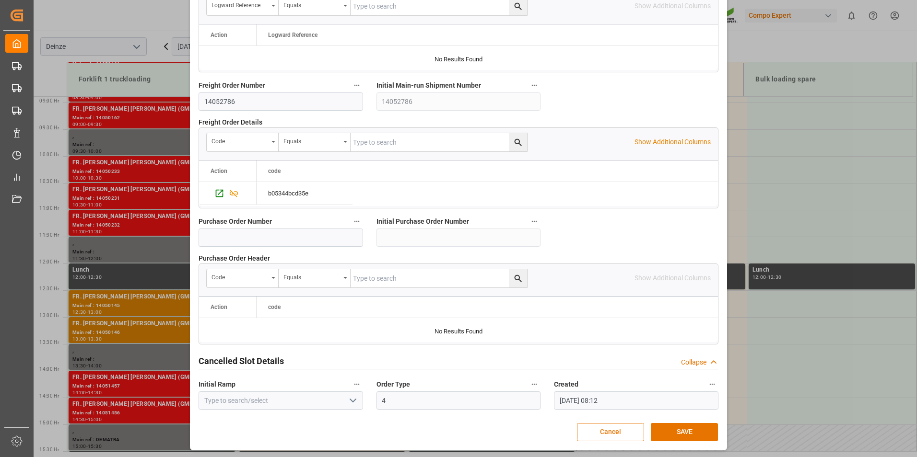
scroll to position [873, 0]
click at [670, 433] on button "SAVE" at bounding box center [684, 432] width 67 height 18
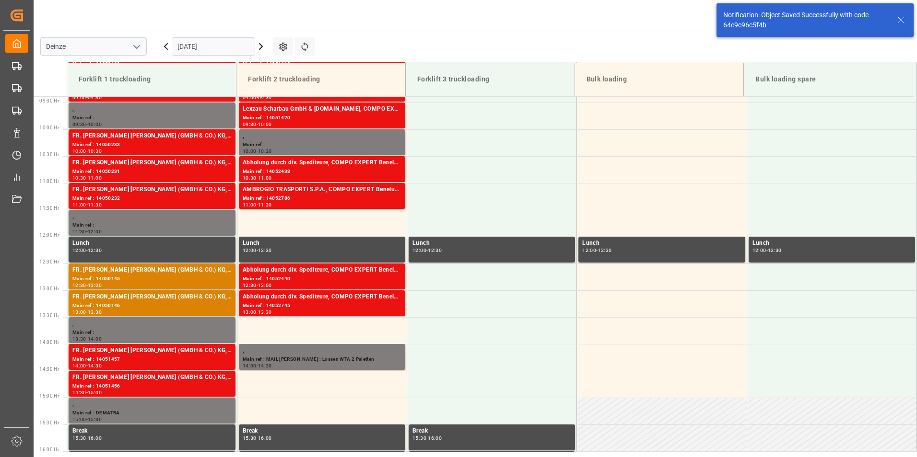
scroll to position [531, 0]
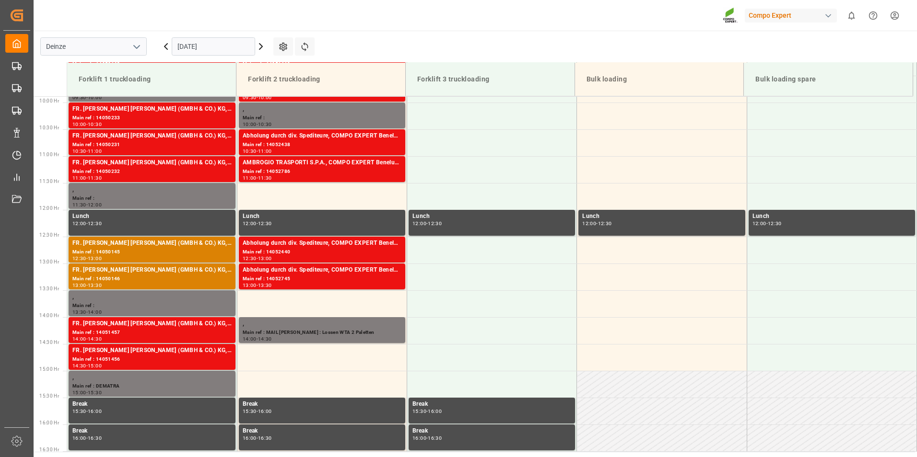
click at [217, 46] on input "29.09.2025" at bounding box center [213, 46] width 83 height 18
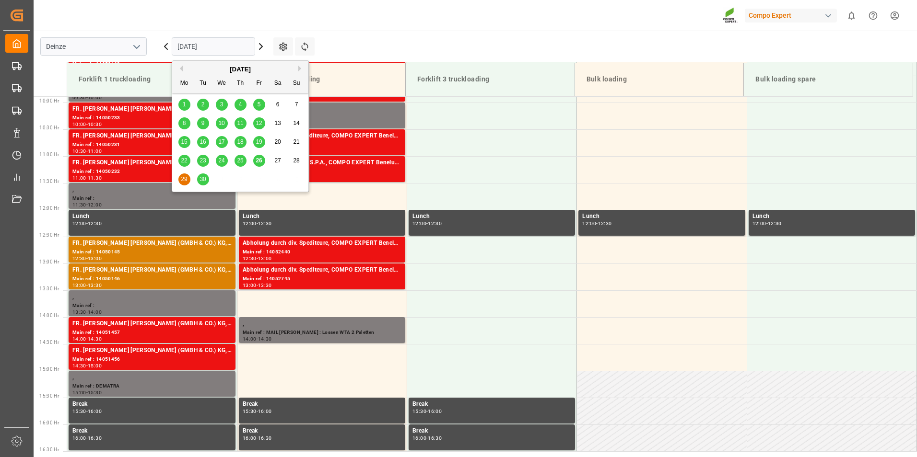
click at [261, 162] on span "26" at bounding box center [259, 160] width 6 height 7
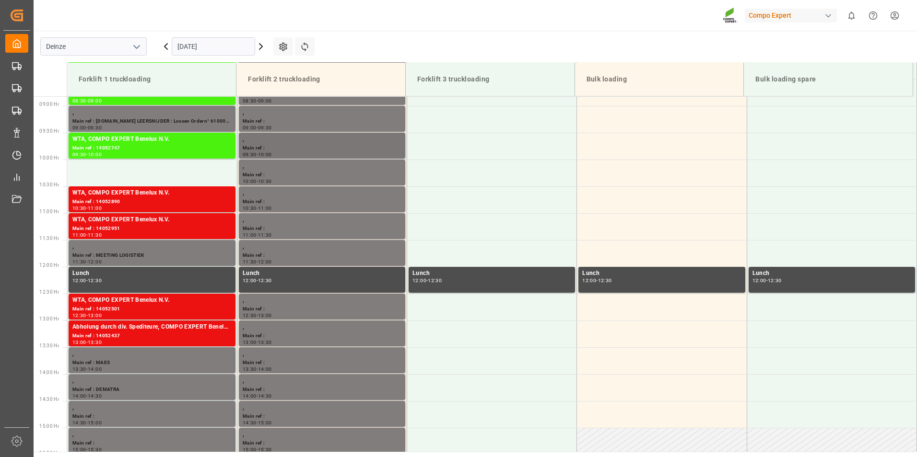
scroll to position [477, 0]
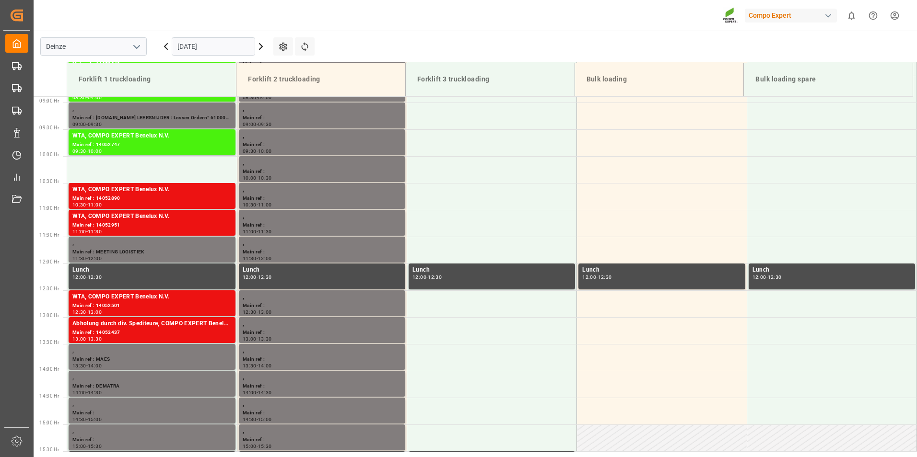
click at [220, 46] on input "[DATE]" at bounding box center [213, 46] width 83 height 18
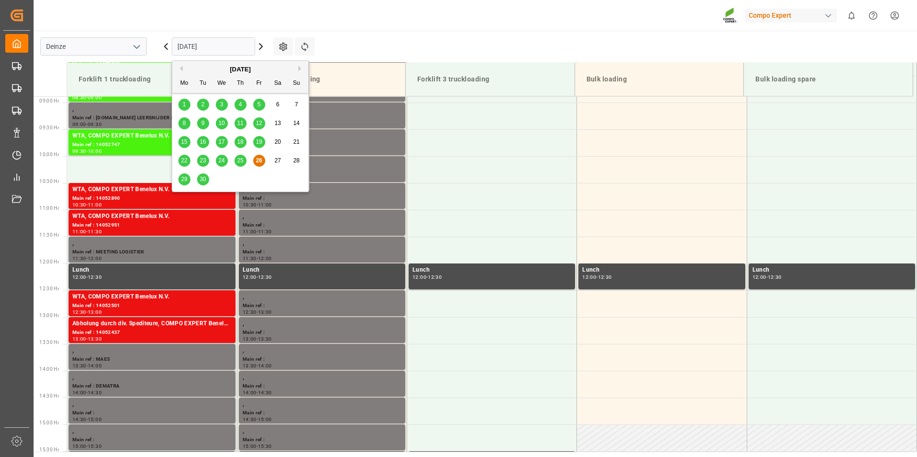
click at [181, 179] on span "29" at bounding box center [184, 179] width 6 height 7
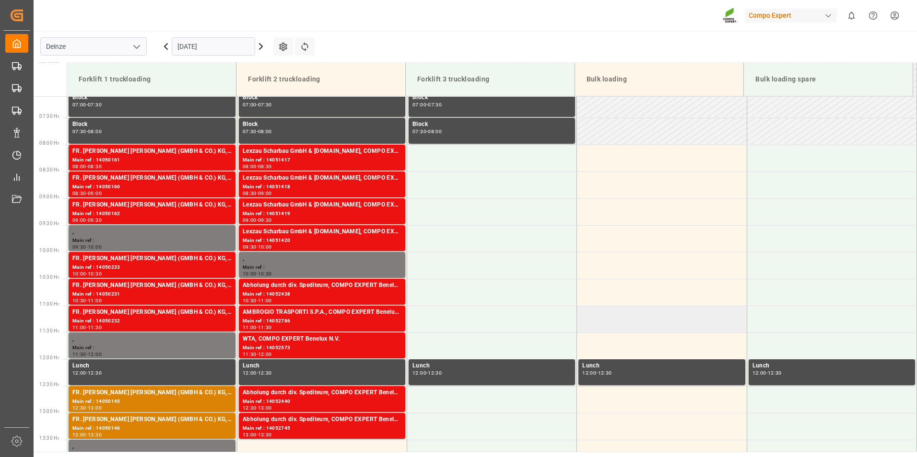
scroll to position [429, 0]
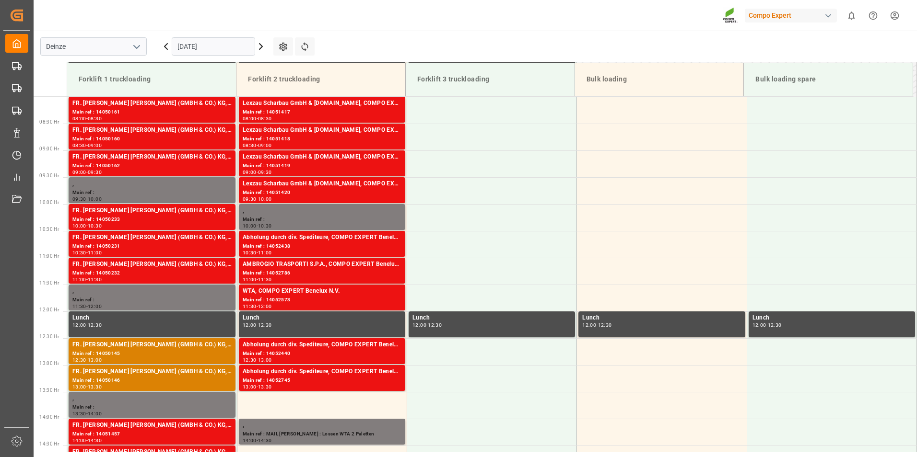
click at [225, 52] on input "29.09.2025" at bounding box center [213, 46] width 83 height 18
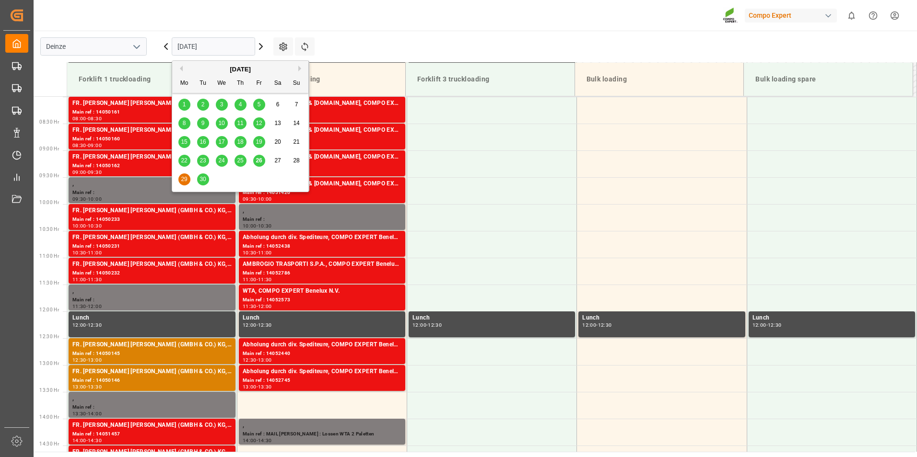
click at [202, 185] on div "30" at bounding box center [203, 180] width 12 height 12
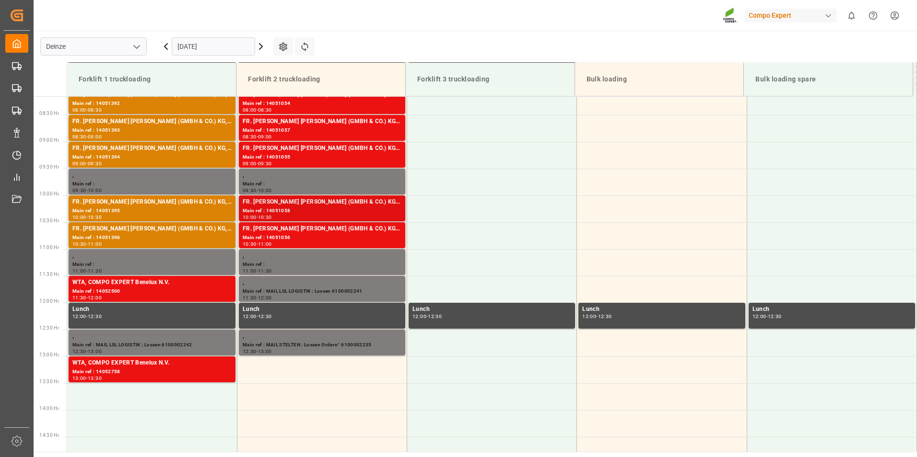
scroll to position [381, 0]
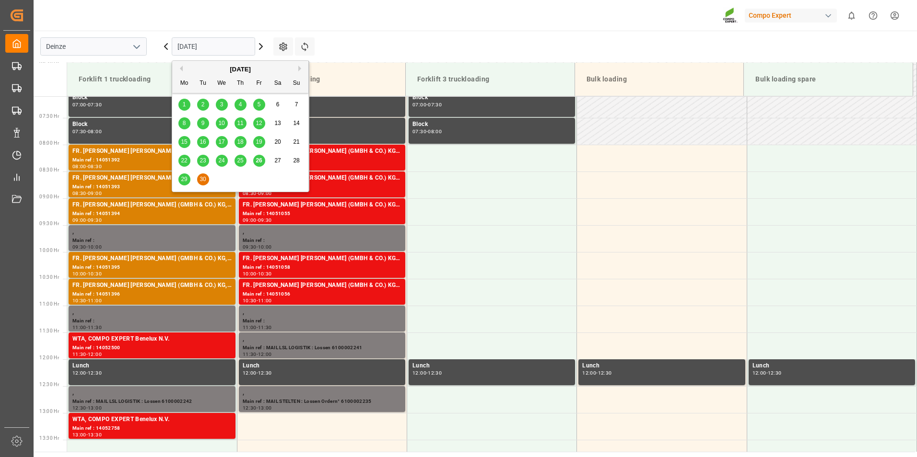
click at [208, 47] on input "30.09.2025" at bounding box center [213, 46] width 83 height 18
click at [186, 176] on span "29" at bounding box center [184, 179] width 6 height 7
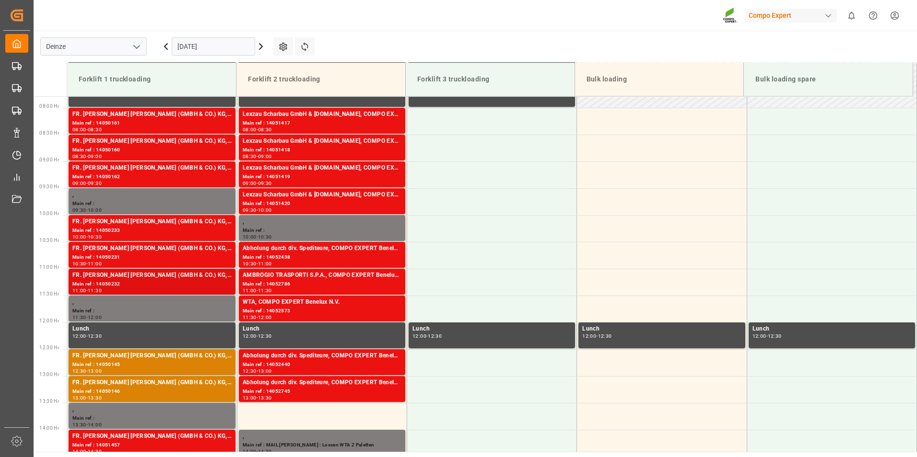
scroll to position [429, 0]
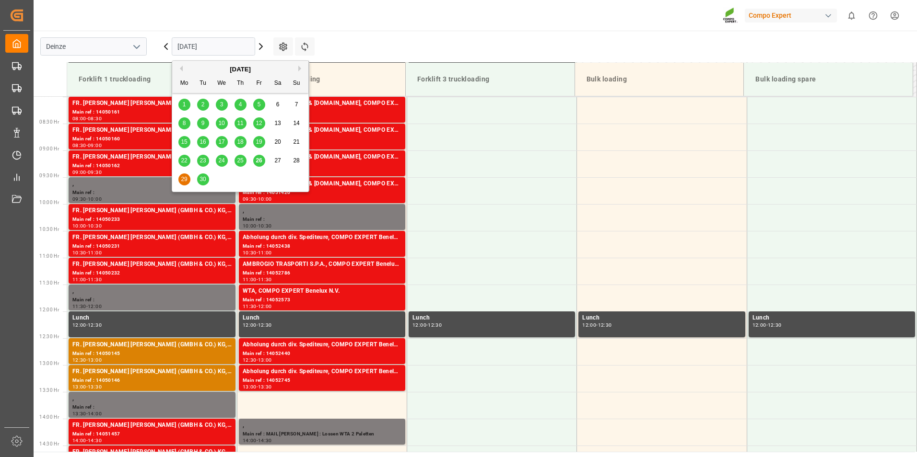
click at [226, 47] on input "29.09.2025" at bounding box center [213, 46] width 83 height 18
click at [203, 180] on span "30" at bounding box center [202, 179] width 6 height 7
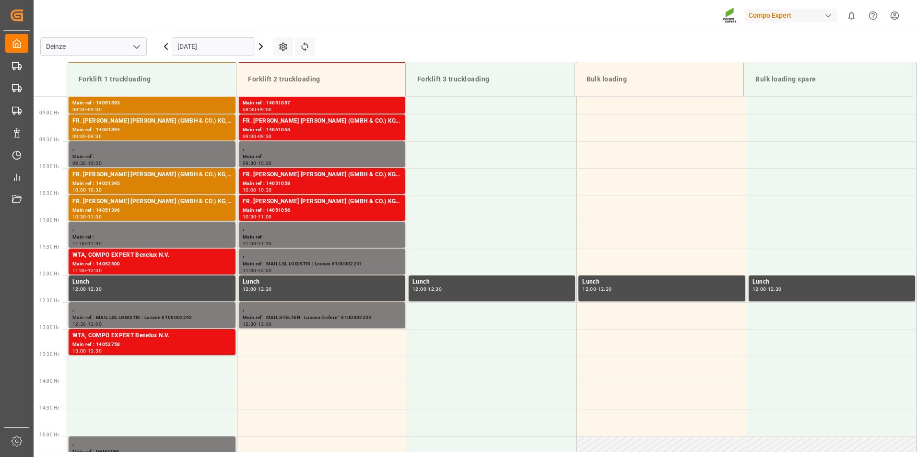
scroll to position [477, 0]
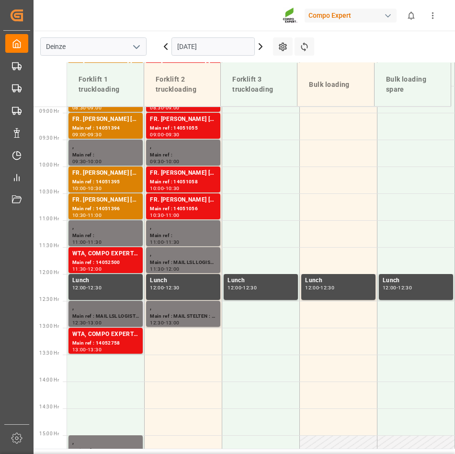
click at [111, 315] on div "Main ref : MAIL LSL LOGISTIK : Lossen 6100002242" at bounding box center [105, 316] width 67 height 8
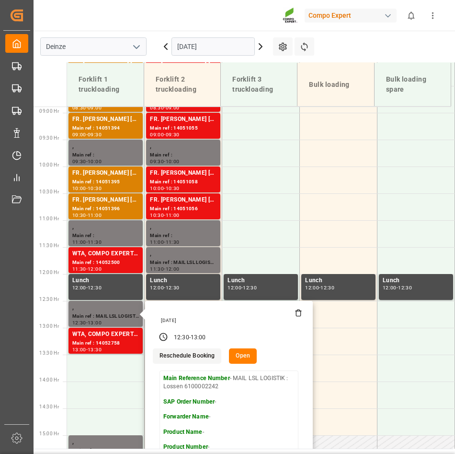
click at [244, 355] on button "Open" at bounding box center [243, 355] width 28 height 15
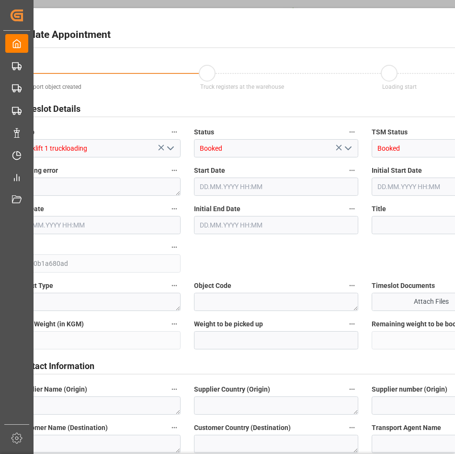
type input "30.09.2025 12:30"
type input "30.09.2025 13:00"
type input "26.09.2025 07:17"
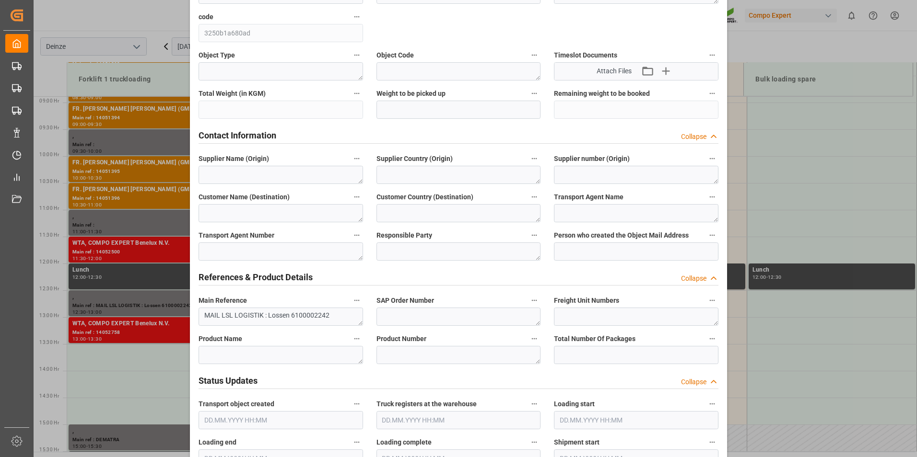
scroll to position [240, 0]
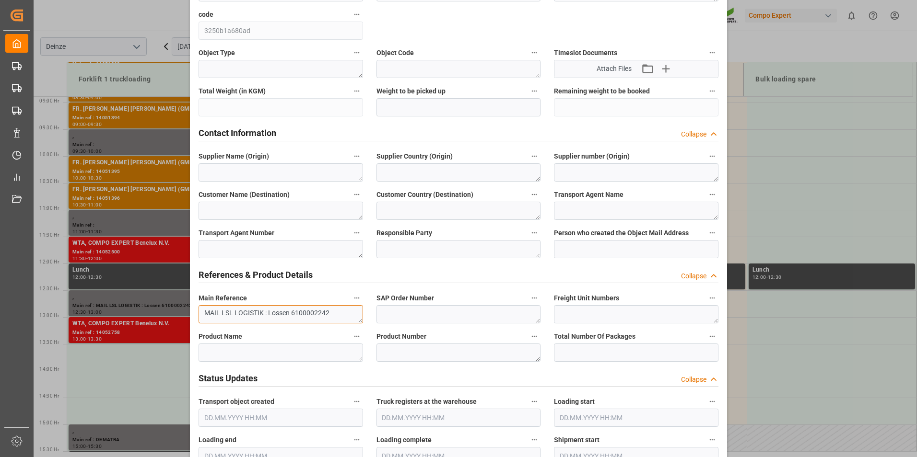
drag, startPoint x: 325, startPoint y: 312, endPoint x: 337, endPoint y: 309, distance: 12.3
click at [337, 309] on textarea "MAIL LSL LOGISTIK : Lossen 6100002242" at bounding box center [280, 314] width 164 height 18
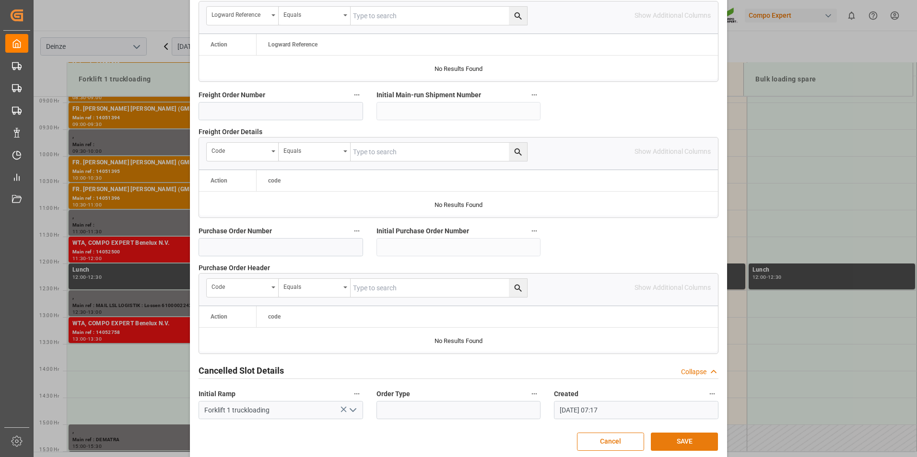
scroll to position [873, 0]
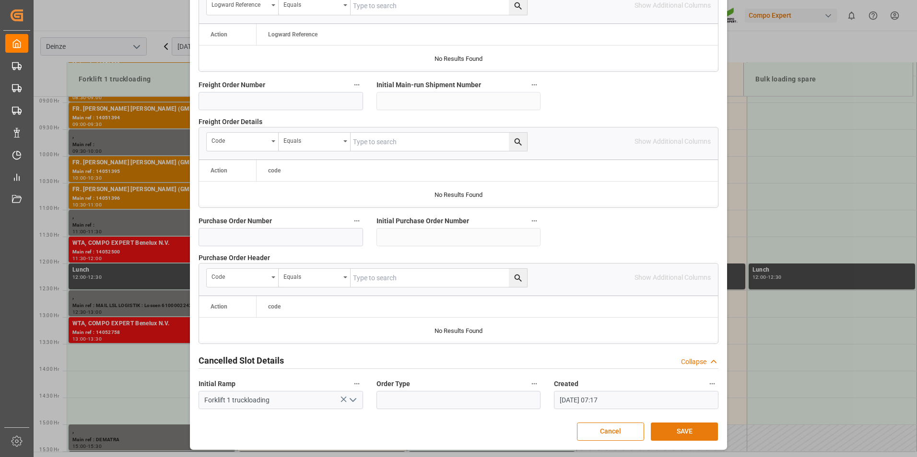
type textarea "MAIL LSL LOGISTIK : Lossen 6100002241"
click at [679, 432] on button "SAVE" at bounding box center [684, 432] width 67 height 18
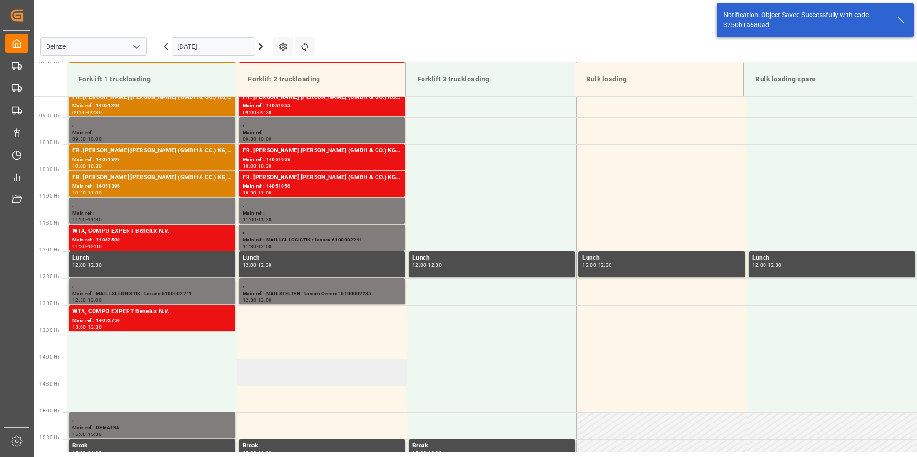
scroll to position [488, 0]
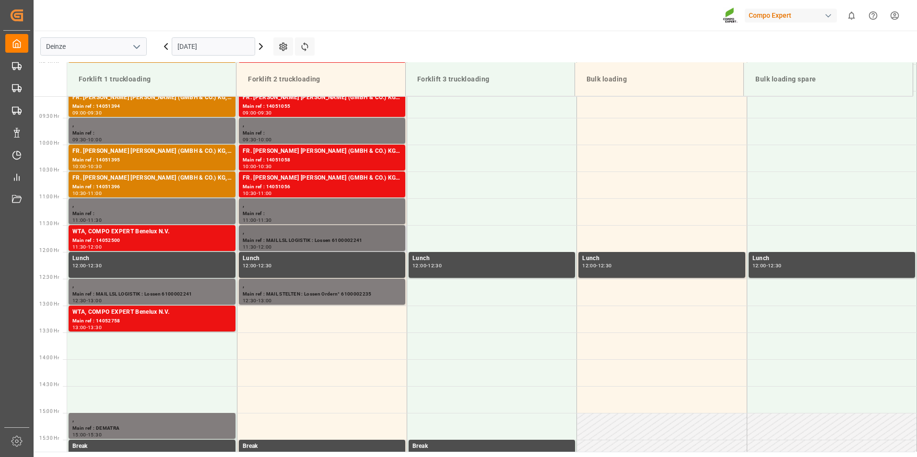
click at [310, 239] on div "Main ref : MAIL LSL LOGISTIK : Lossen 6100002241" at bounding box center [322, 241] width 159 height 8
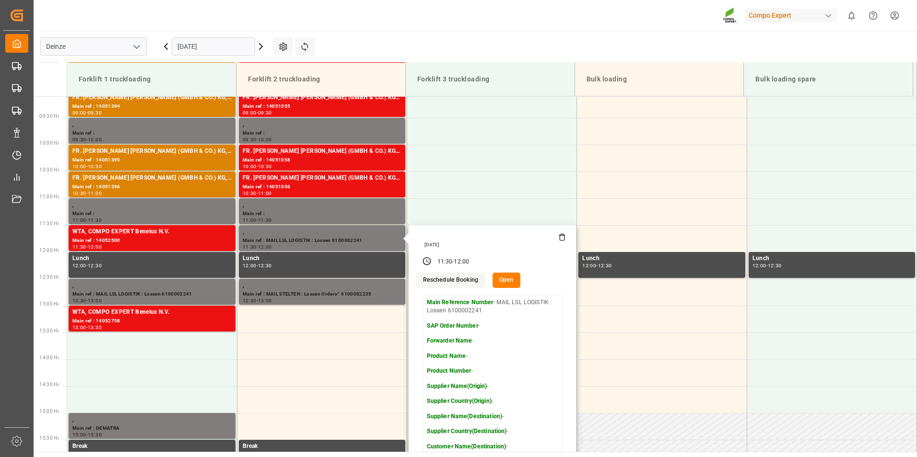
click at [507, 283] on button "Open" at bounding box center [506, 280] width 28 height 15
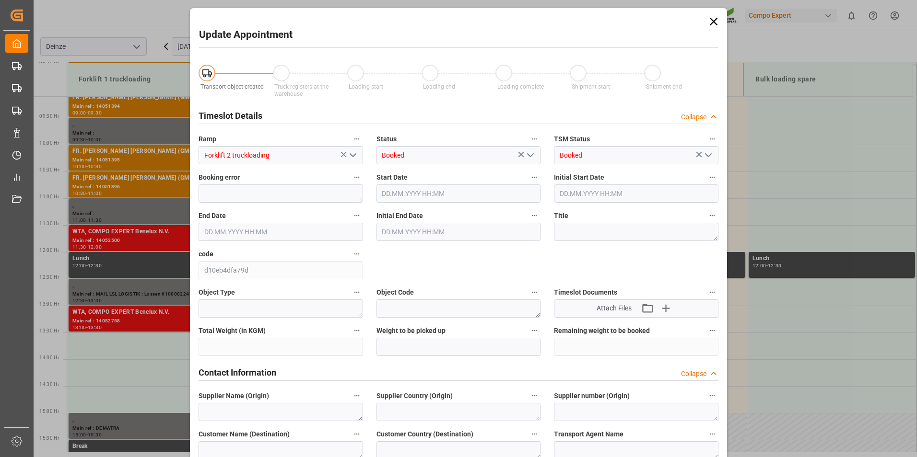
type input "30.09.2025 11:30"
type input "30.09.2025 12:00"
type input "26.09.2025 07:17"
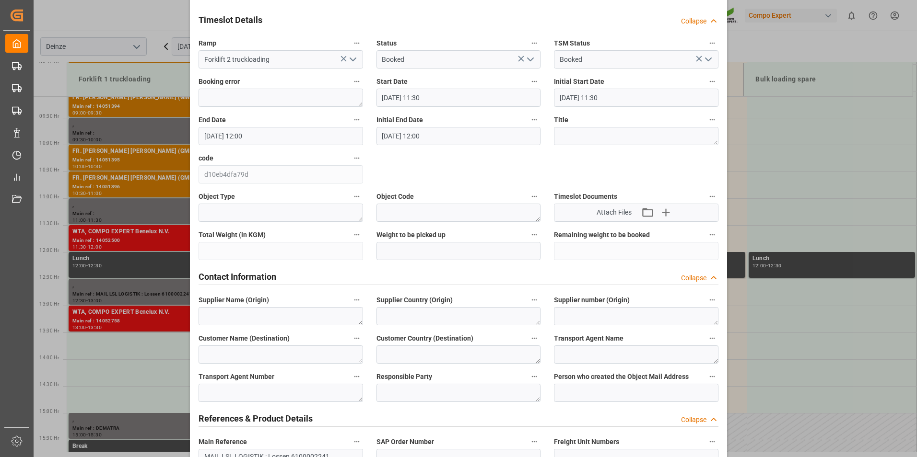
scroll to position [144, 0]
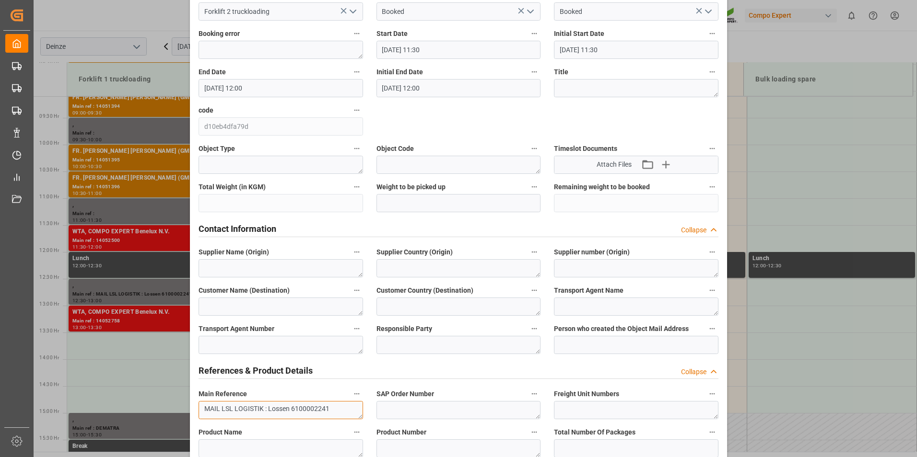
drag, startPoint x: 324, startPoint y: 407, endPoint x: 331, endPoint y: 407, distance: 7.2
click at [331, 407] on textarea "MAIL LSL LOGISTIK : Lossen 6100002241" at bounding box center [280, 410] width 164 height 18
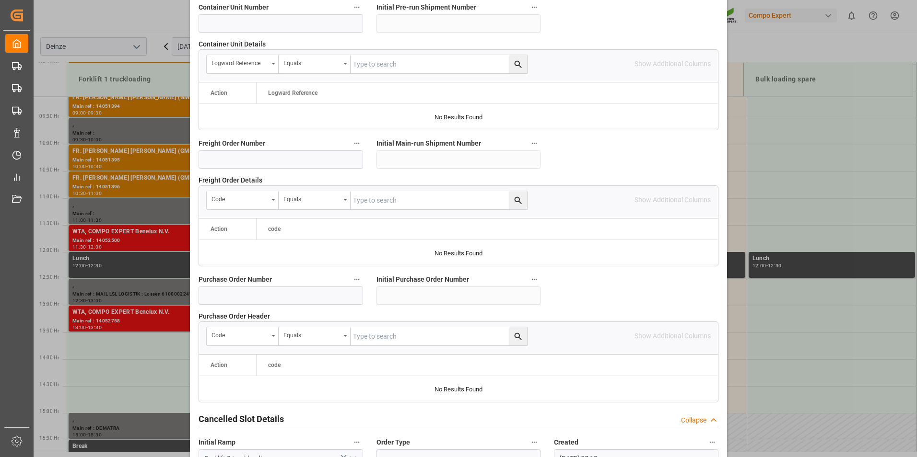
scroll to position [873, 0]
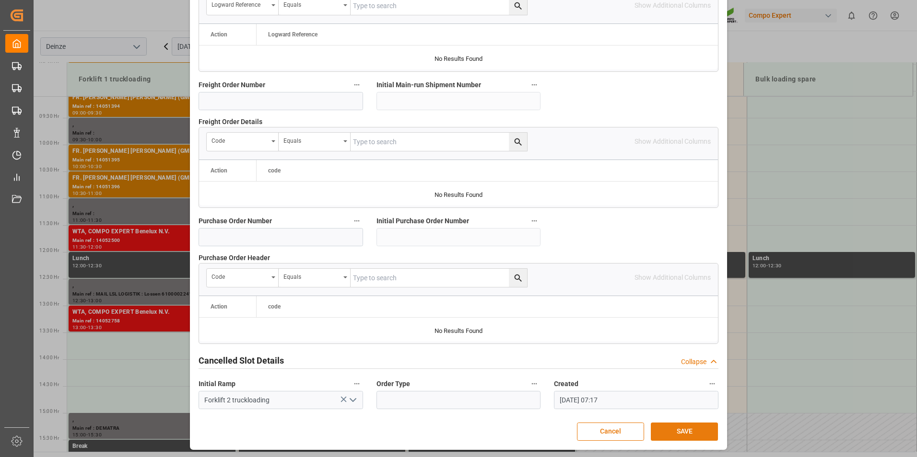
type textarea "MAIL LSL LOGISTIK : Lossen 6100002242"
click at [685, 428] on button "SAVE" at bounding box center [684, 432] width 67 height 18
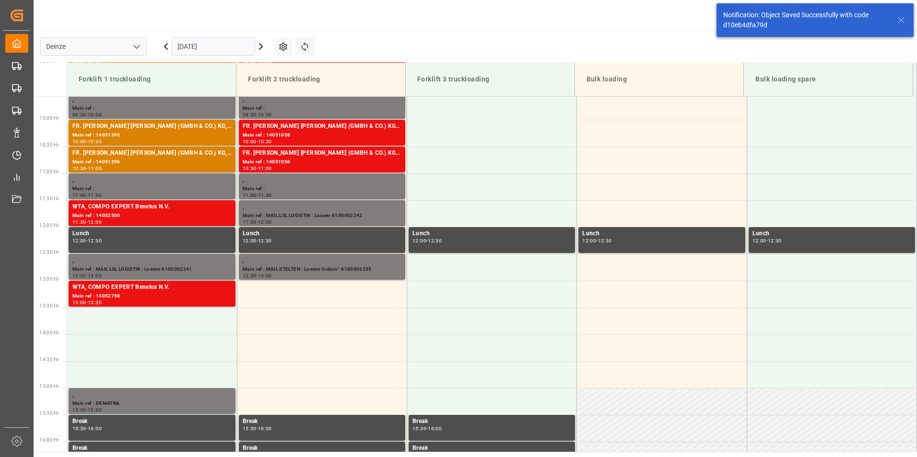
scroll to position [531, 0]
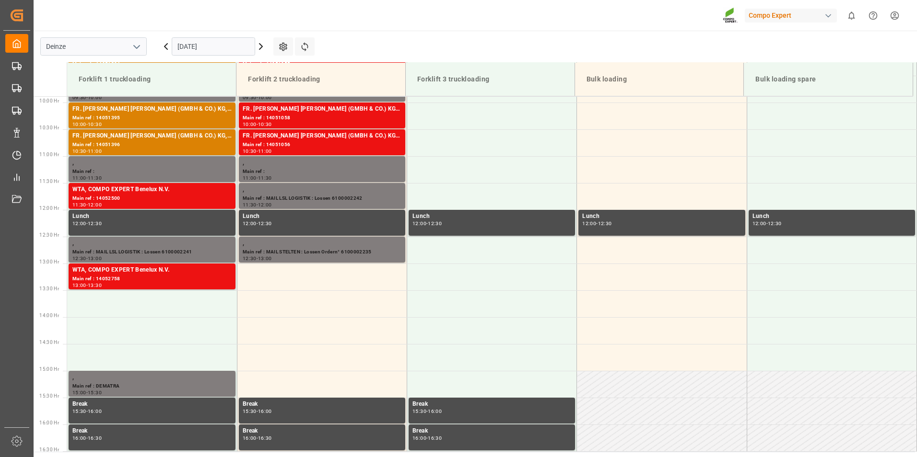
click at [227, 47] on input "30.09.2025" at bounding box center [213, 46] width 83 height 18
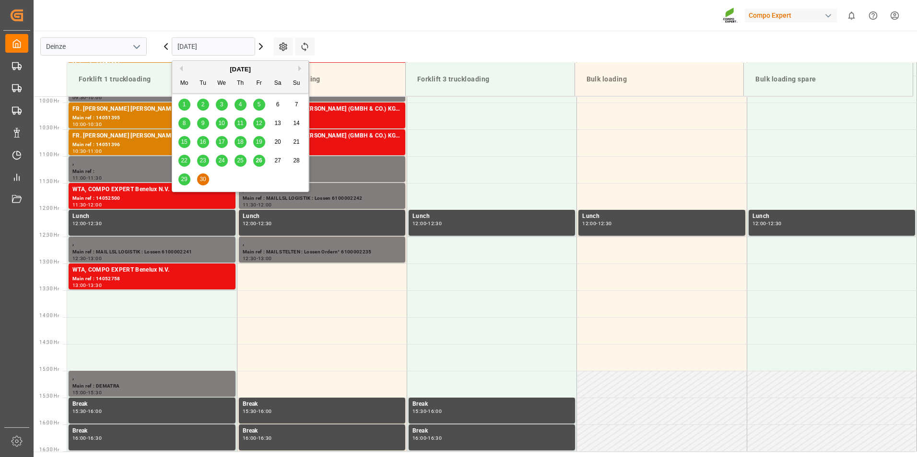
click at [256, 162] on span "26" at bounding box center [259, 160] width 6 height 7
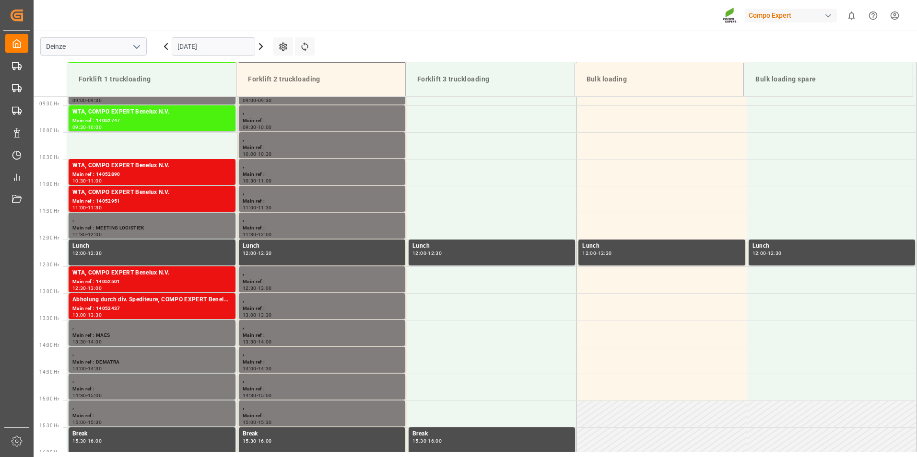
scroll to position [408, 0]
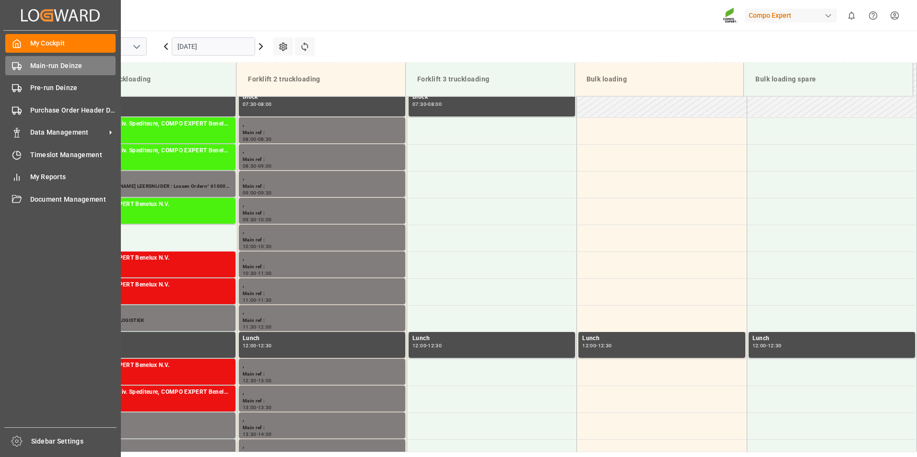
click at [14, 63] on icon at bounding box center [17, 66] width 10 height 10
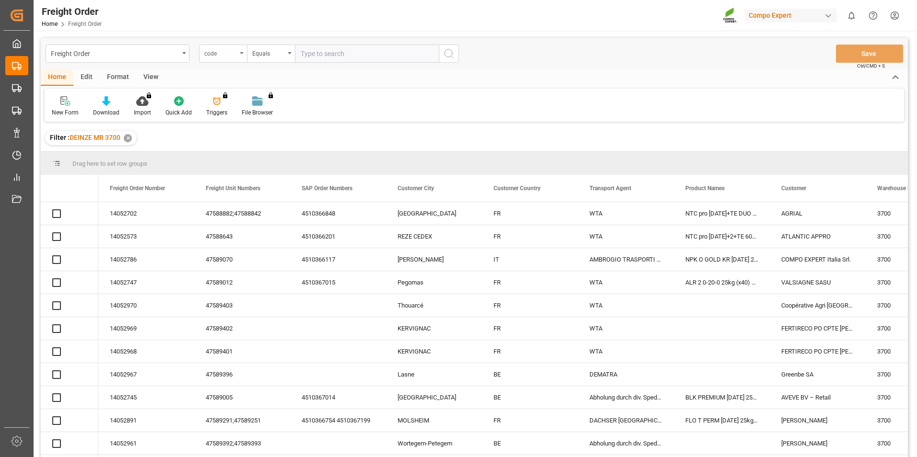
click at [241, 53] on icon "open menu" at bounding box center [242, 53] width 4 height 2
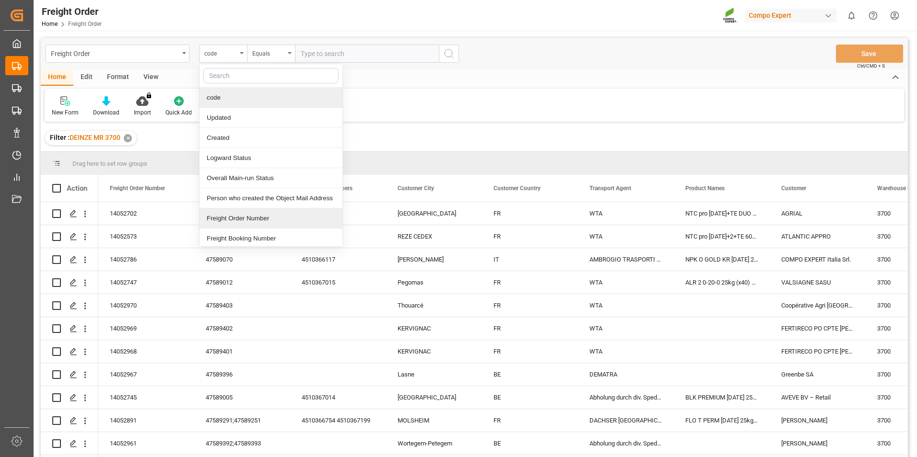
click at [229, 221] on div "Freight Order Number" at bounding box center [270, 219] width 143 height 20
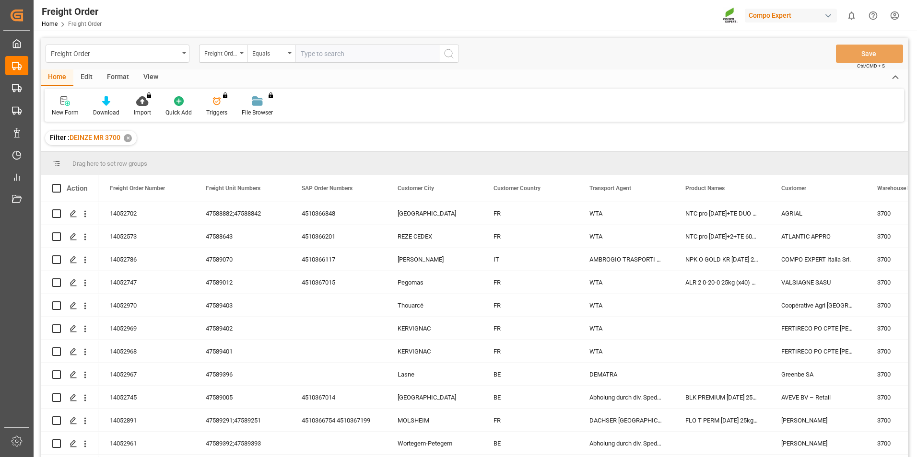
click at [302, 51] on input "text" at bounding box center [367, 54] width 144 height 18
type input "14052566"
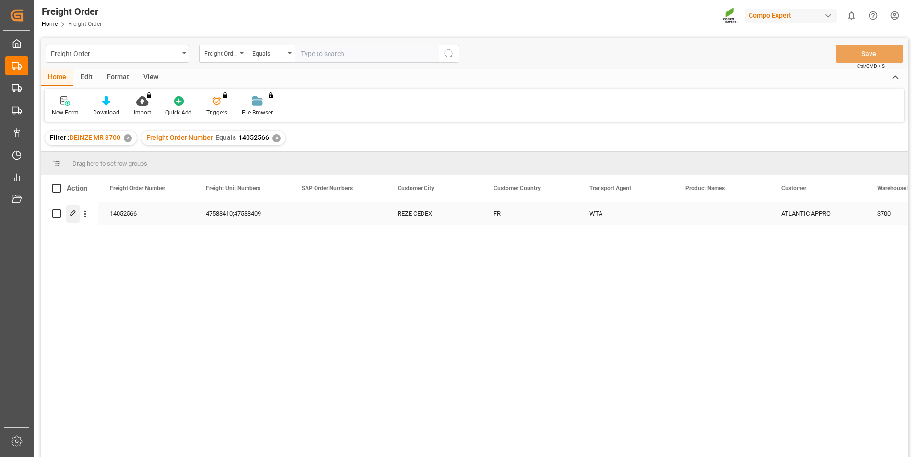
click at [74, 212] on icon "Press SPACE to select this row." at bounding box center [74, 214] width 8 height 8
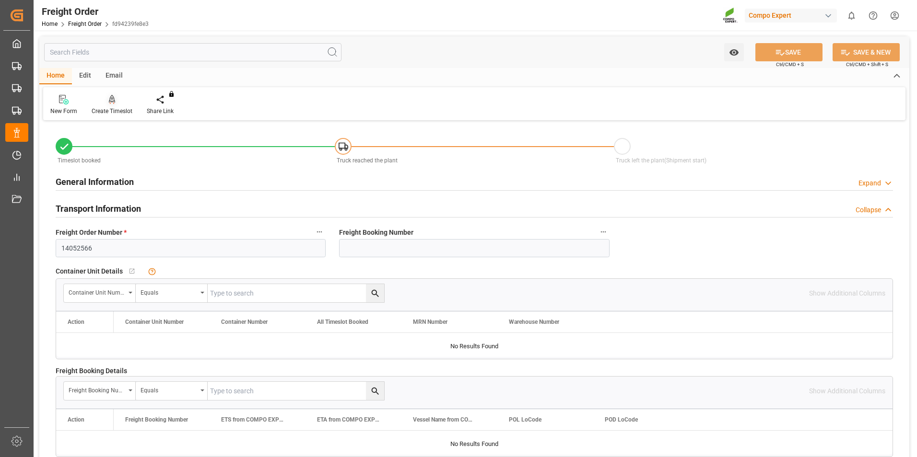
click at [111, 101] on icon at bounding box center [112, 100] width 7 height 10
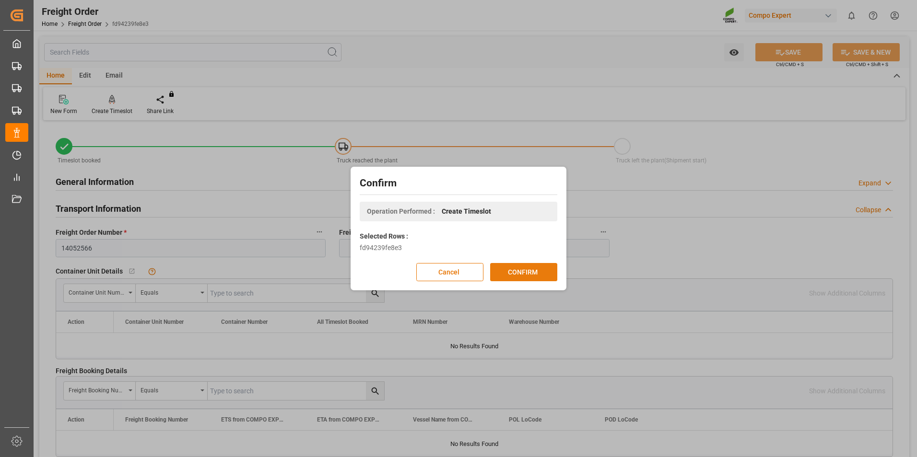
click at [535, 270] on button "CONFIRM" at bounding box center [523, 272] width 67 height 18
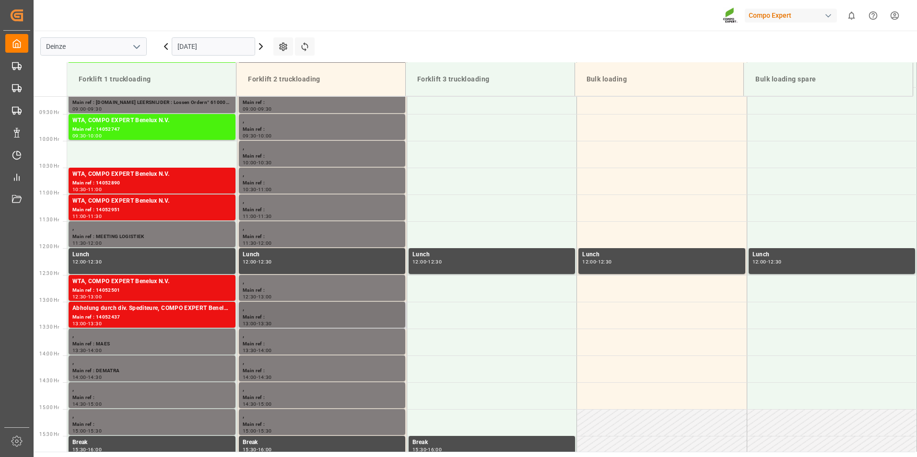
scroll to position [531, 0]
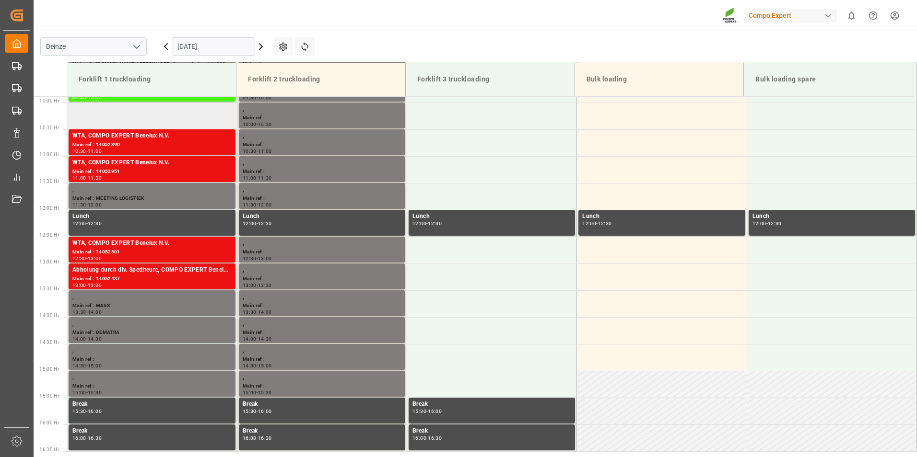
click at [86, 115] on td at bounding box center [152, 116] width 170 height 27
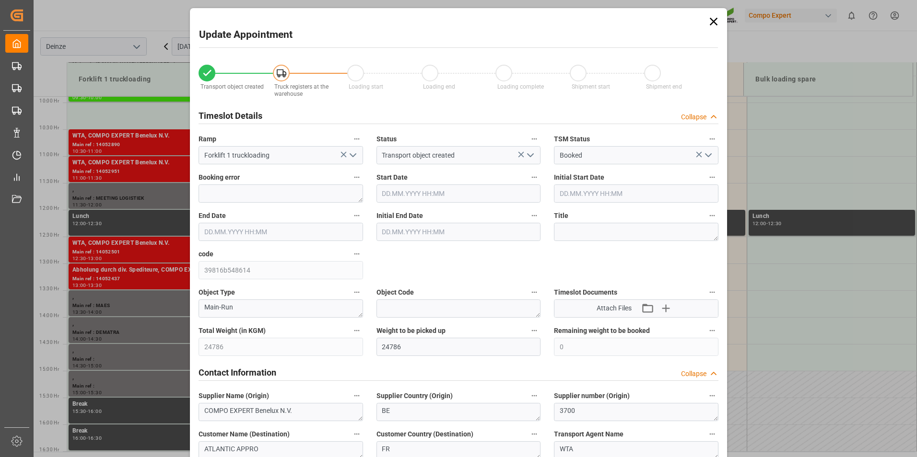
type input "[DATE] 10:00"
type input "[DATE] 10:30"
type input "[DATE] 09:43"
type input "[DATE] 08:33"
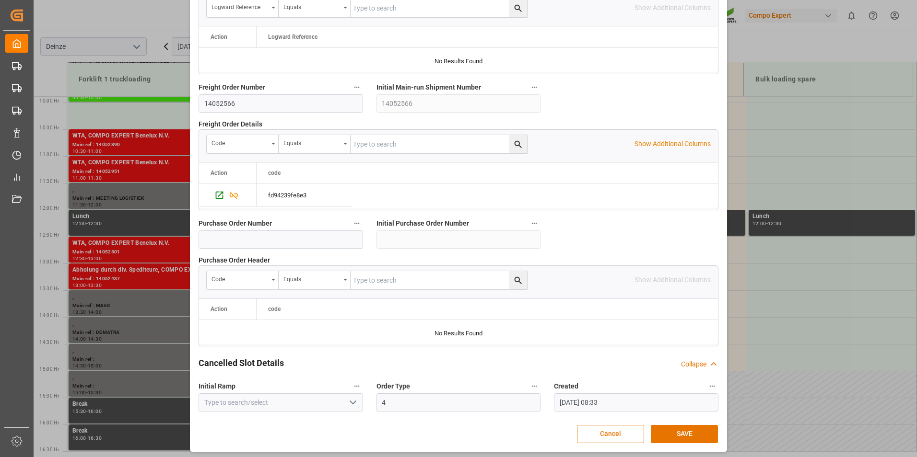
scroll to position [873, 0]
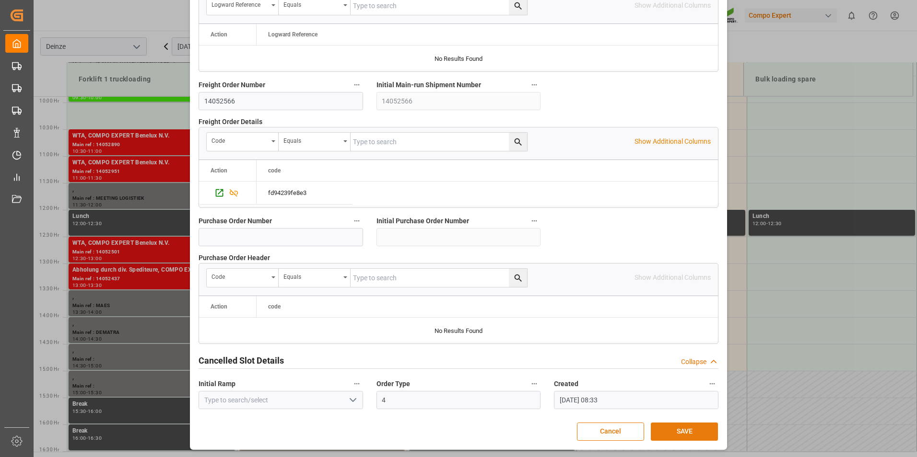
click at [673, 424] on button "SAVE" at bounding box center [684, 432] width 67 height 18
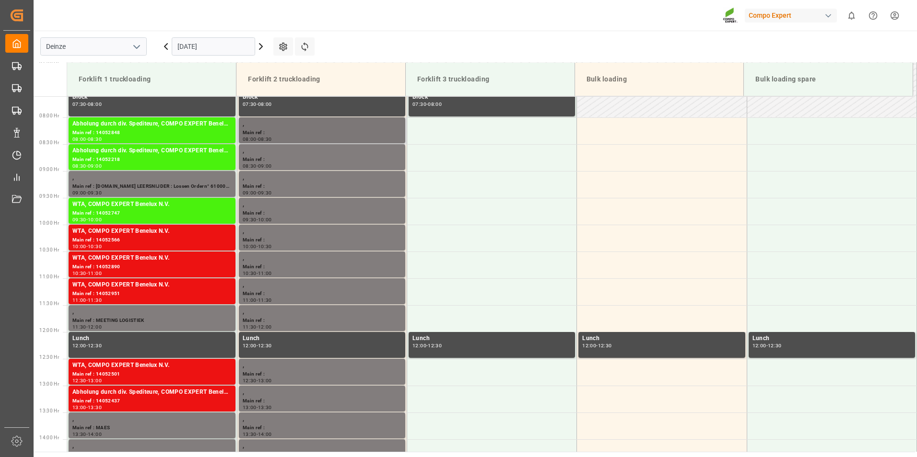
scroll to position [381, 0]
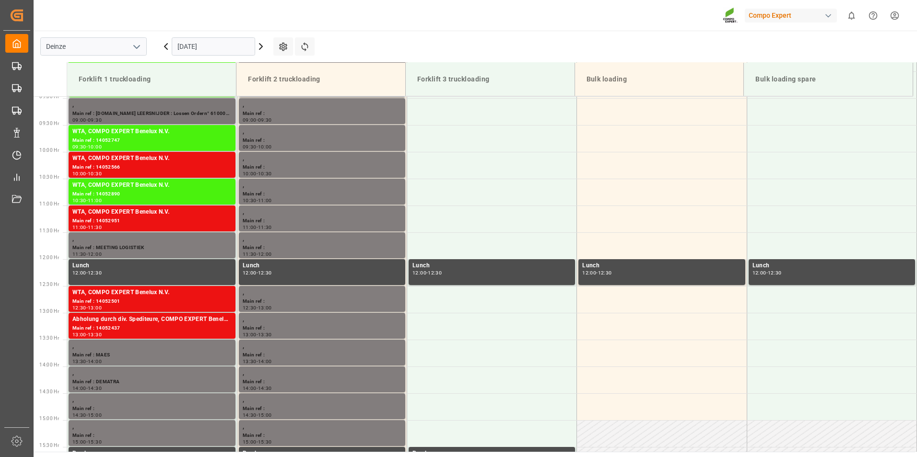
scroll to position [435, 0]
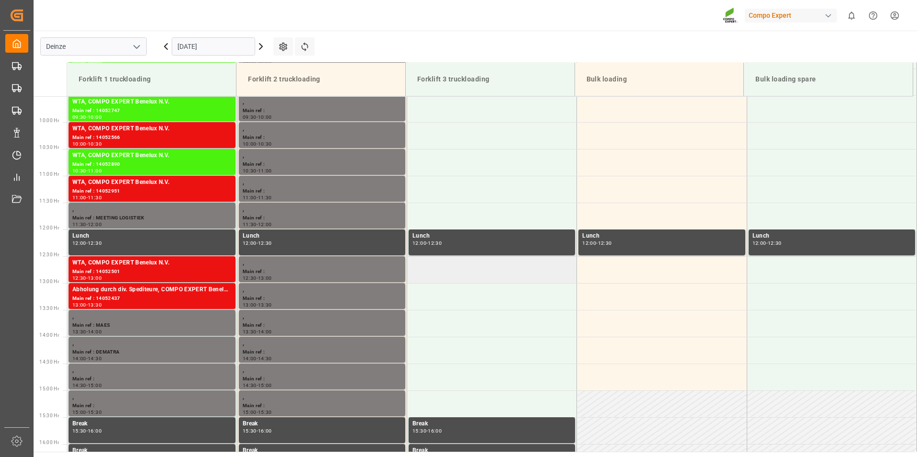
scroll to position [483, 0]
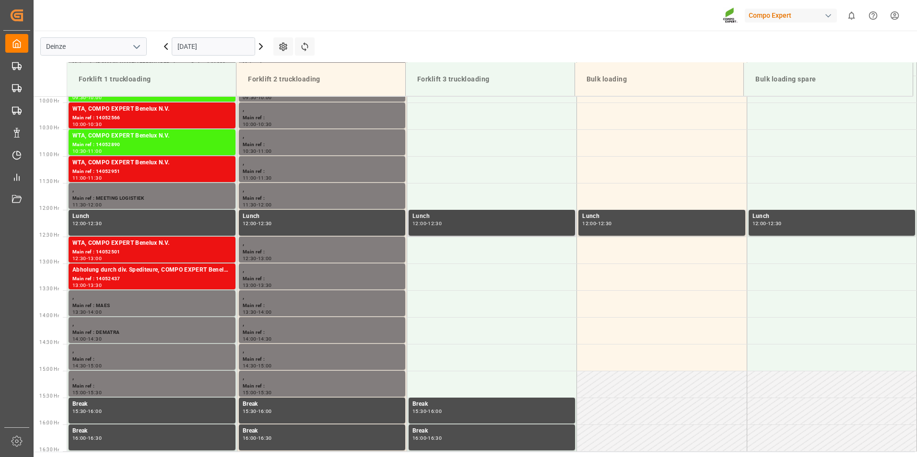
scroll to position [483, 0]
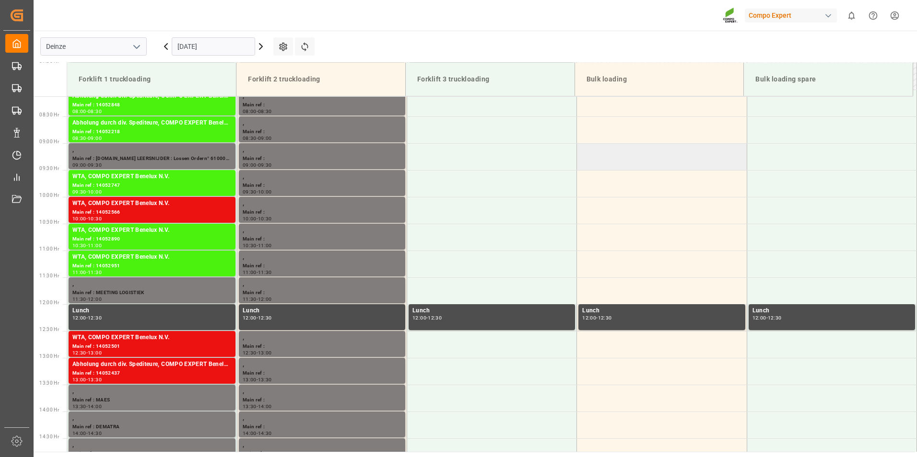
scroll to position [483, 0]
